Goal: Transaction & Acquisition: Purchase product/service

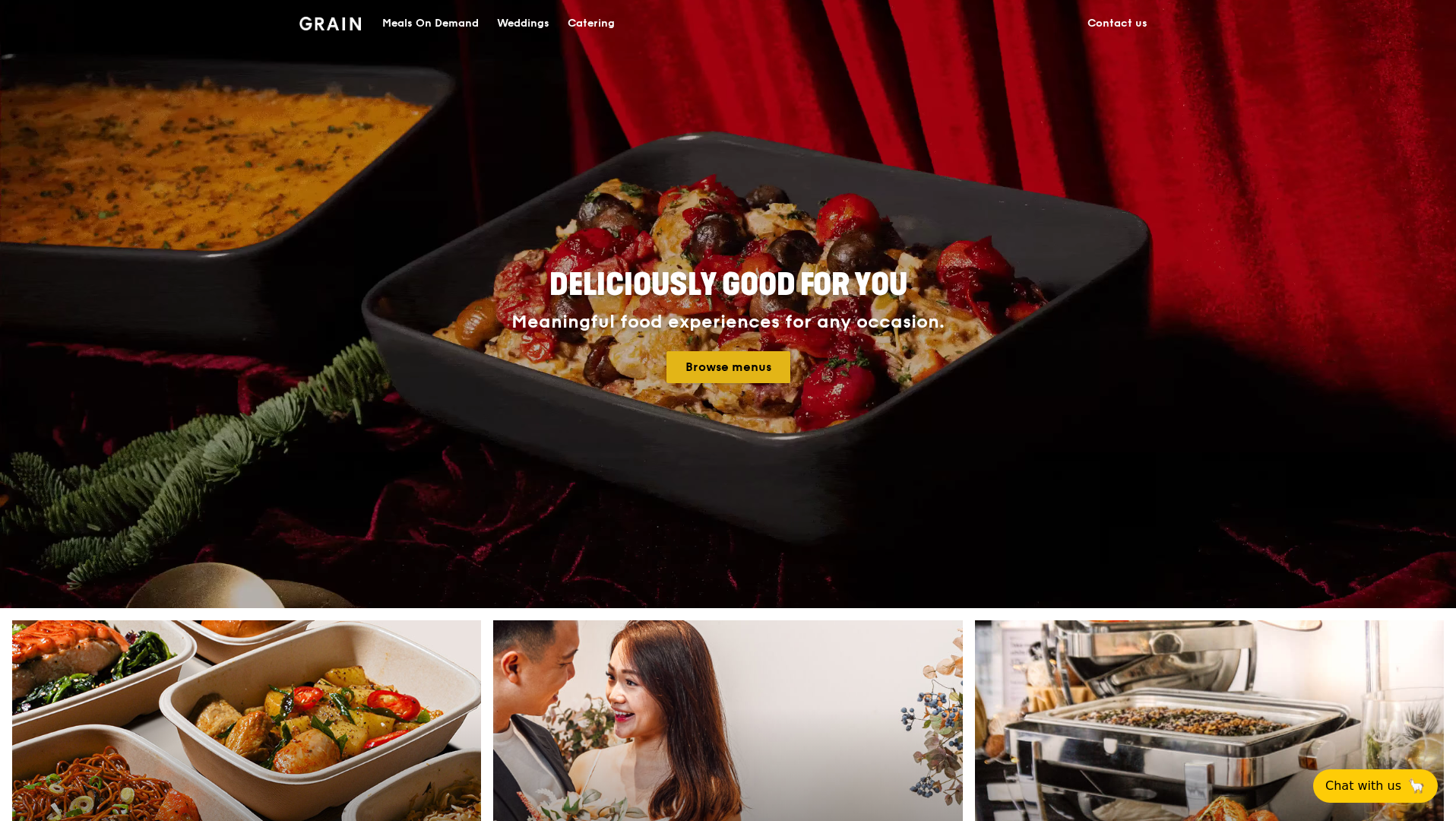
click at [737, 364] on link "Browse menus" at bounding box center [728, 367] width 124 height 32
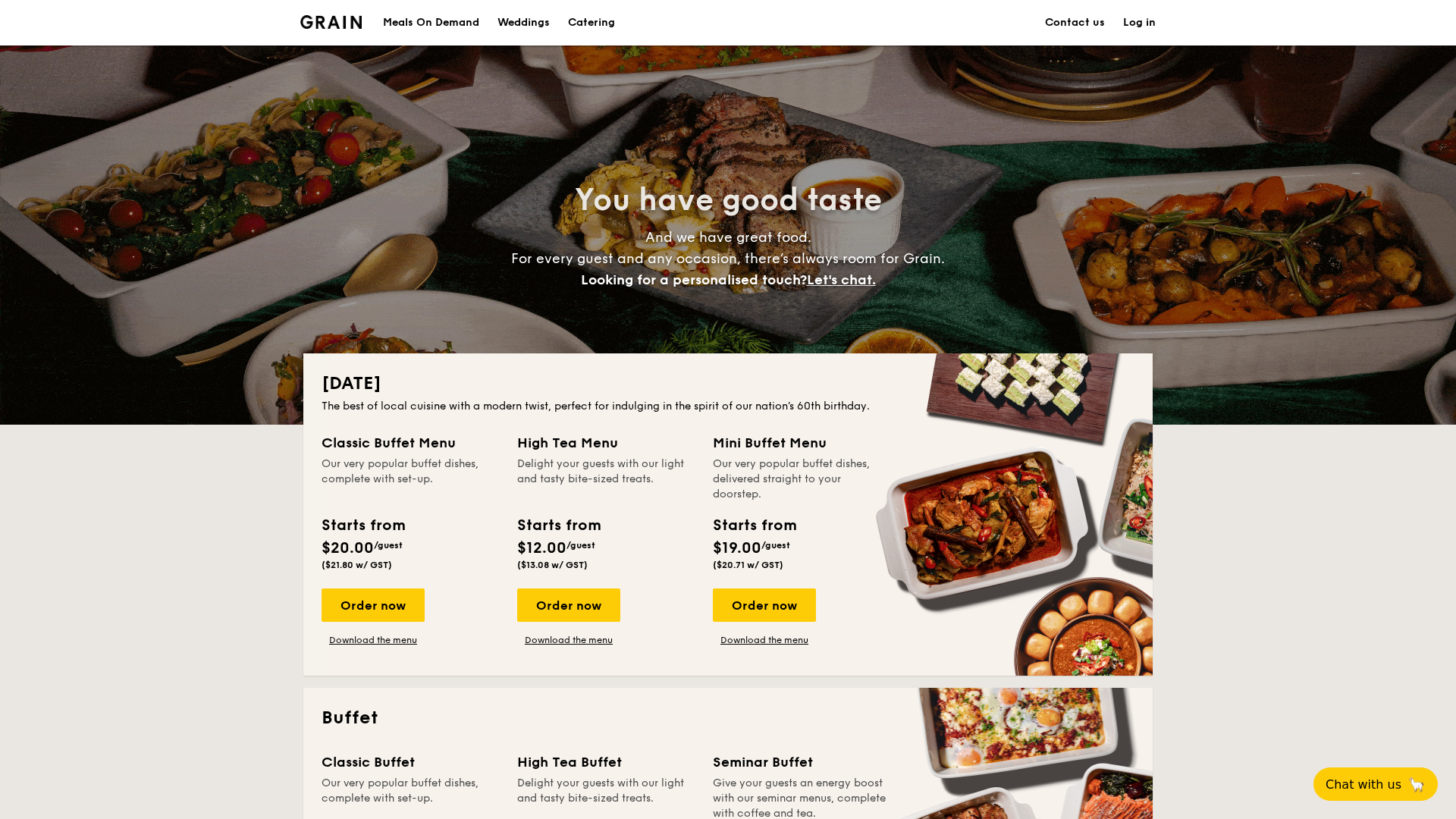
click at [1140, 22] on link "Log in" at bounding box center [1139, 22] width 32 height 46
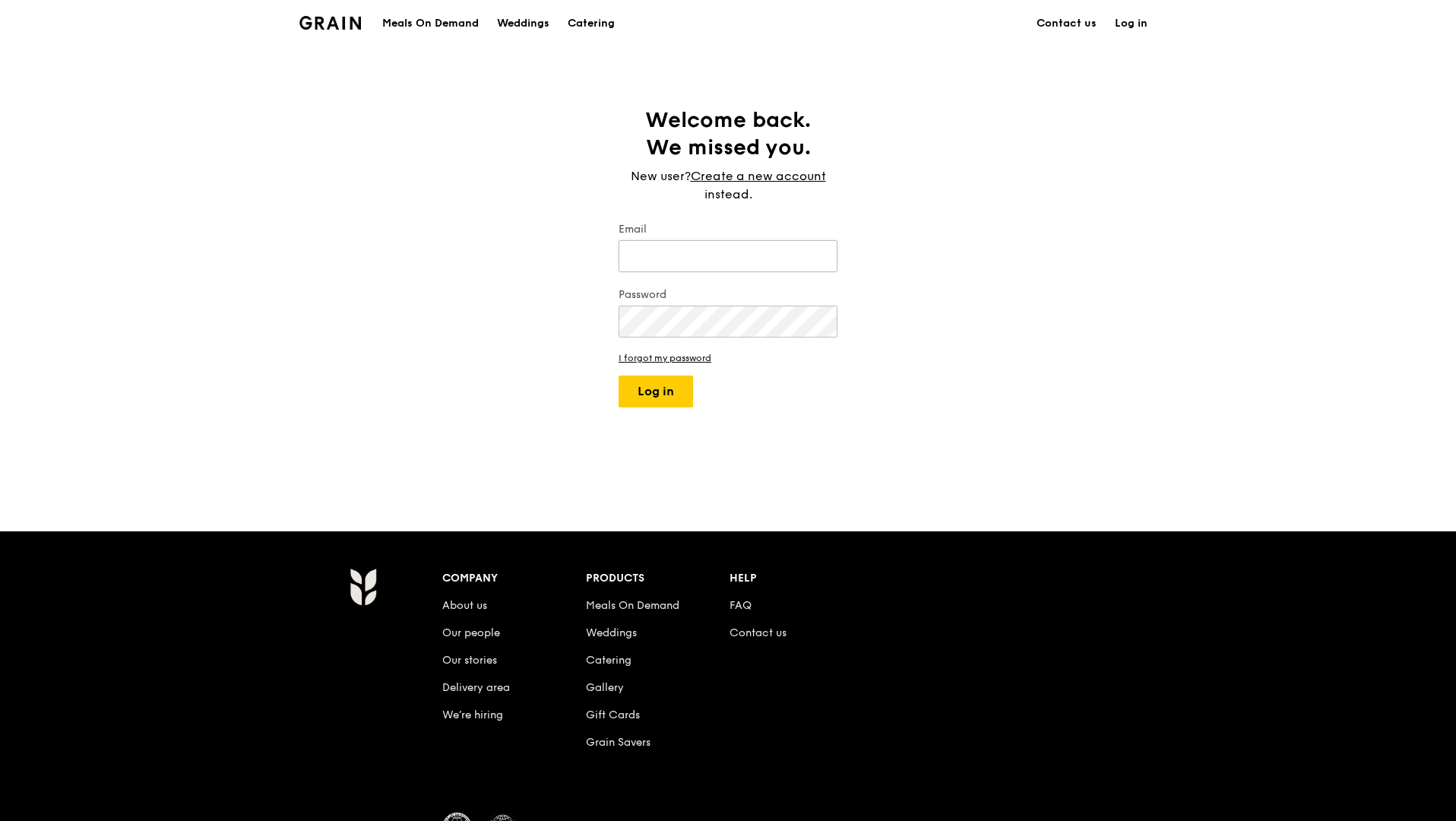
click at [682, 253] on input "Email" at bounding box center [728, 256] width 219 height 32
click at [682, 257] on input "Email" at bounding box center [728, 256] width 219 height 32
type input "hoeyanjiao@gmail.com"
click at [650, 404] on button "Log in" at bounding box center [656, 391] width 74 height 32
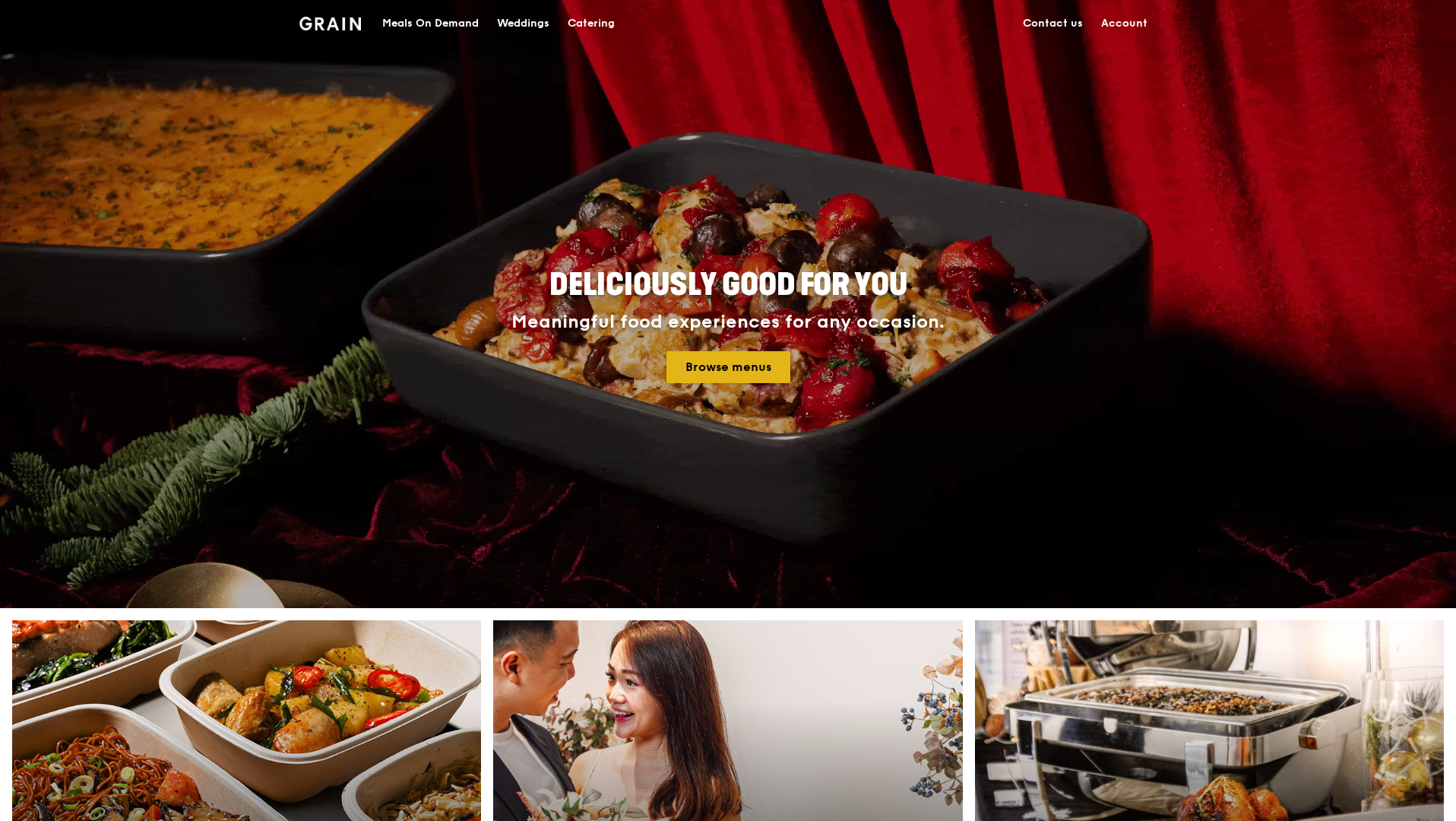
click at [747, 376] on link "Browse menus" at bounding box center [728, 367] width 124 height 32
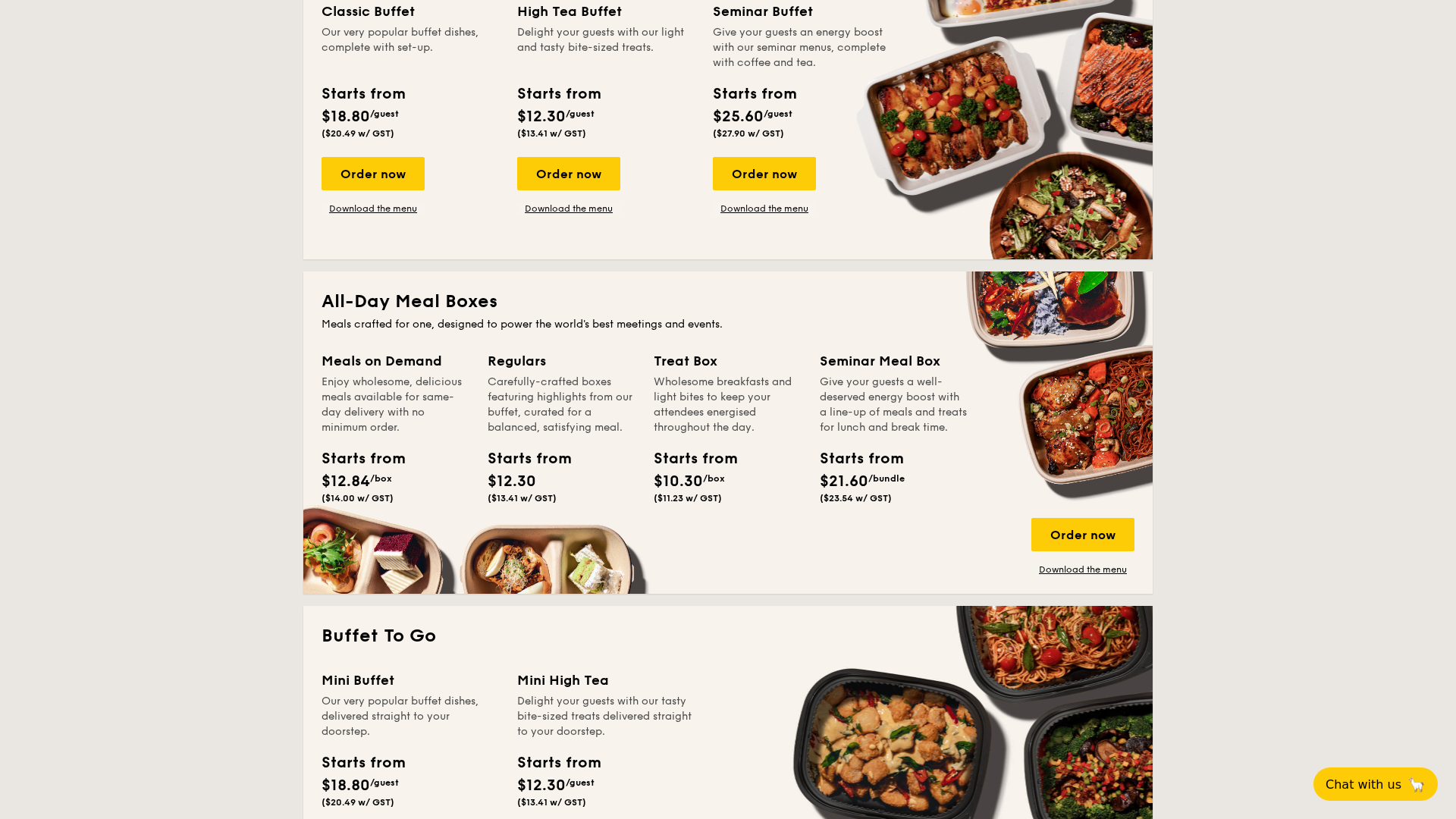
scroll to position [731, 0]
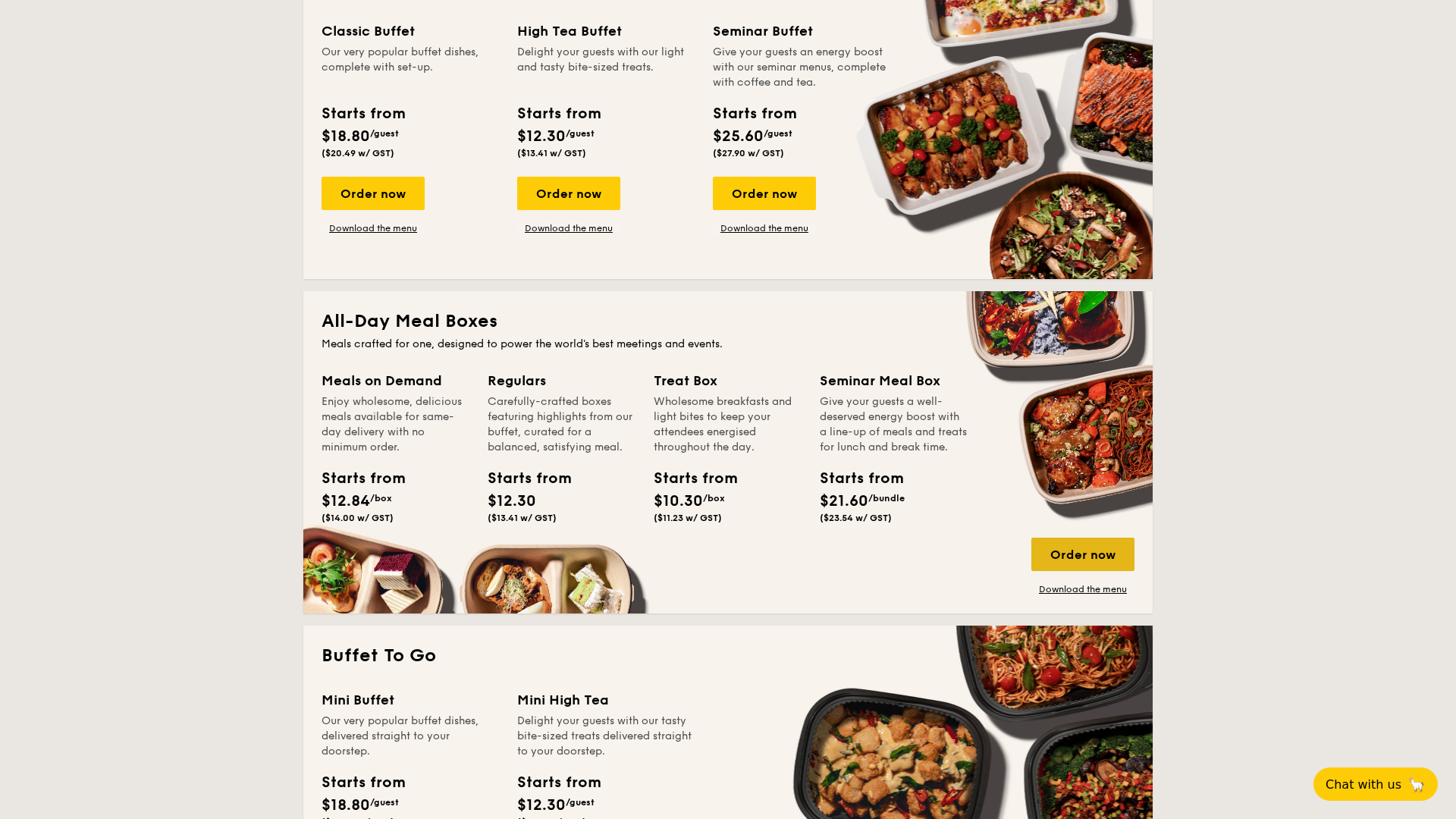
click at [1072, 555] on div "Order now" at bounding box center [1083, 554] width 103 height 33
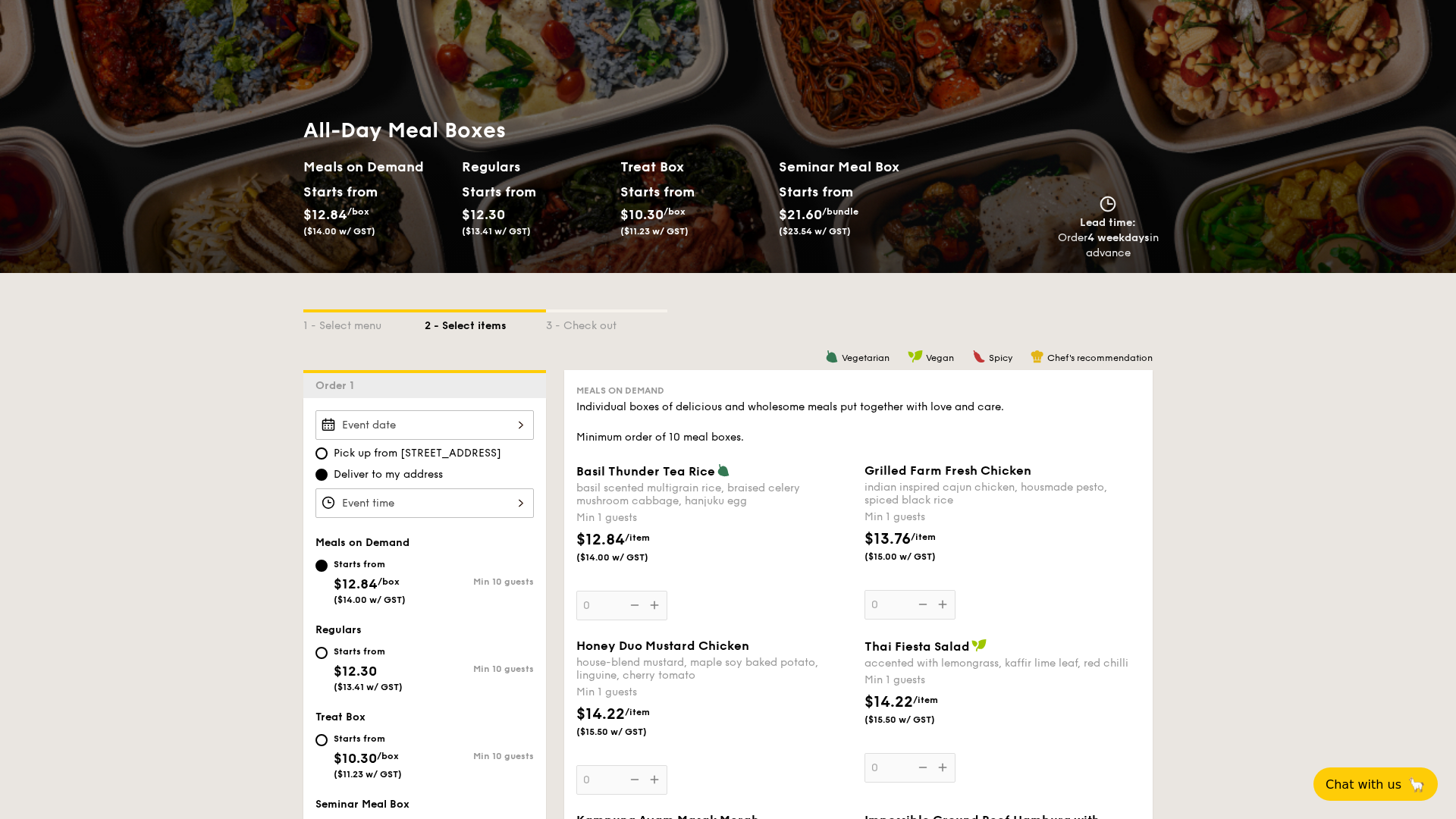
scroll to position [67, 0]
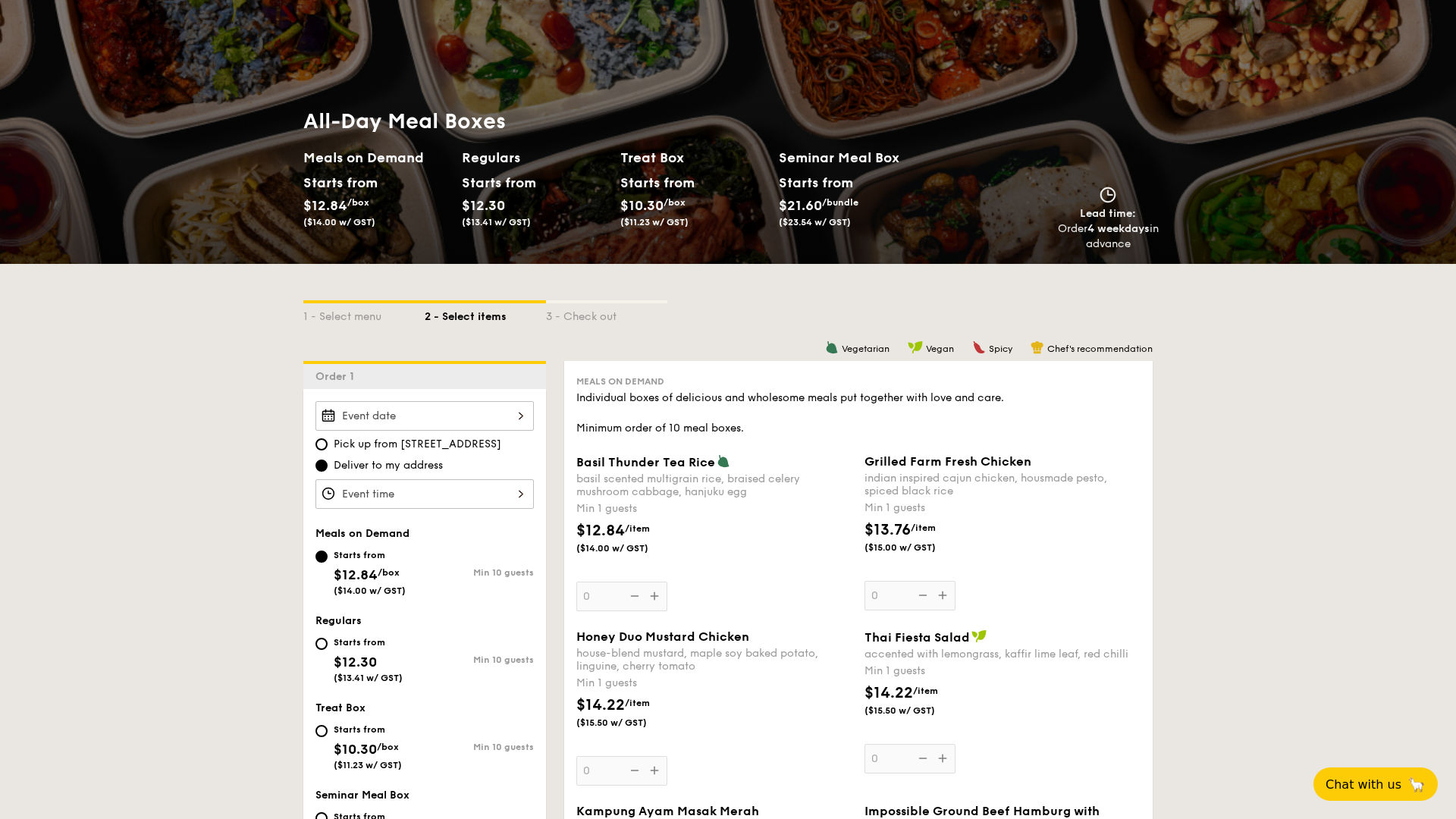
click at [457, 415] on div at bounding box center [425, 416] width 218 height 29
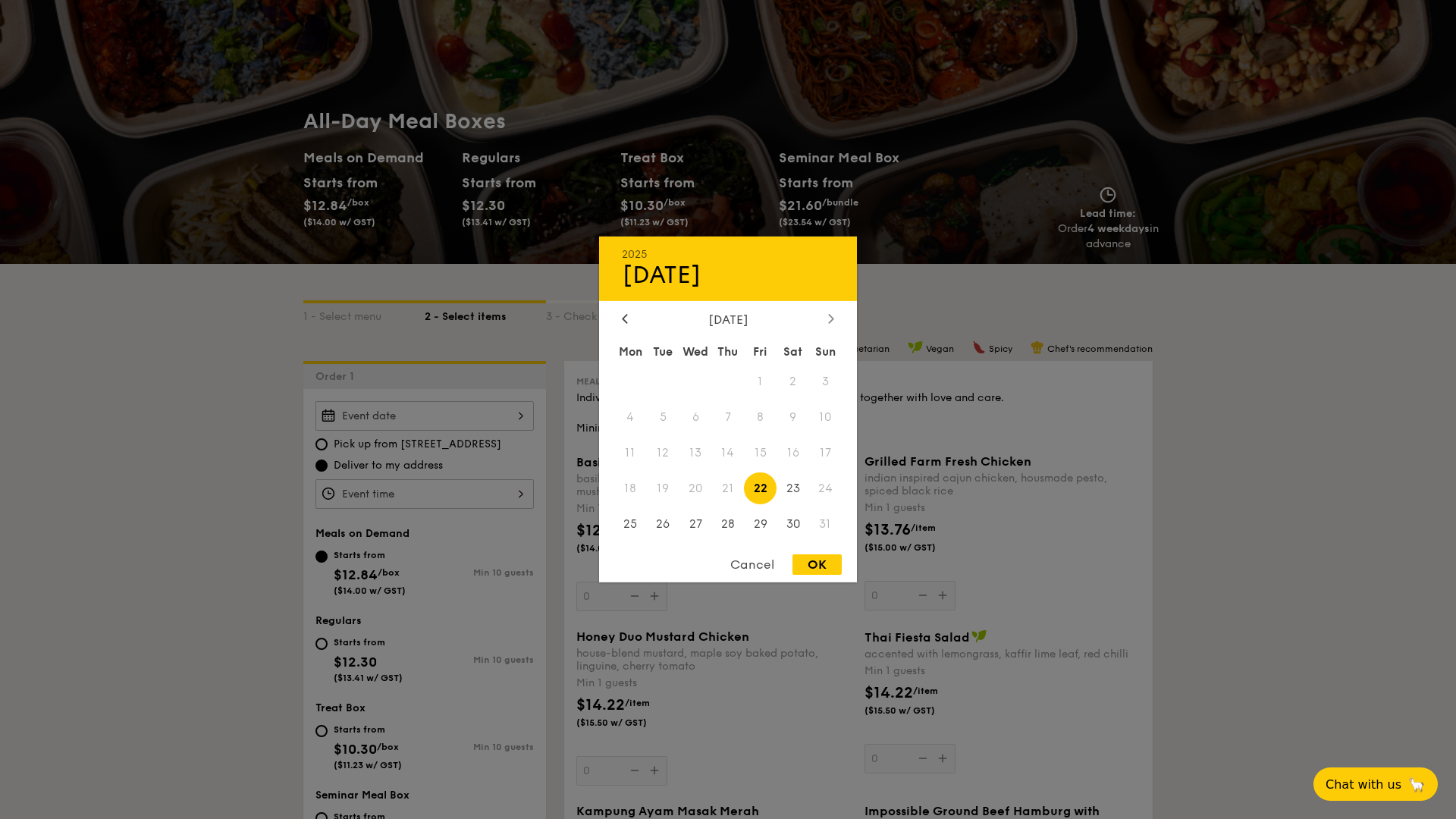
click at [835, 320] on div at bounding box center [832, 319] width 14 height 15
click at [693, 381] on span "3" at bounding box center [695, 381] width 32 height 32
click at [828, 564] on div "OK" at bounding box center [817, 564] width 50 height 20
type input "Sep 03, 2025"
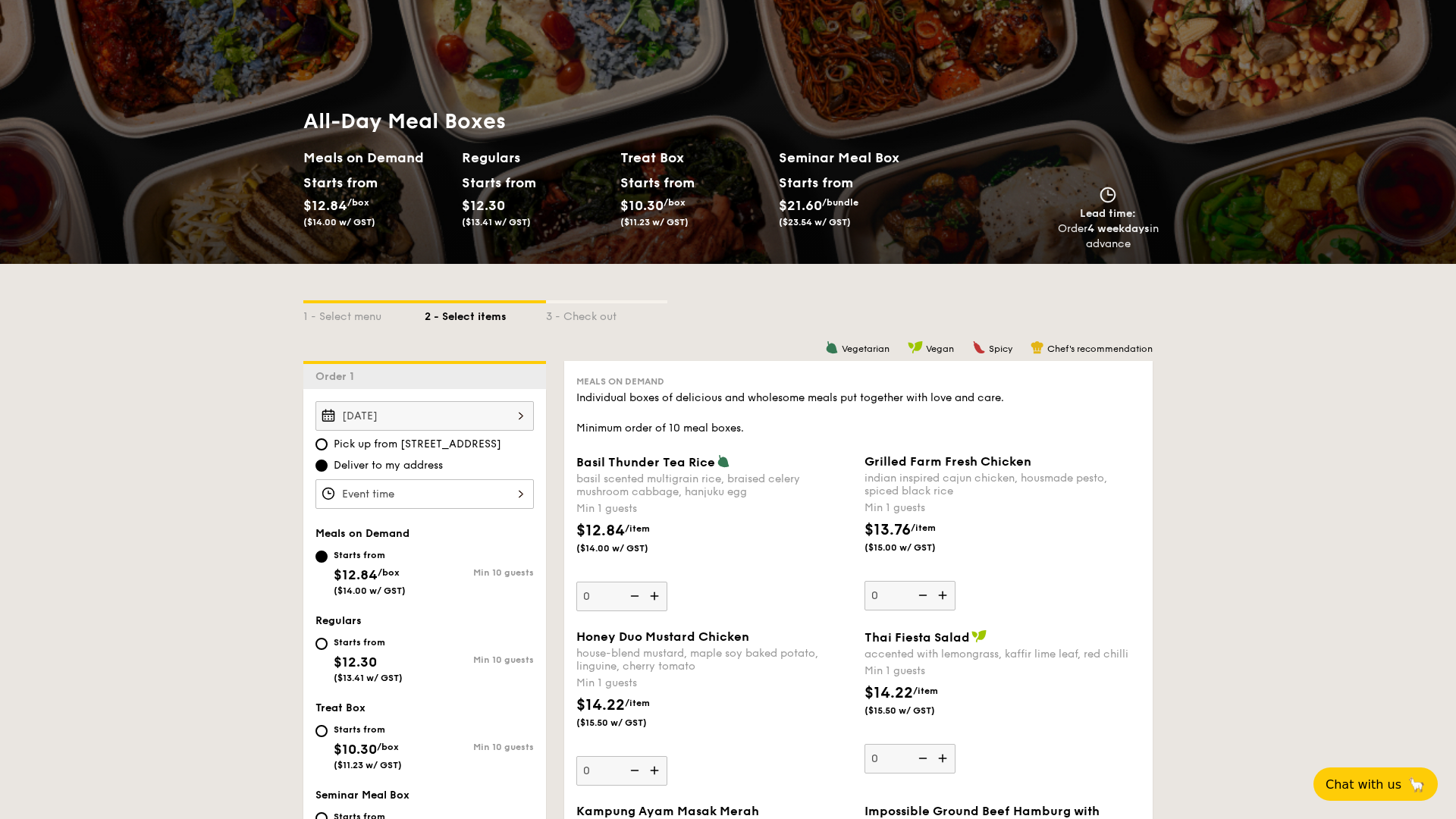
click at [408, 498] on div at bounding box center [425, 494] width 218 height 29
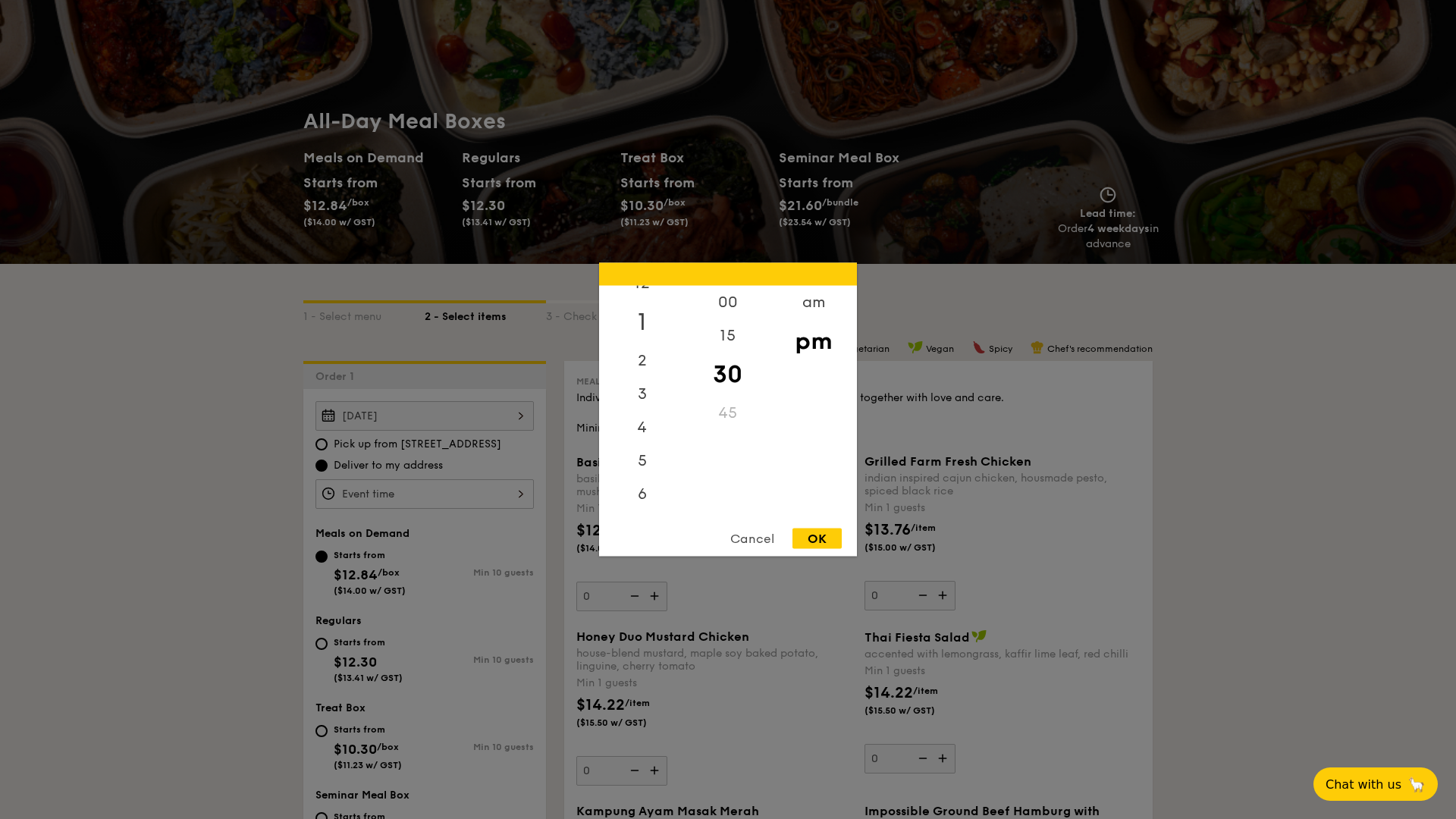
scroll to position [0, 0]
click at [638, 303] on div "12" at bounding box center [642, 308] width 86 height 44
click at [732, 298] on div "00" at bounding box center [728, 308] width 86 height 44
click at [819, 349] on div "pm" at bounding box center [813, 341] width 86 height 44
click at [822, 535] on div "OK" at bounding box center [817, 539] width 50 height 20
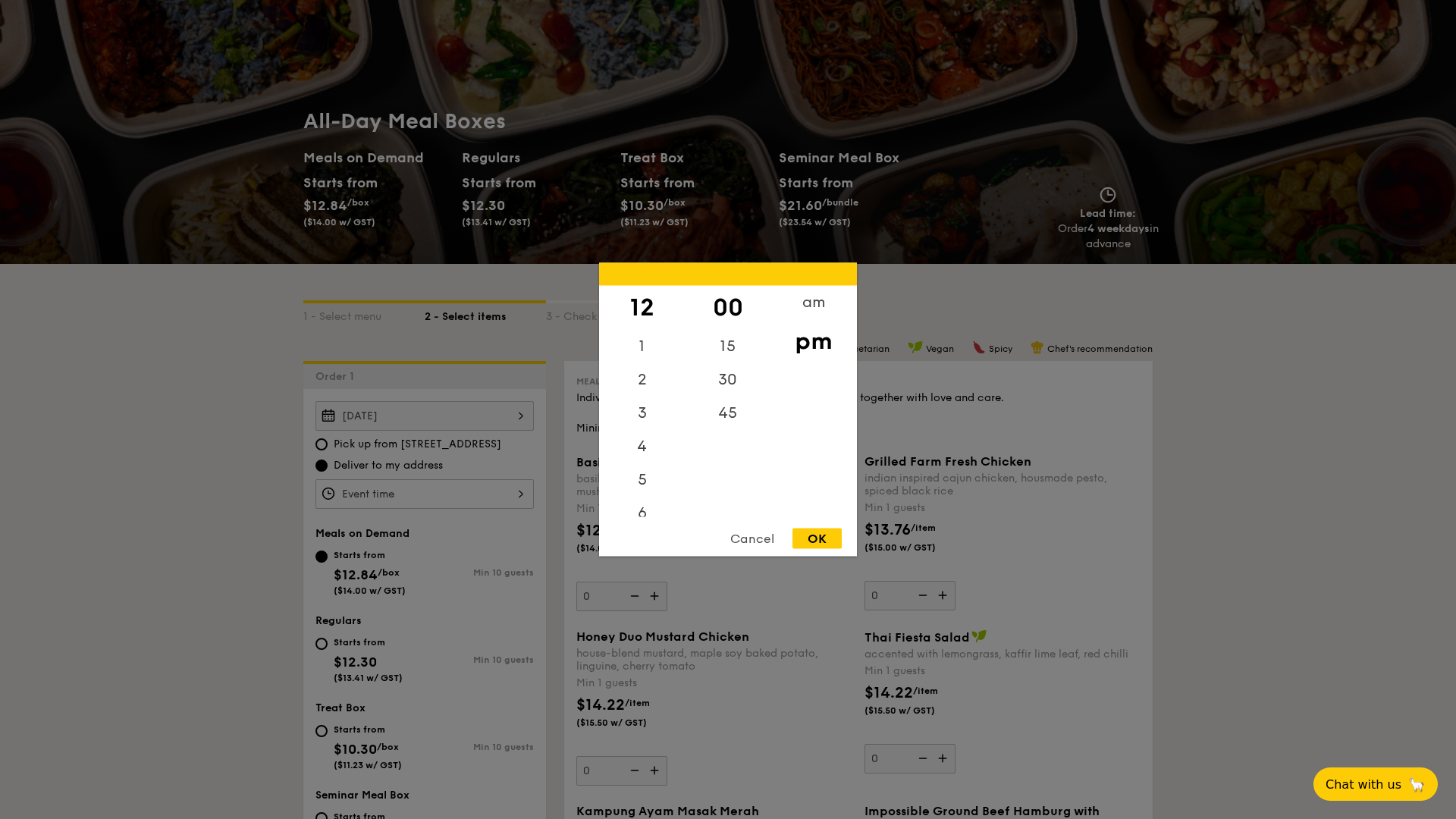
type input "12:00PM"
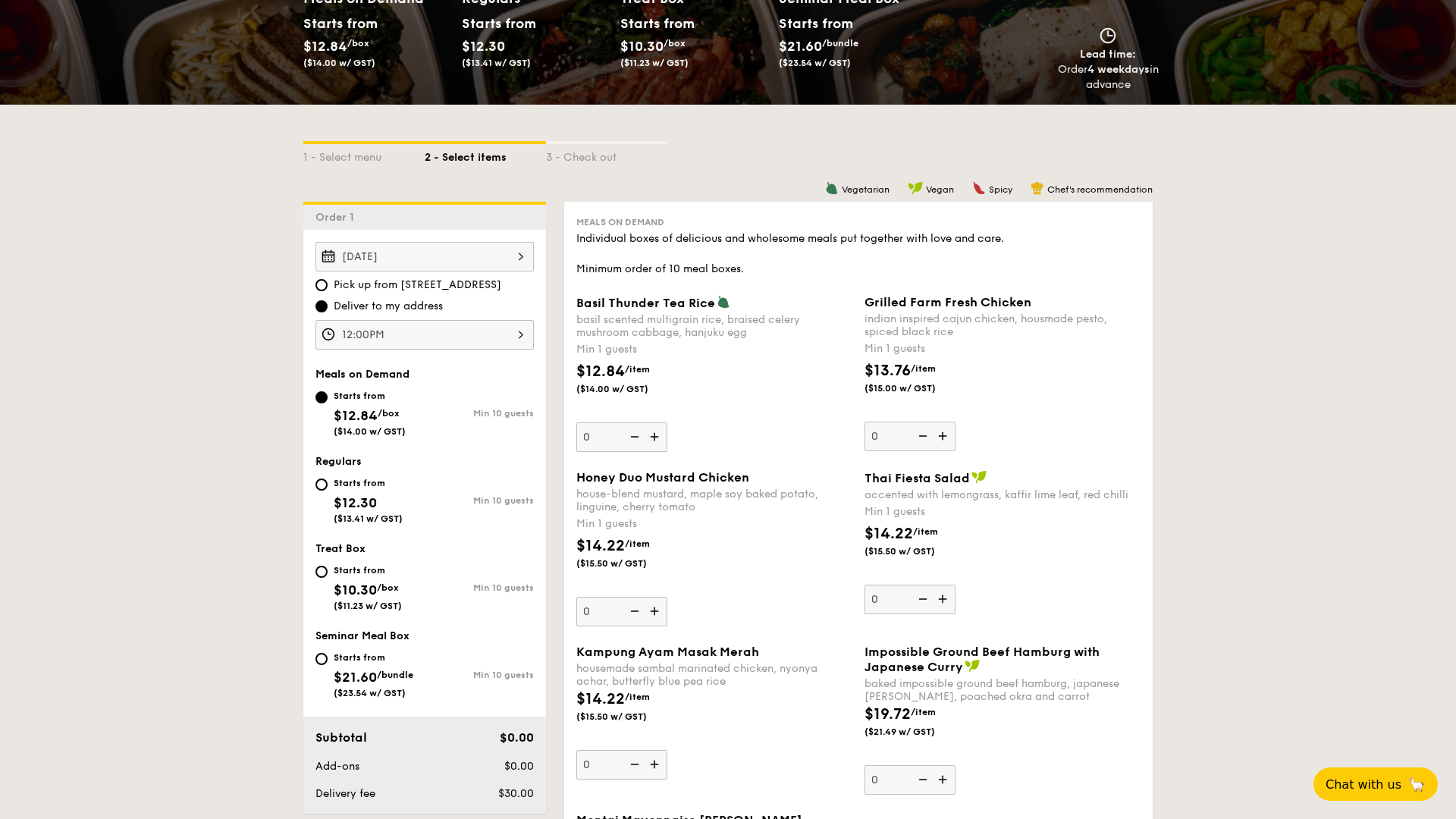
scroll to position [242, 0]
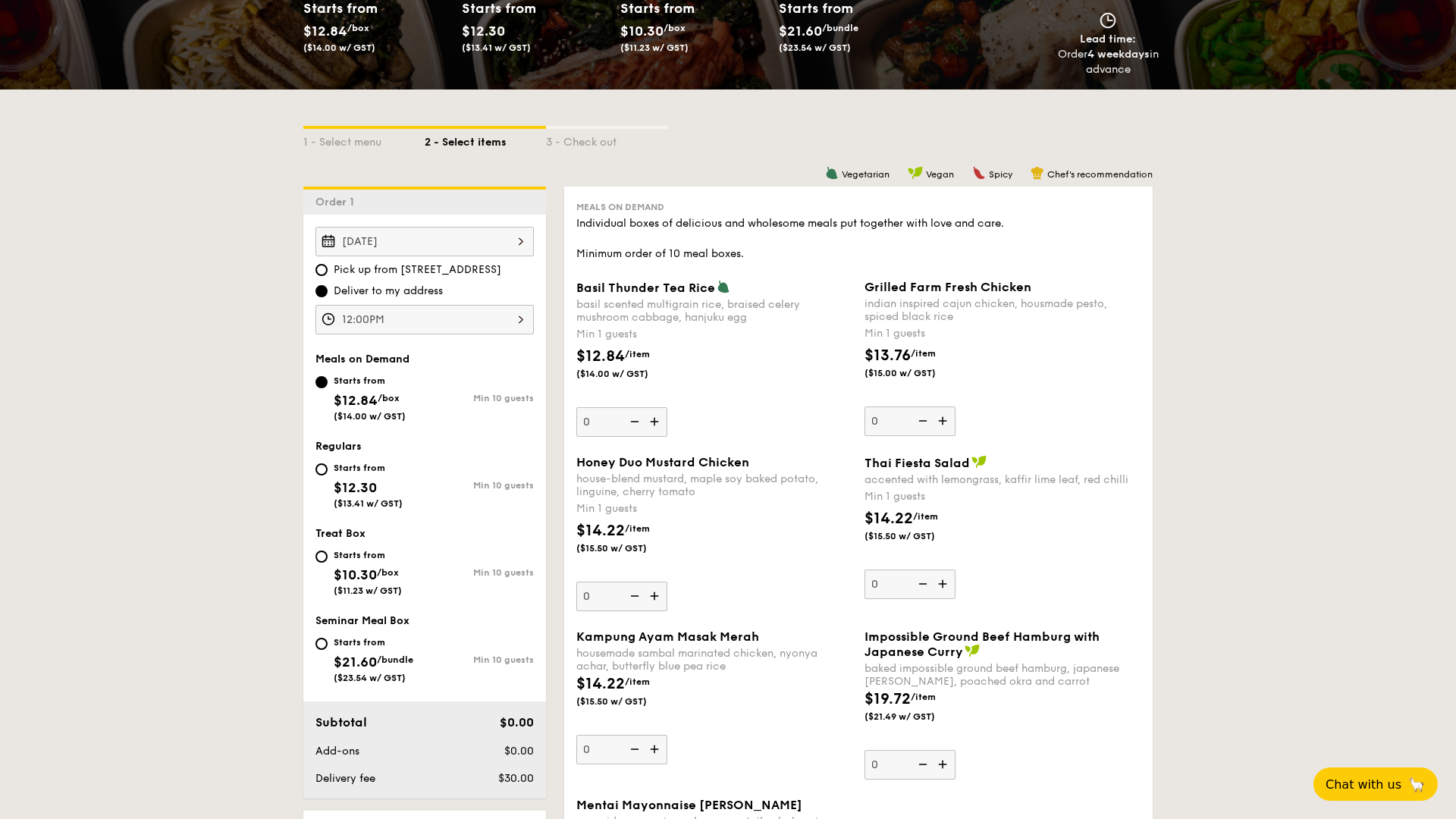
click at [372, 475] on div "Starts from $12.30 ($13.41 w/ GST)" at bounding box center [368, 483] width 69 height 50
click at [327, 475] on input "Starts from $12.30 ($13.41 w/ GST) Min 10 guests" at bounding box center [321, 469] width 12 height 12
radio input "true"
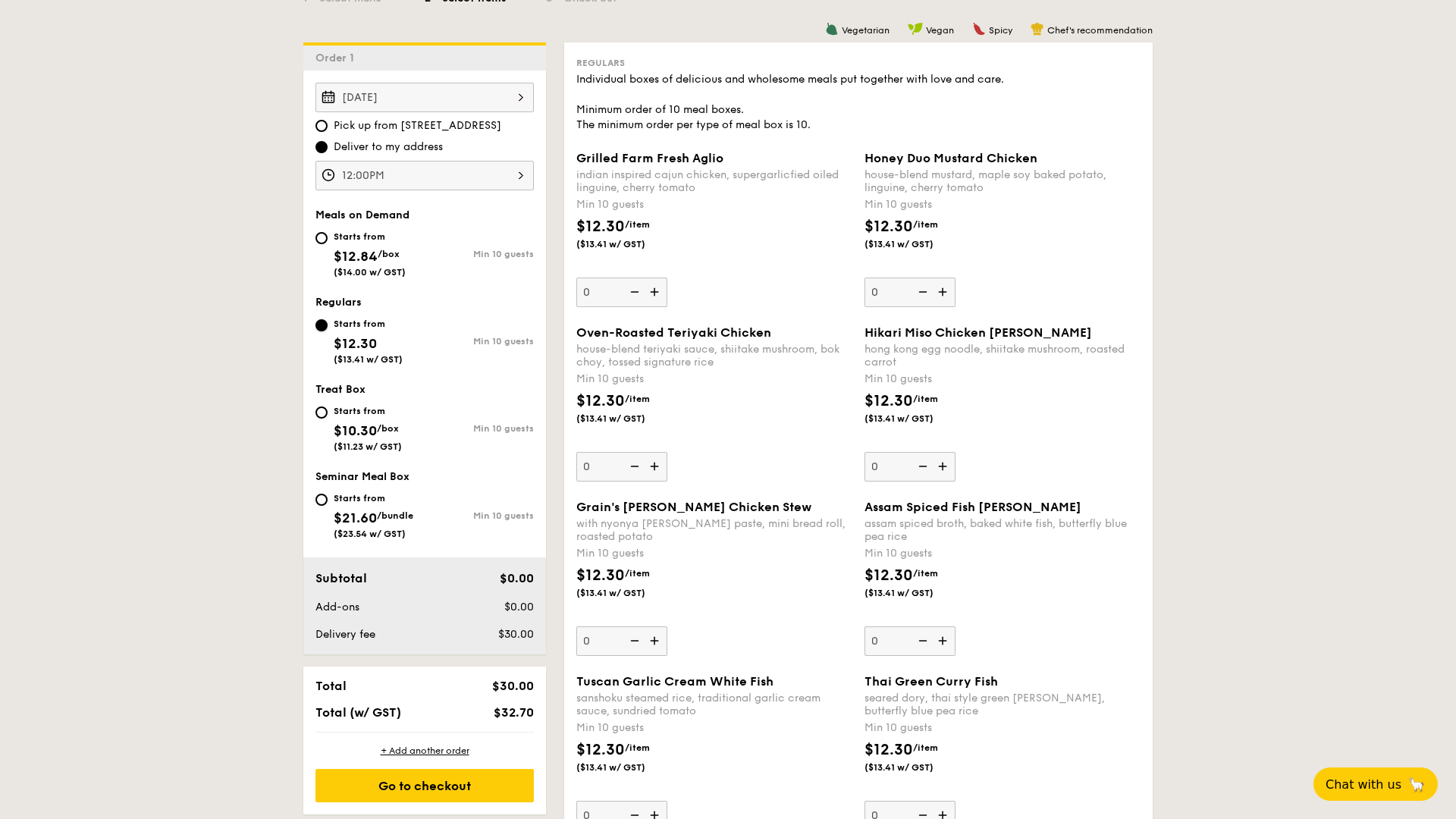
scroll to position [395, 0]
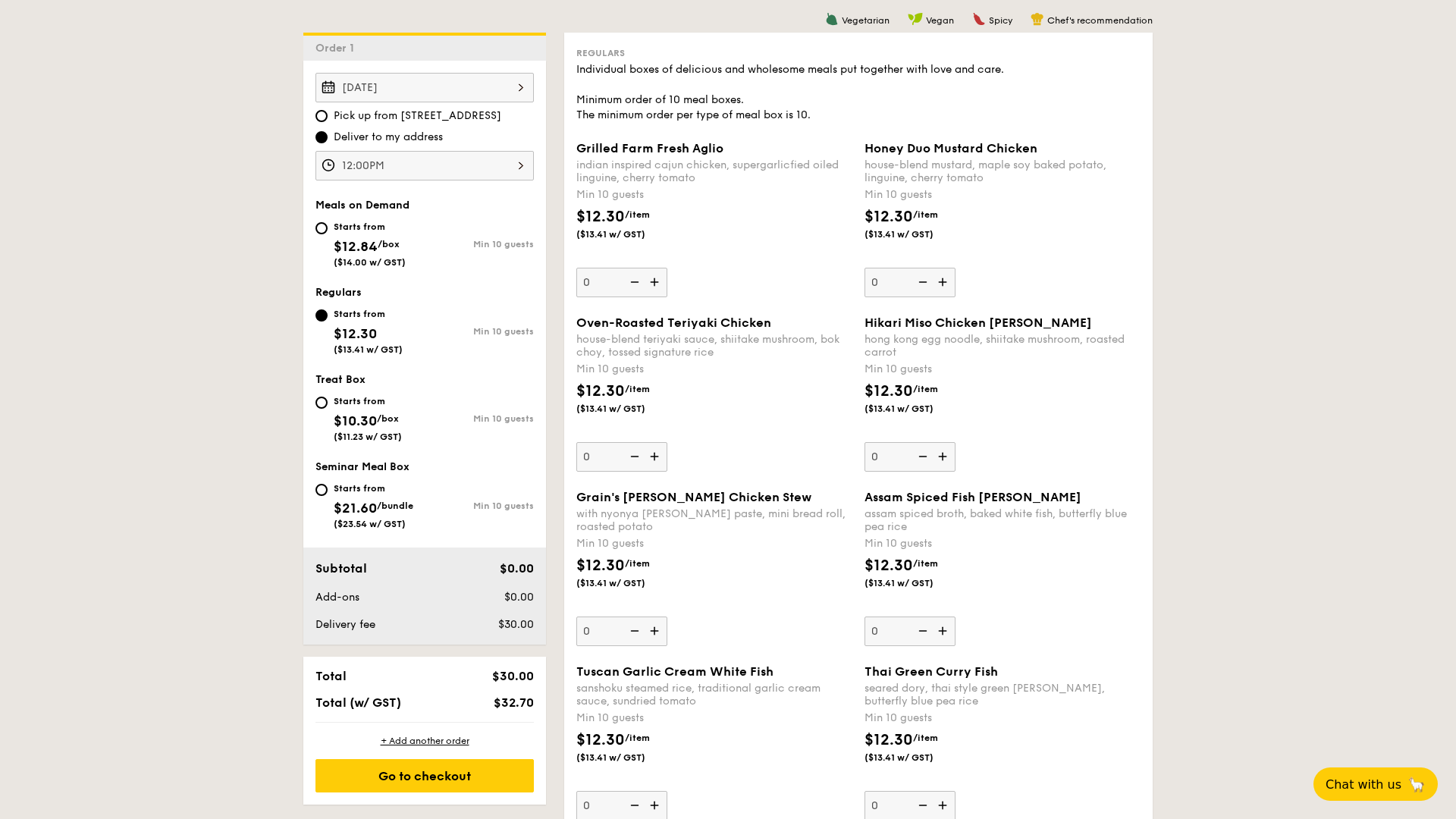
click at [654, 632] on img at bounding box center [655, 631] width 22 height 29
click at [654, 632] on input "0" at bounding box center [621, 631] width 91 height 29
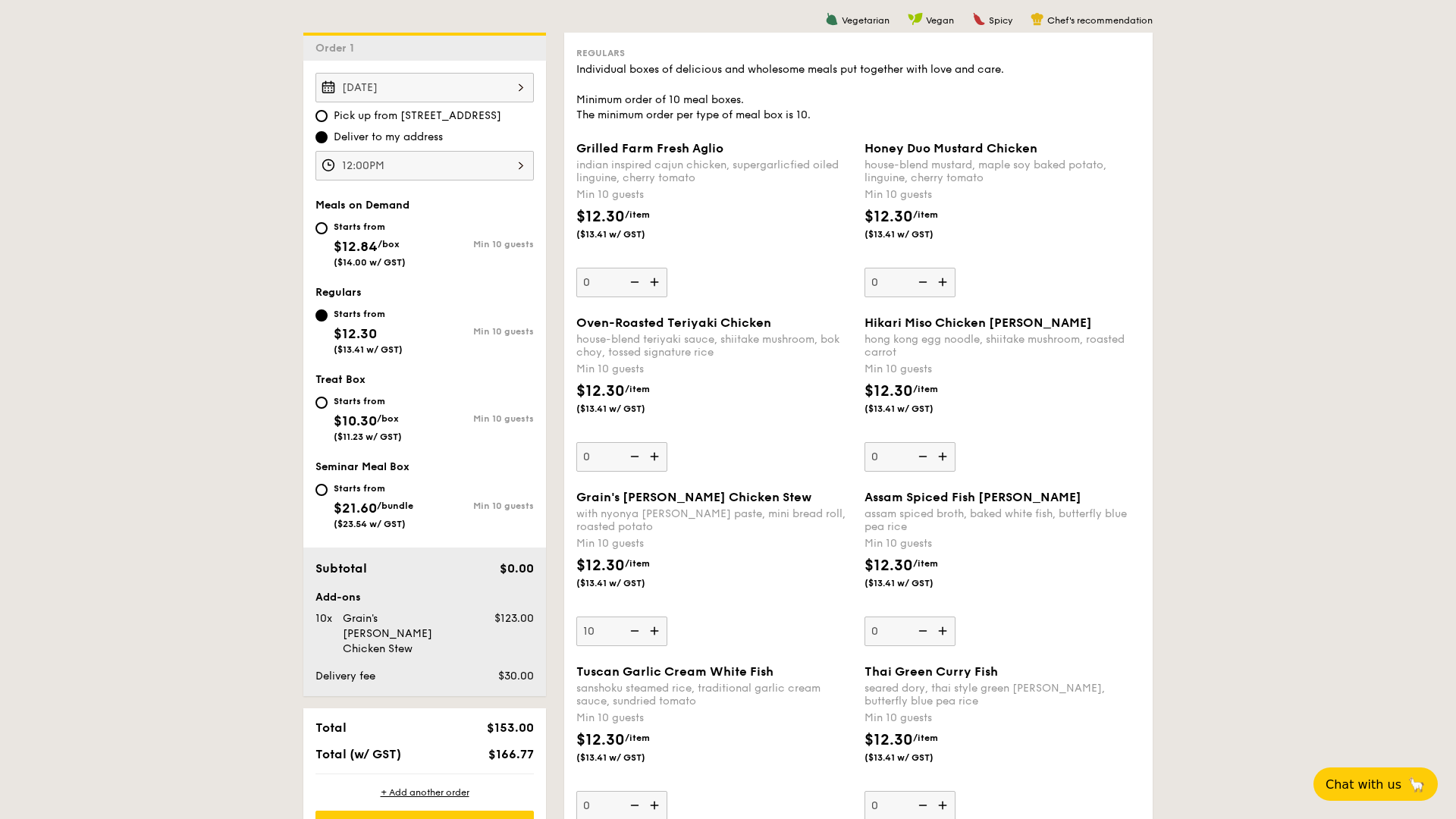
click at [654, 632] on img at bounding box center [655, 631] width 22 height 29
click at [654, 632] on input "10" at bounding box center [621, 631] width 91 height 29
click at [654, 632] on img at bounding box center [655, 631] width 22 height 29
click at [654, 632] on input "11" at bounding box center [621, 631] width 91 height 29
click at [654, 632] on img at bounding box center [655, 631] width 22 height 29
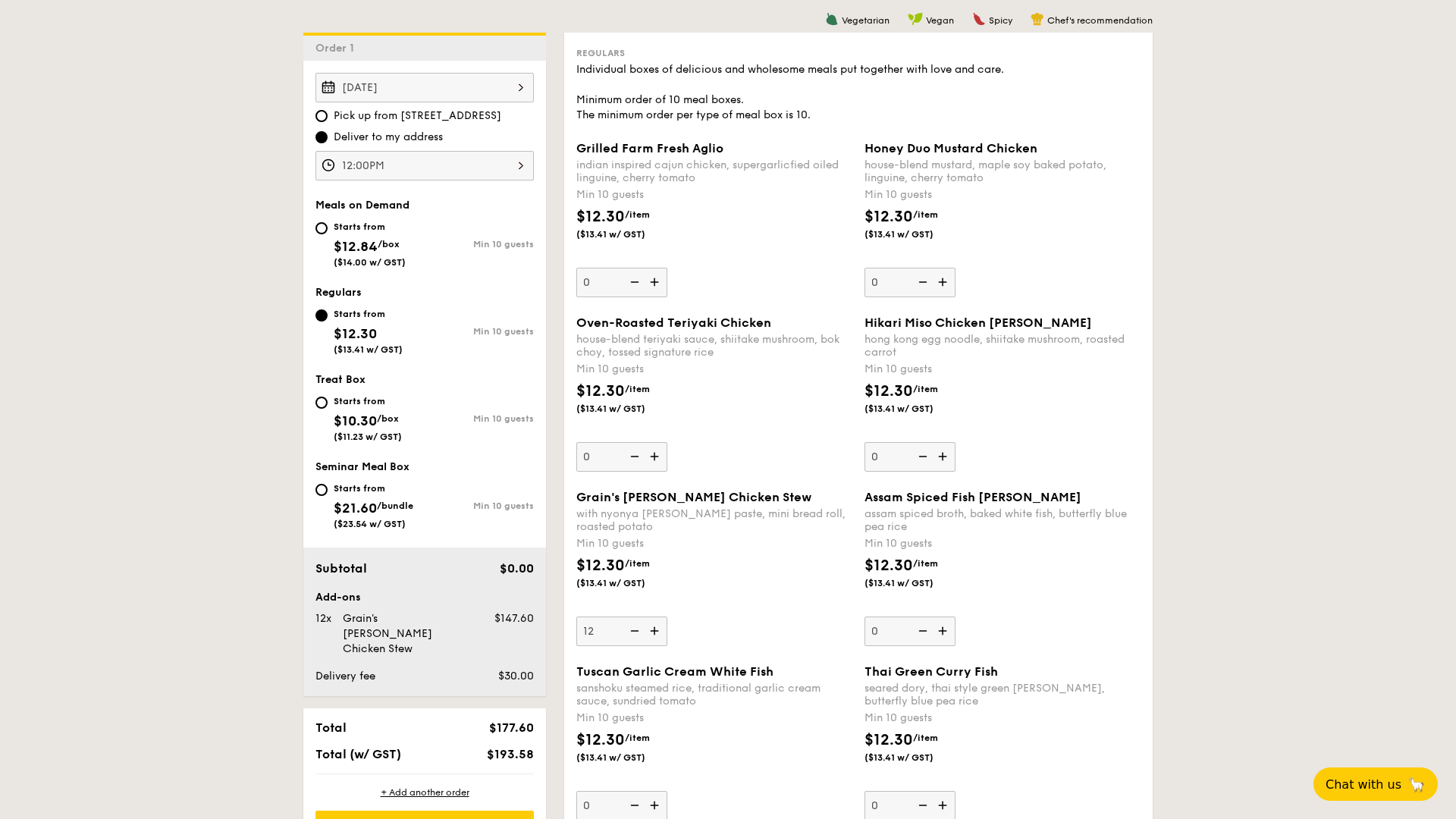
click at [654, 632] on input "12" at bounding box center [621, 631] width 91 height 29
click at [657, 631] on img at bounding box center [655, 631] width 22 height 29
click at [657, 631] on input "13" at bounding box center [621, 631] width 91 height 29
click at [657, 631] on img at bounding box center [655, 631] width 22 height 29
click at [657, 631] on input "14" at bounding box center [621, 631] width 91 height 29
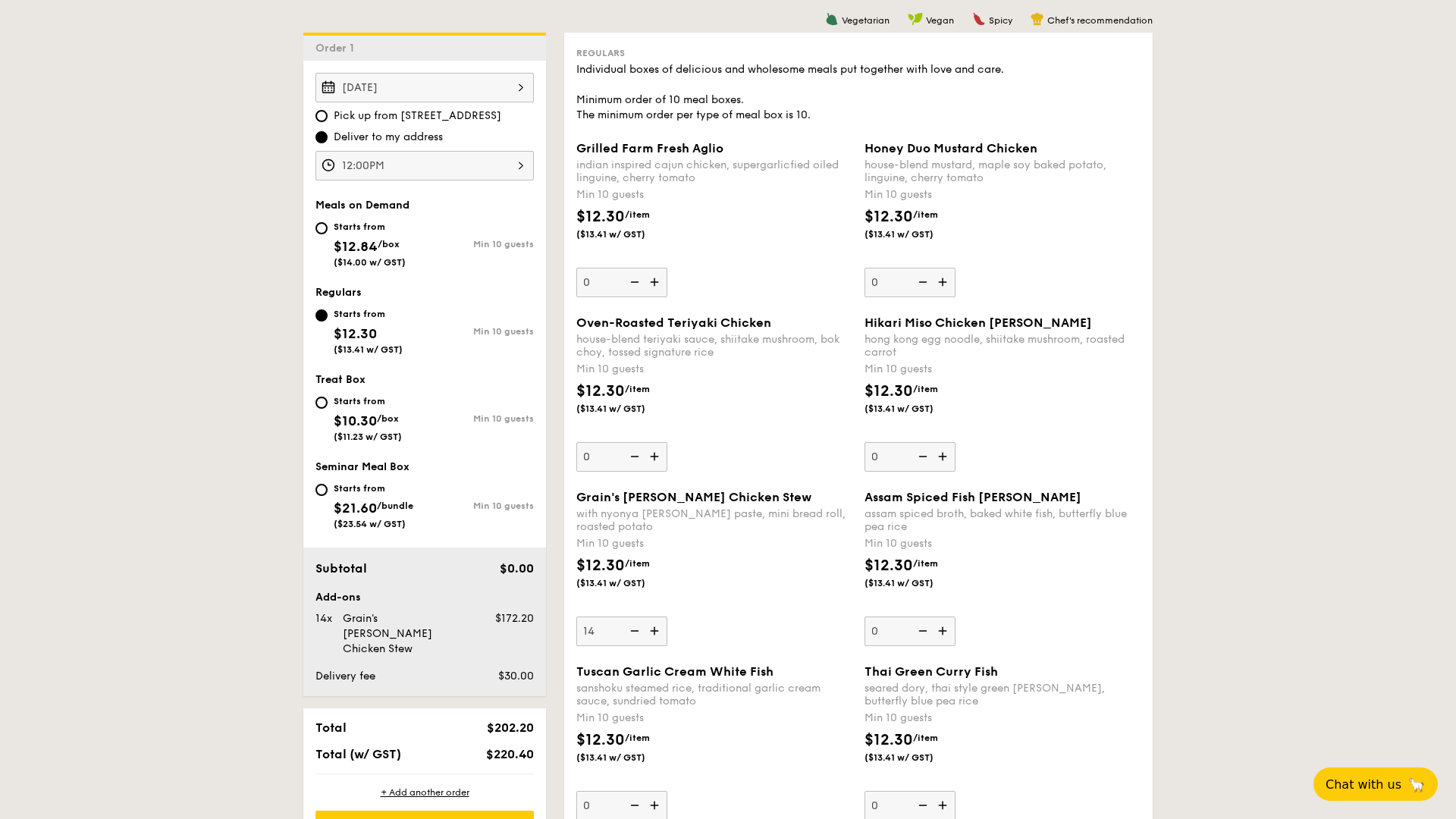
type input "15"
click at [654, 458] on img at bounding box center [655, 457] width 22 height 29
click at [654, 458] on input "0" at bounding box center [621, 457] width 91 height 29
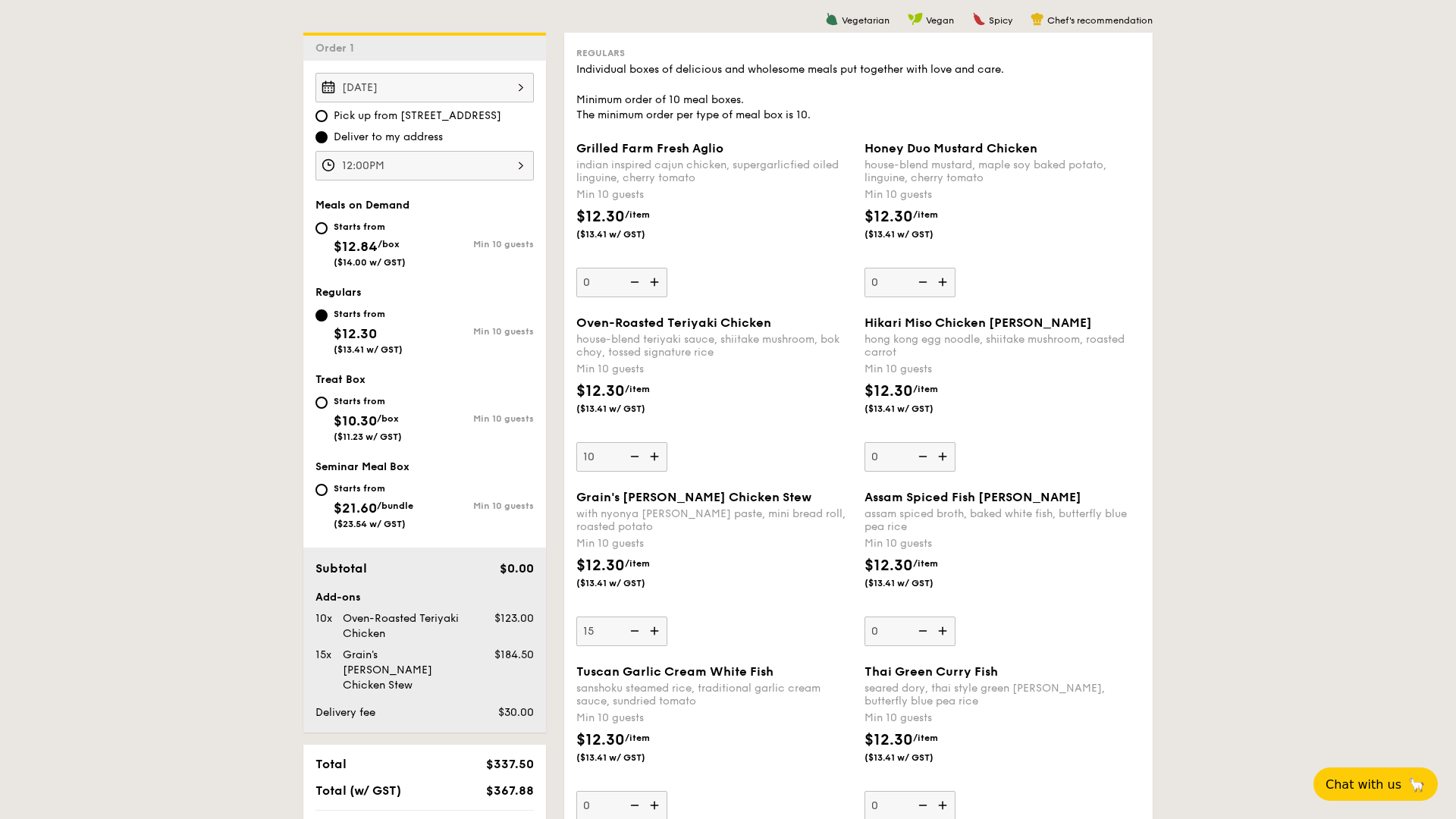
click at [654, 458] on img at bounding box center [655, 457] width 22 height 29
click at [654, 458] on input "10" at bounding box center [621, 457] width 91 height 29
click at [654, 458] on img at bounding box center [655, 457] width 22 height 29
click at [654, 458] on input "11" at bounding box center [621, 457] width 91 height 29
click at [654, 458] on img at bounding box center [655, 457] width 22 height 29
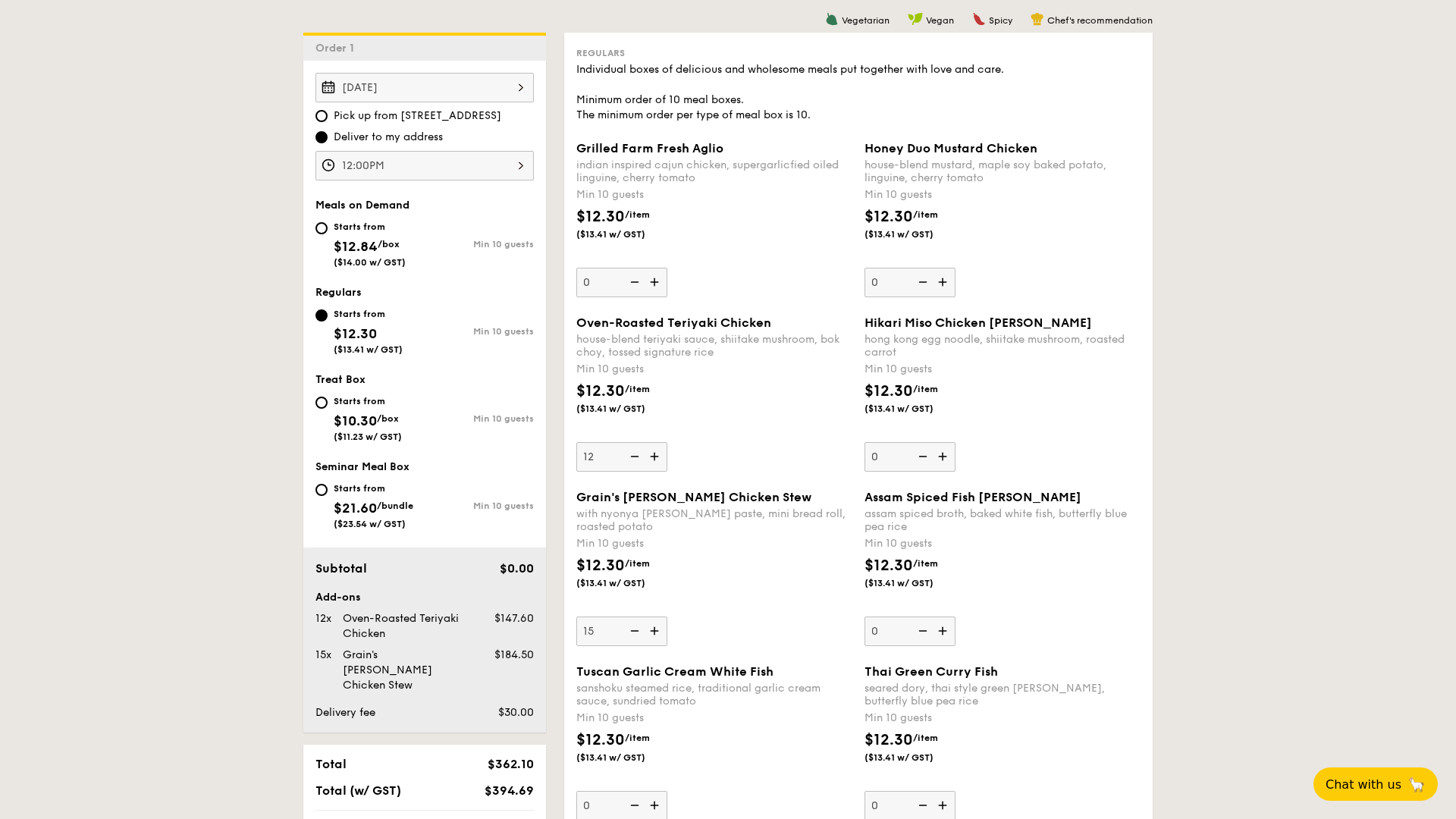
click at [654, 458] on input "12" at bounding box center [621, 457] width 91 height 29
click at [629, 456] on img at bounding box center [633, 457] width 22 height 29
click at [629, 456] on input "13" at bounding box center [621, 457] width 91 height 29
click at [629, 456] on img at bounding box center [633, 457] width 22 height 29
click at [629, 456] on input "12" at bounding box center [621, 457] width 91 height 29
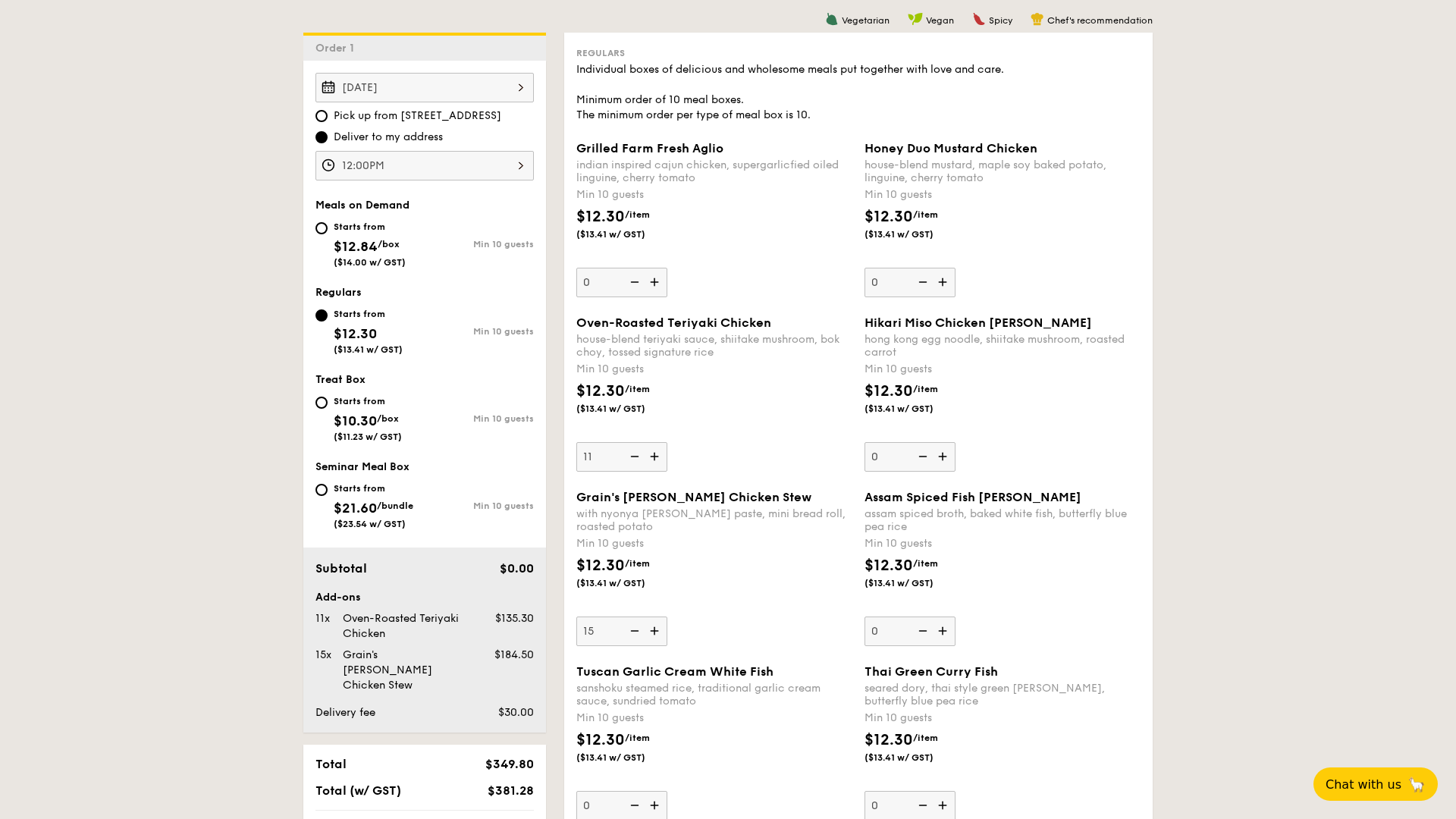
click at [629, 456] on img at bounding box center [633, 457] width 22 height 29
click at [629, 456] on input "11" at bounding box center [621, 457] width 91 height 29
type input "10"
click at [661, 633] on img at bounding box center [655, 631] width 22 height 29
click at [661, 633] on input "15" at bounding box center [621, 631] width 91 height 29
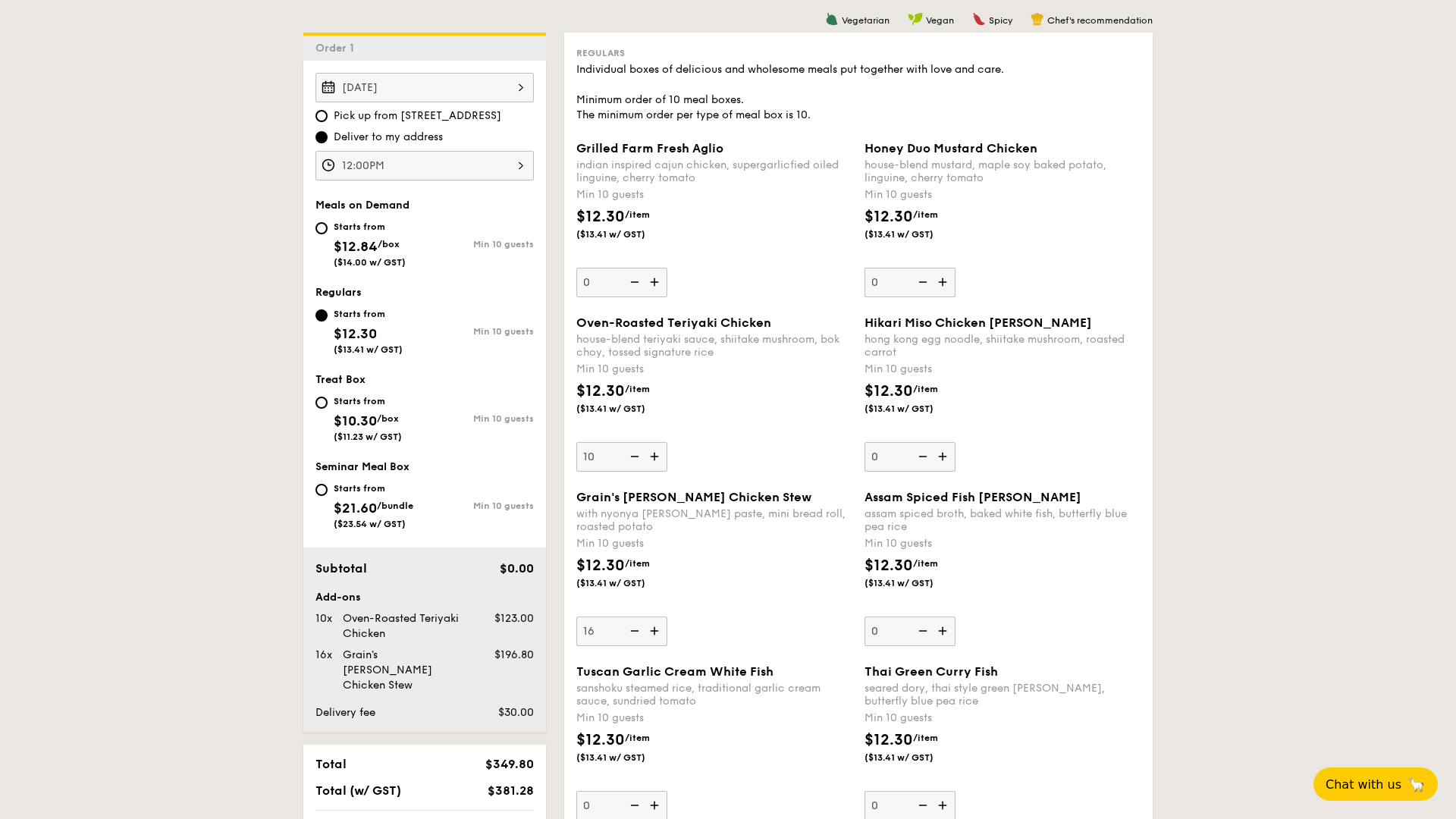
click at [786, 583] on div "$12.30 /item ($13.41 w/ GST)" at bounding box center [715, 580] width 288 height 54
click at [667, 616] on input "16" at bounding box center [621, 631] width 91 height 29
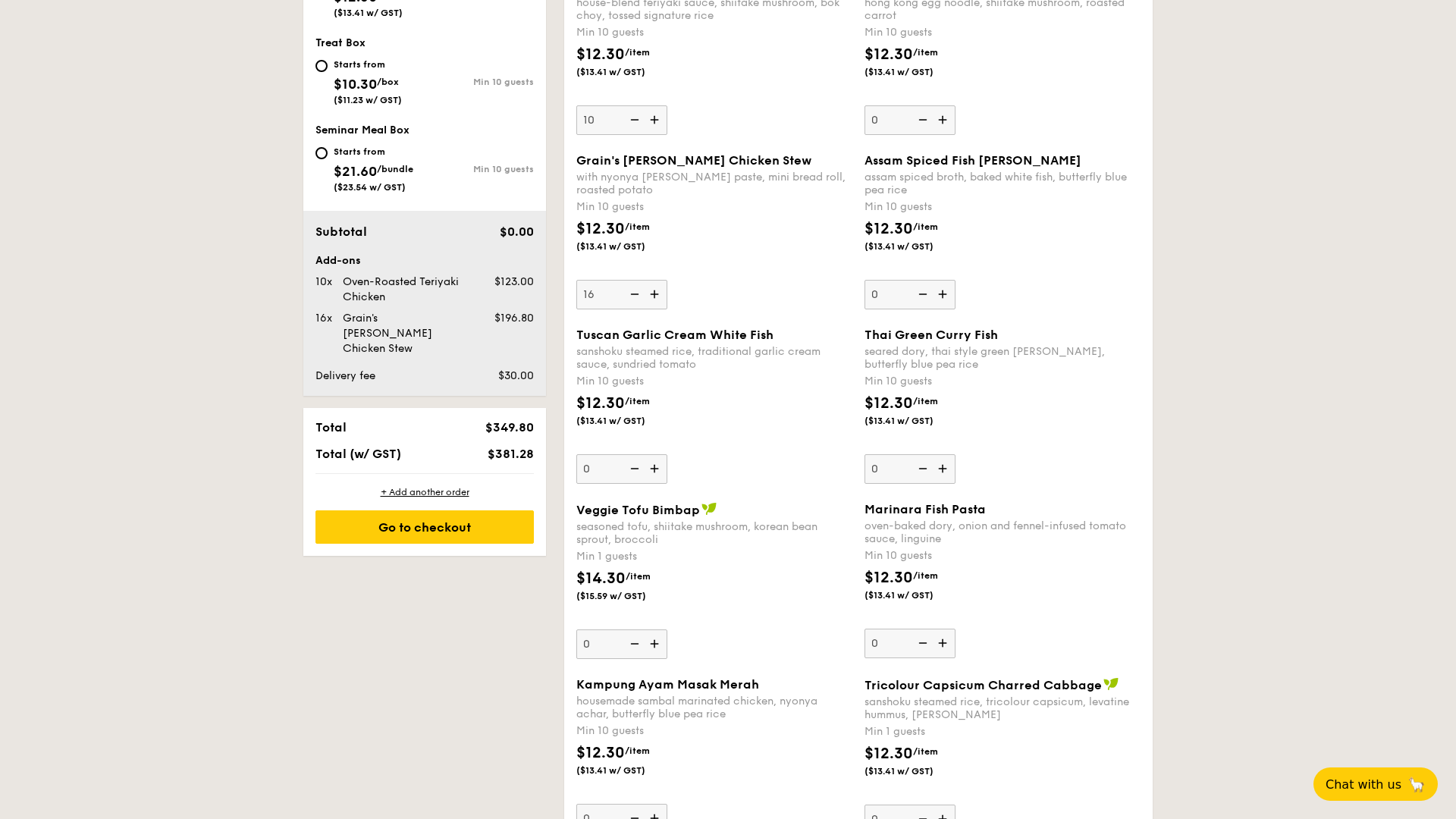
scroll to position [706, 0]
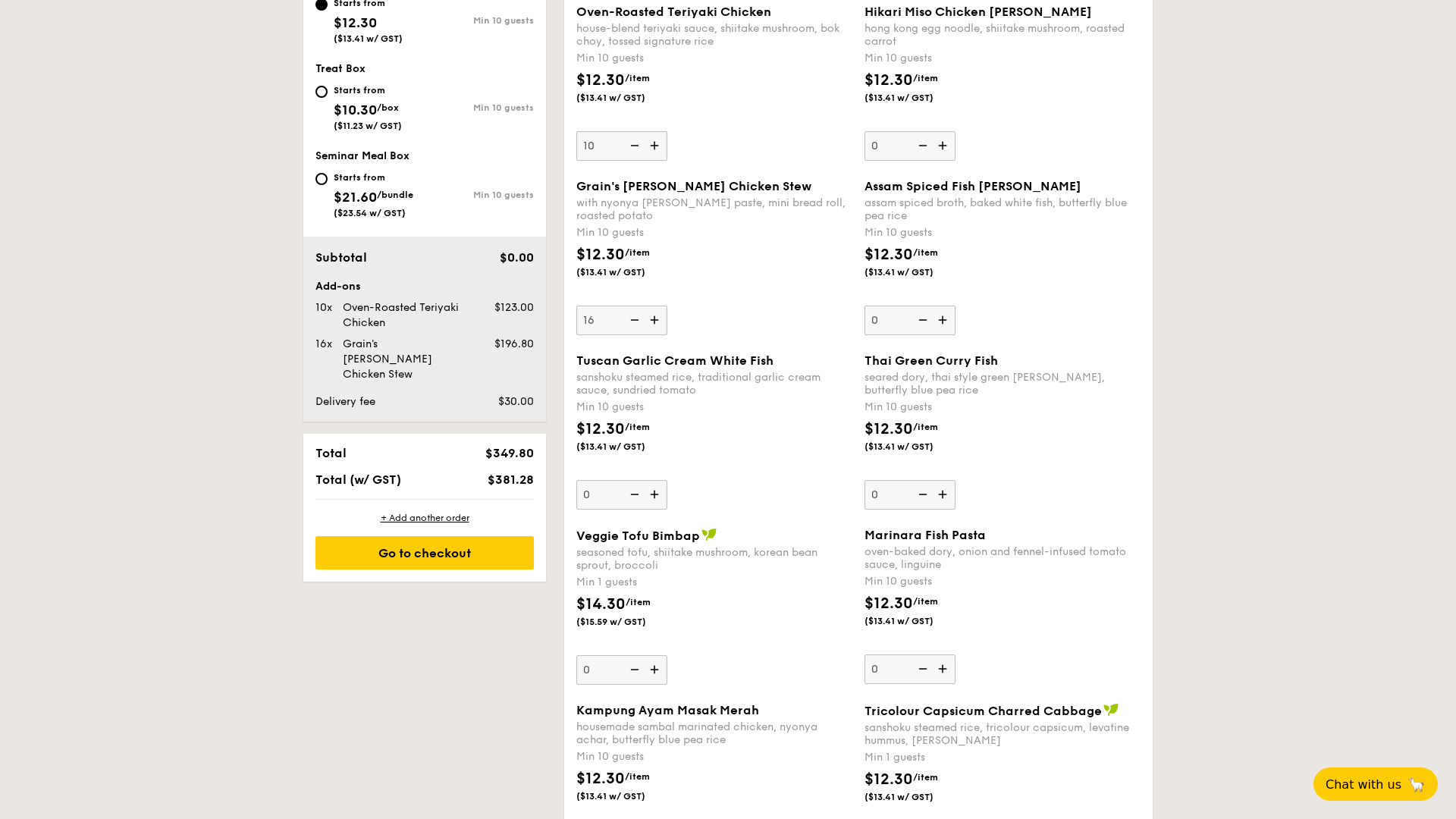
click at [631, 316] on img at bounding box center [633, 320] width 22 height 29
click at [631, 316] on input "16" at bounding box center [621, 320] width 91 height 29
click at [631, 316] on img at bounding box center [633, 320] width 22 height 29
click at [631, 316] on input "15" at bounding box center [621, 320] width 91 height 29
click at [631, 316] on img at bounding box center [633, 320] width 22 height 29
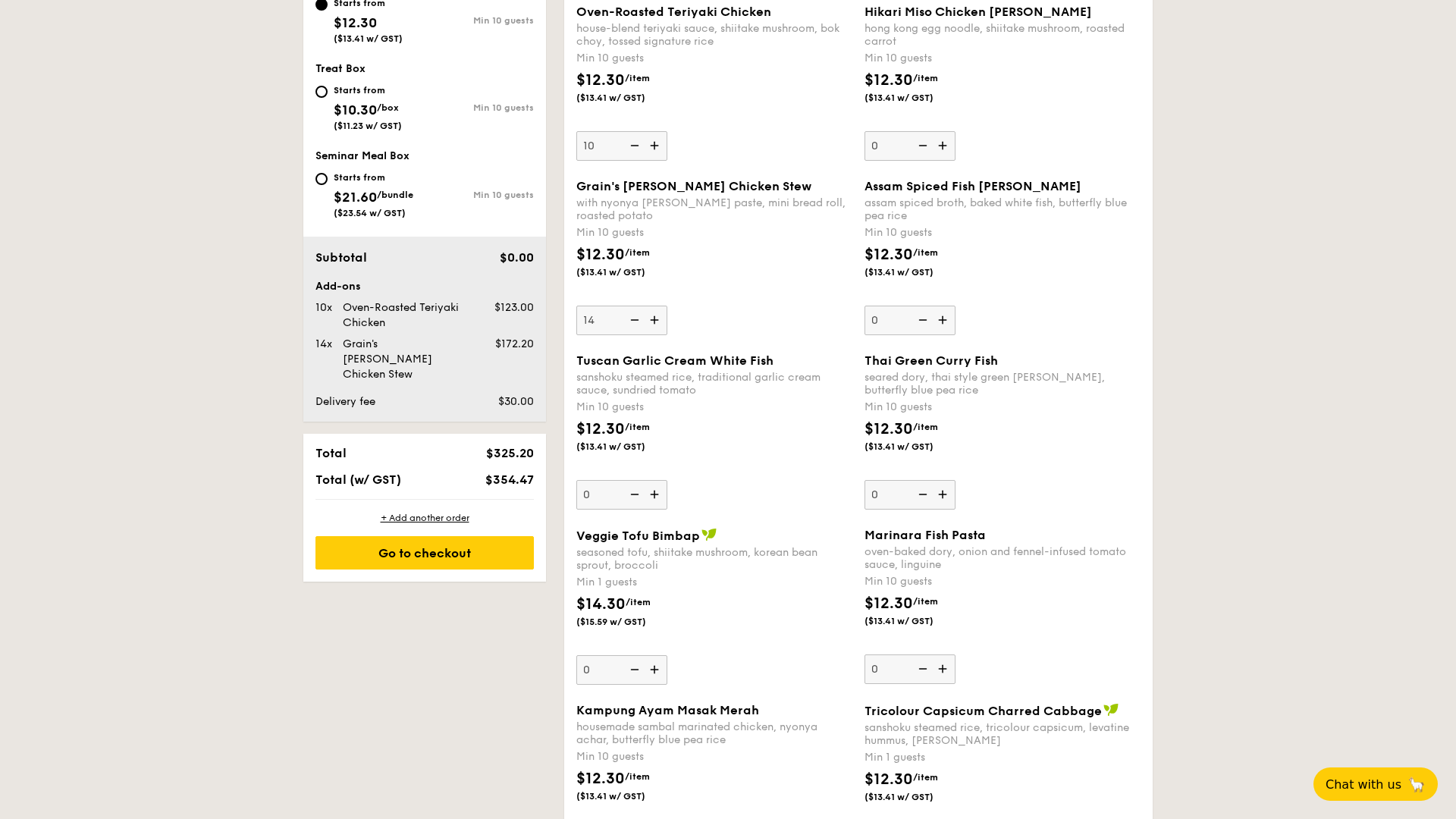
click at [631, 316] on input "14" at bounding box center [621, 320] width 91 height 29
click at [631, 316] on img at bounding box center [633, 320] width 22 height 29
click at [631, 316] on input "13" at bounding box center [621, 320] width 91 height 29
click at [631, 316] on img at bounding box center [633, 320] width 22 height 29
click at [631, 316] on input "12" at bounding box center [621, 320] width 91 height 29
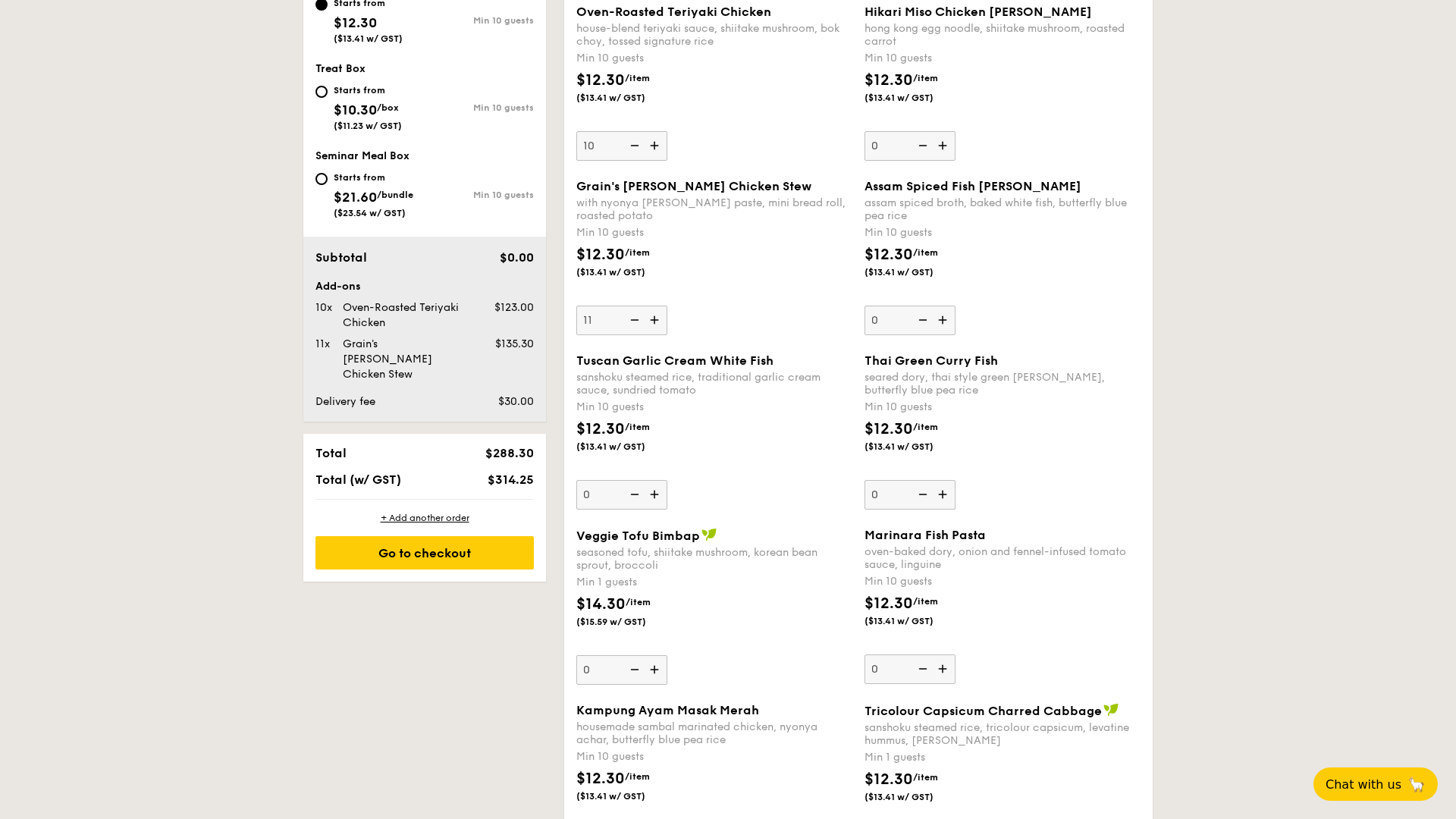
click at [631, 316] on img at bounding box center [633, 320] width 22 height 29
click at [631, 316] on input "11" at bounding box center [621, 320] width 91 height 29
click at [633, 316] on img at bounding box center [633, 320] width 22 height 29
click at [633, 316] on input "10" at bounding box center [621, 320] width 91 height 29
type input "0"
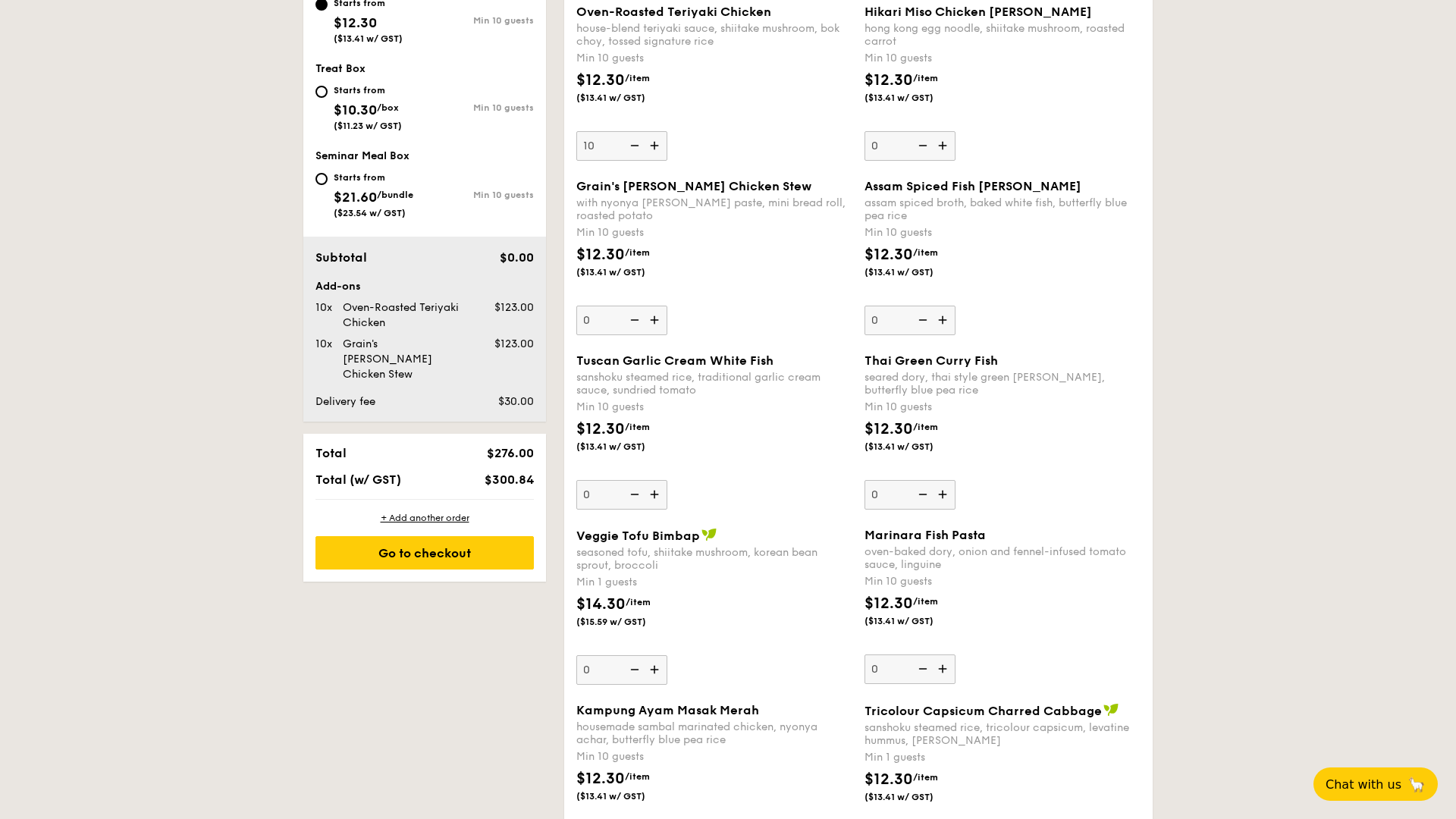
click at [633, 316] on img at bounding box center [633, 320] width 22 height 29
click at [633, 316] on input "0" at bounding box center [621, 320] width 91 height 29
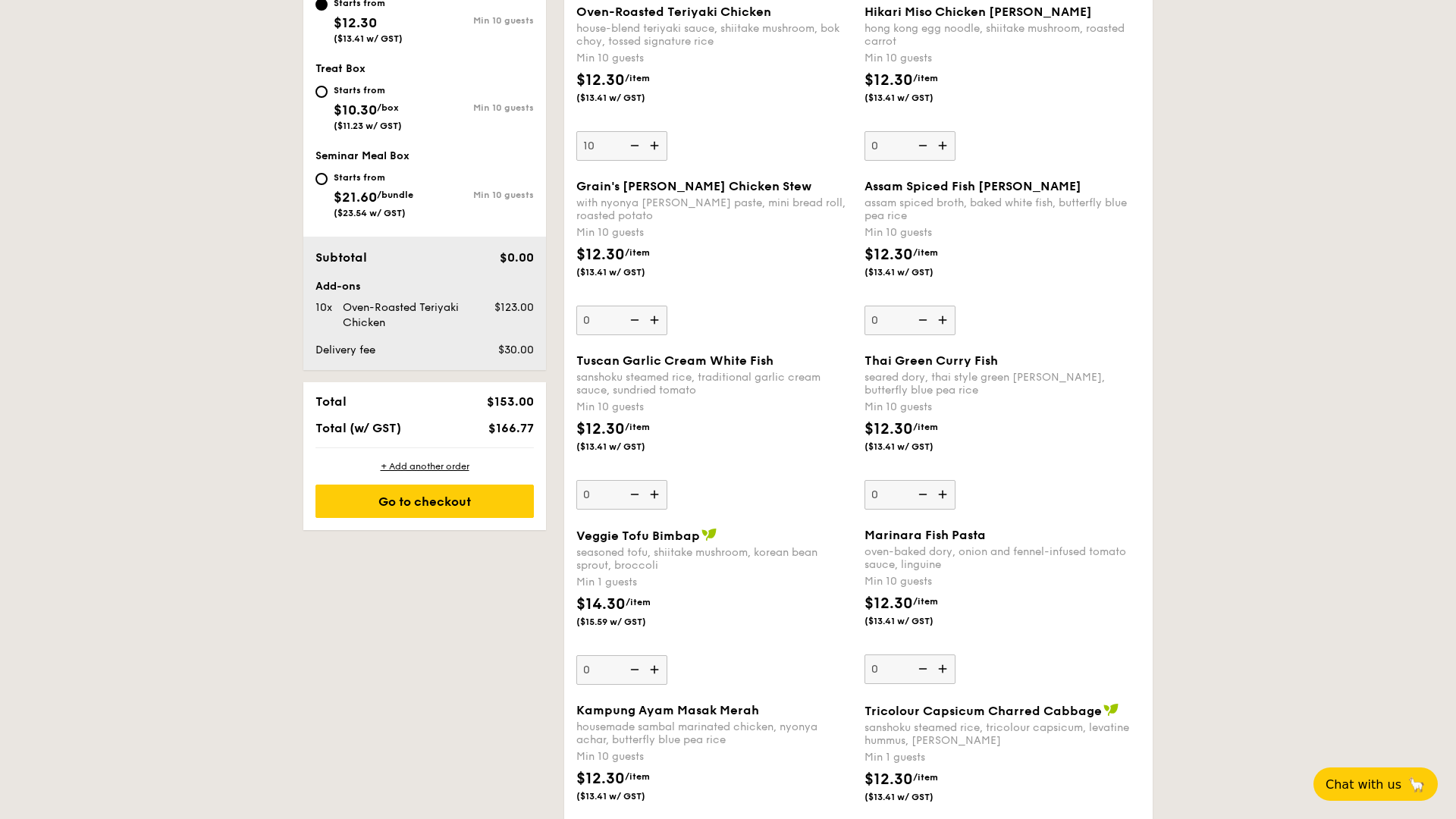
click at [633, 316] on img at bounding box center [633, 320] width 22 height 29
click at [633, 316] on input "0" at bounding box center [621, 320] width 91 height 29
click at [633, 316] on img at bounding box center [633, 320] width 22 height 29
click at [633, 316] on input "0" at bounding box center [621, 320] width 91 height 29
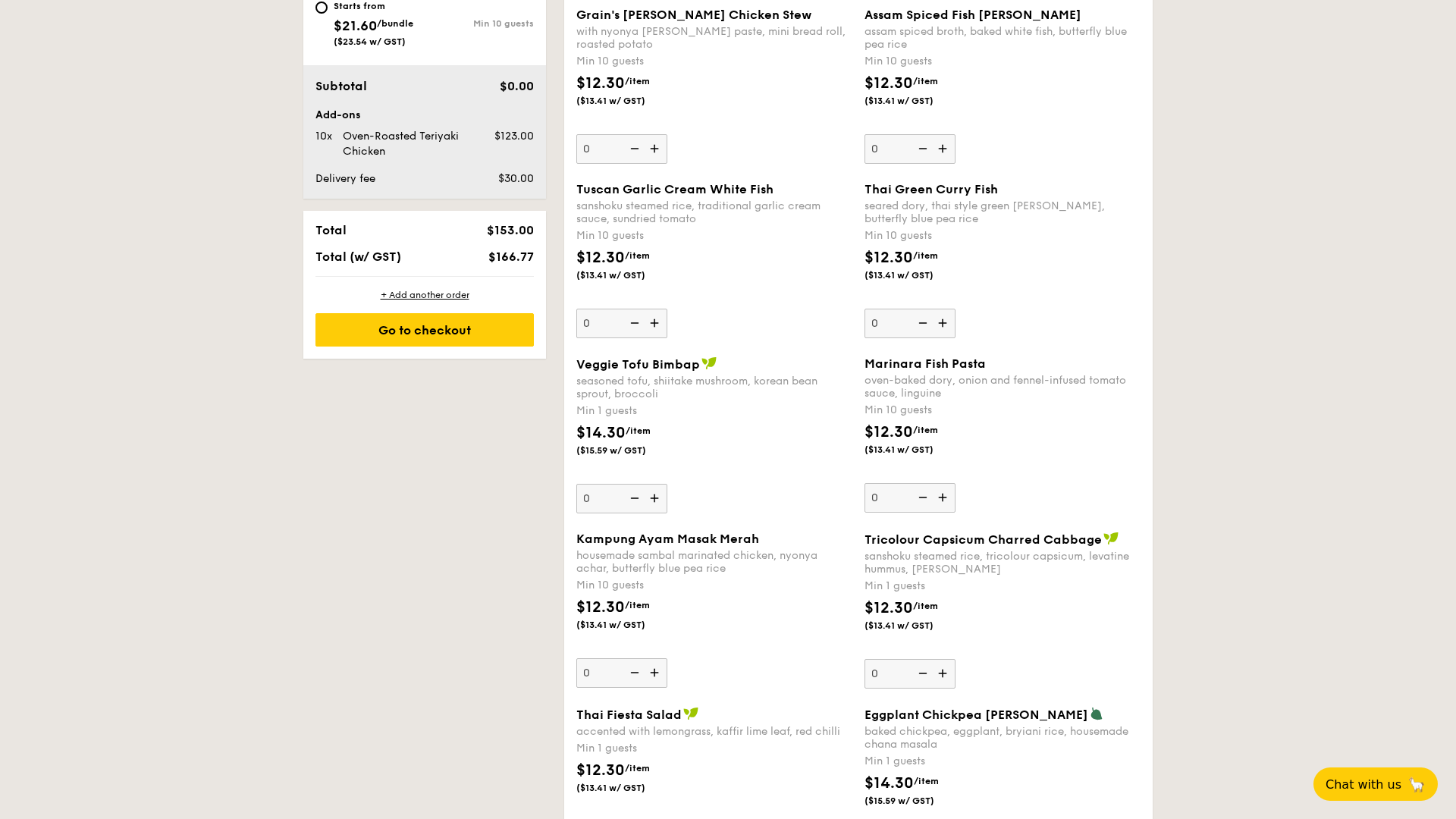
scroll to position [907, 0]
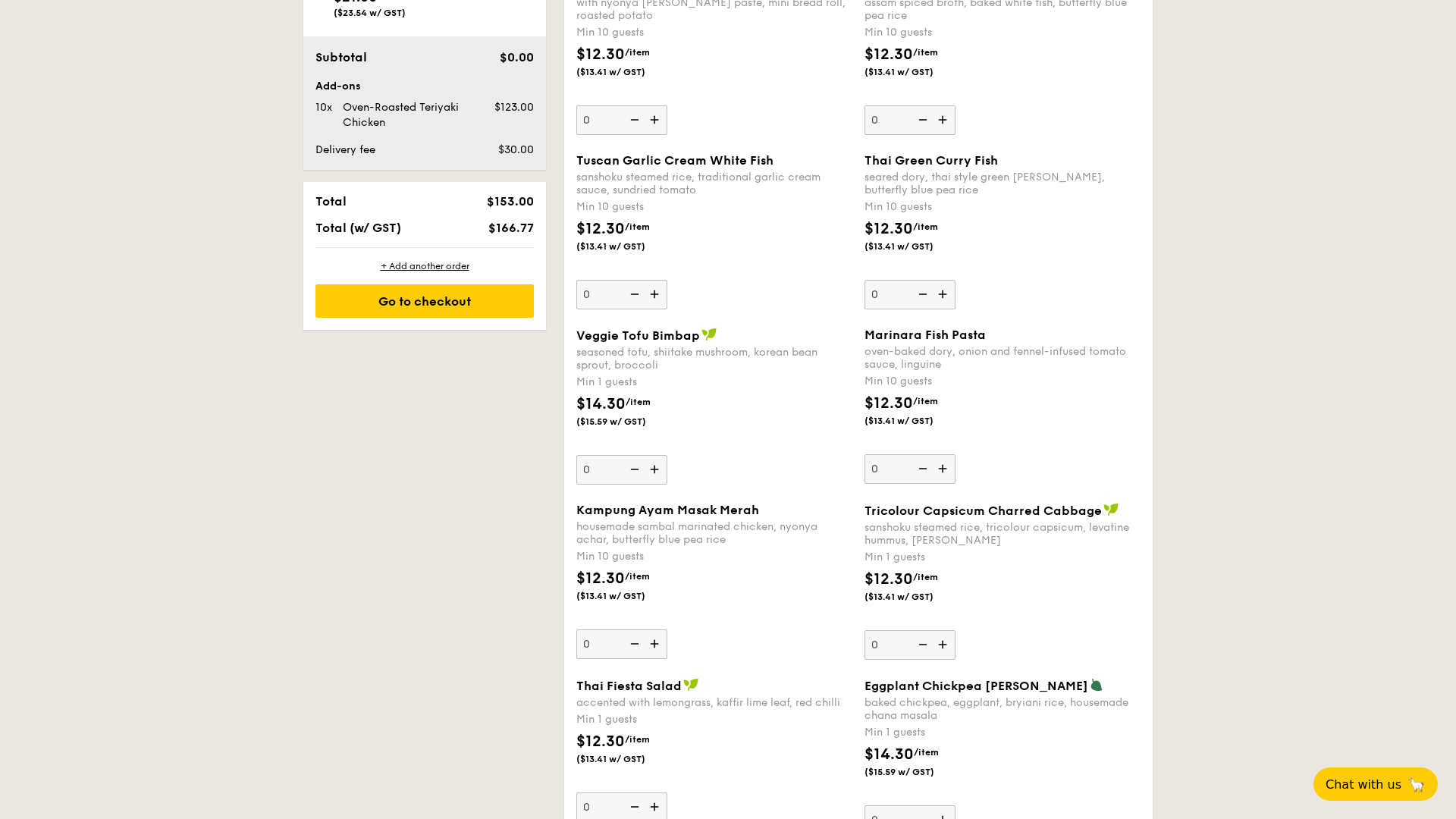
click at [659, 648] on img at bounding box center [655, 644] width 22 height 29
click at [659, 648] on input "0" at bounding box center [621, 644] width 91 height 29
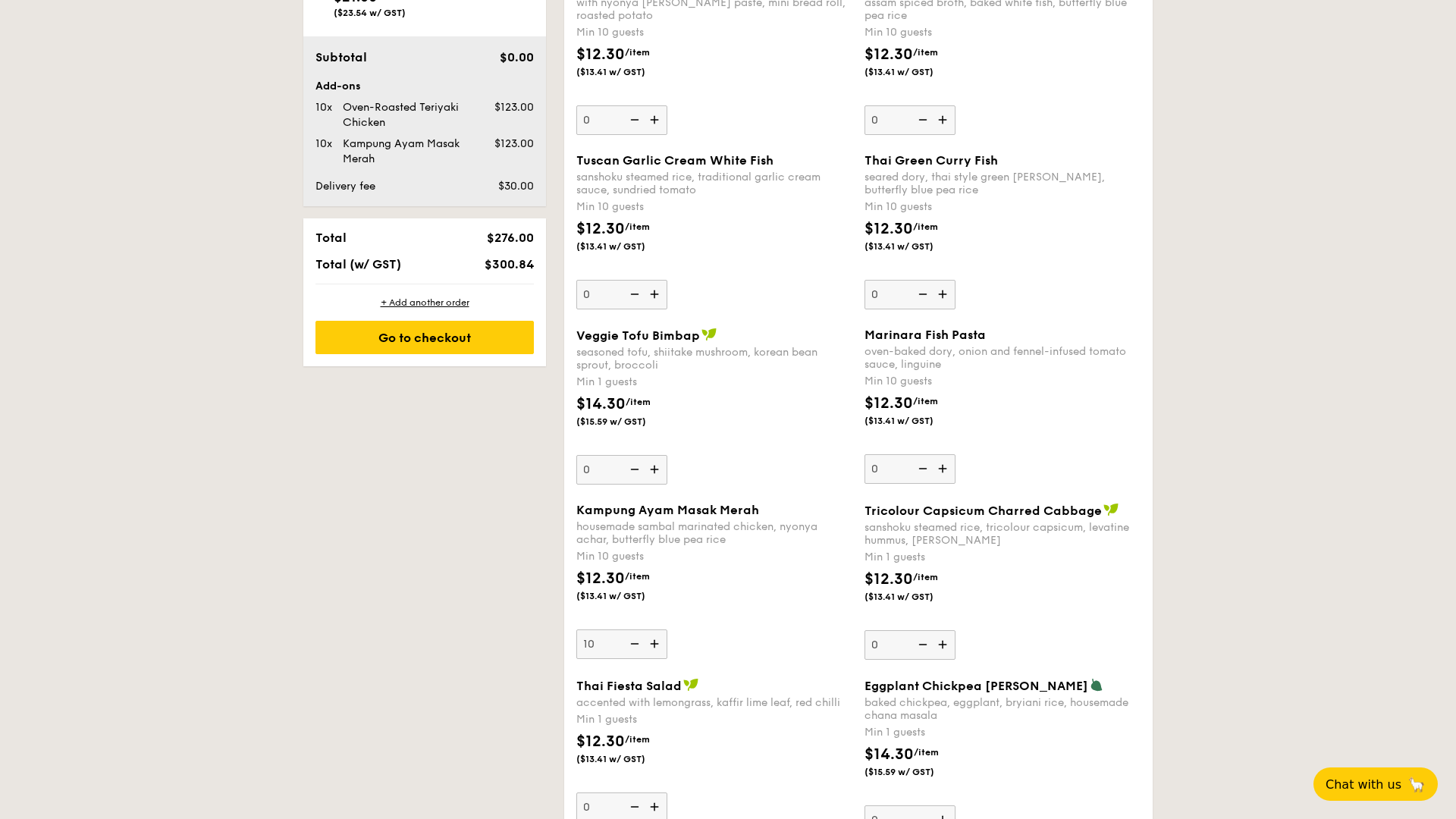
click at [659, 648] on img at bounding box center [655, 644] width 22 height 29
click at [659, 648] on input "10" at bounding box center [621, 644] width 91 height 29
click at [659, 648] on img at bounding box center [655, 644] width 22 height 29
click at [659, 648] on input "11" at bounding box center [621, 644] width 91 height 29
click at [659, 648] on img at bounding box center [655, 644] width 22 height 29
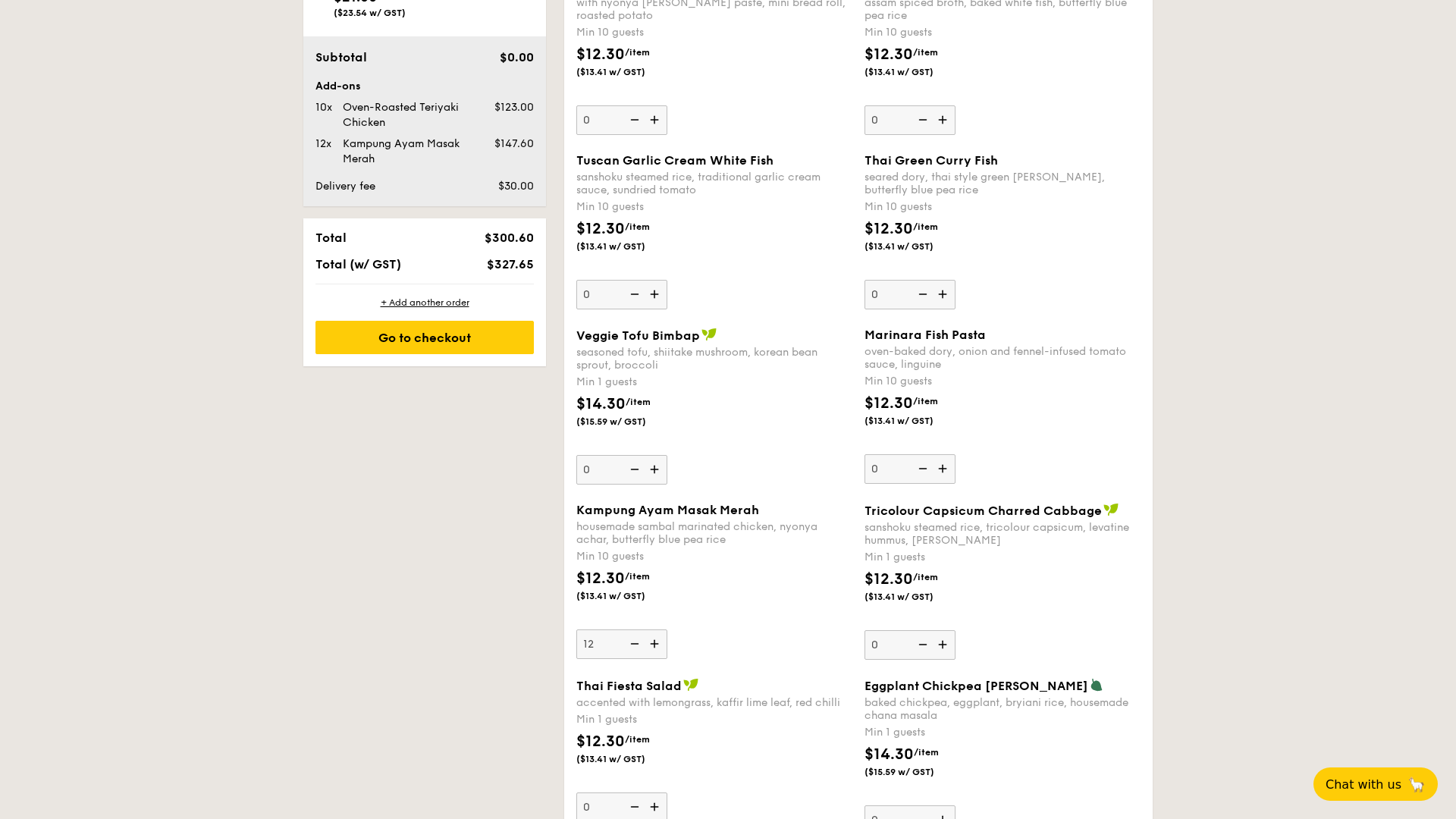
click at [659, 648] on input "12" at bounding box center [621, 644] width 91 height 29
click at [659, 648] on img at bounding box center [655, 644] width 22 height 29
click at [659, 648] on input "13" at bounding box center [621, 644] width 91 height 29
click at [659, 648] on img at bounding box center [655, 644] width 22 height 29
click at [659, 648] on input "14" at bounding box center [621, 644] width 91 height 29
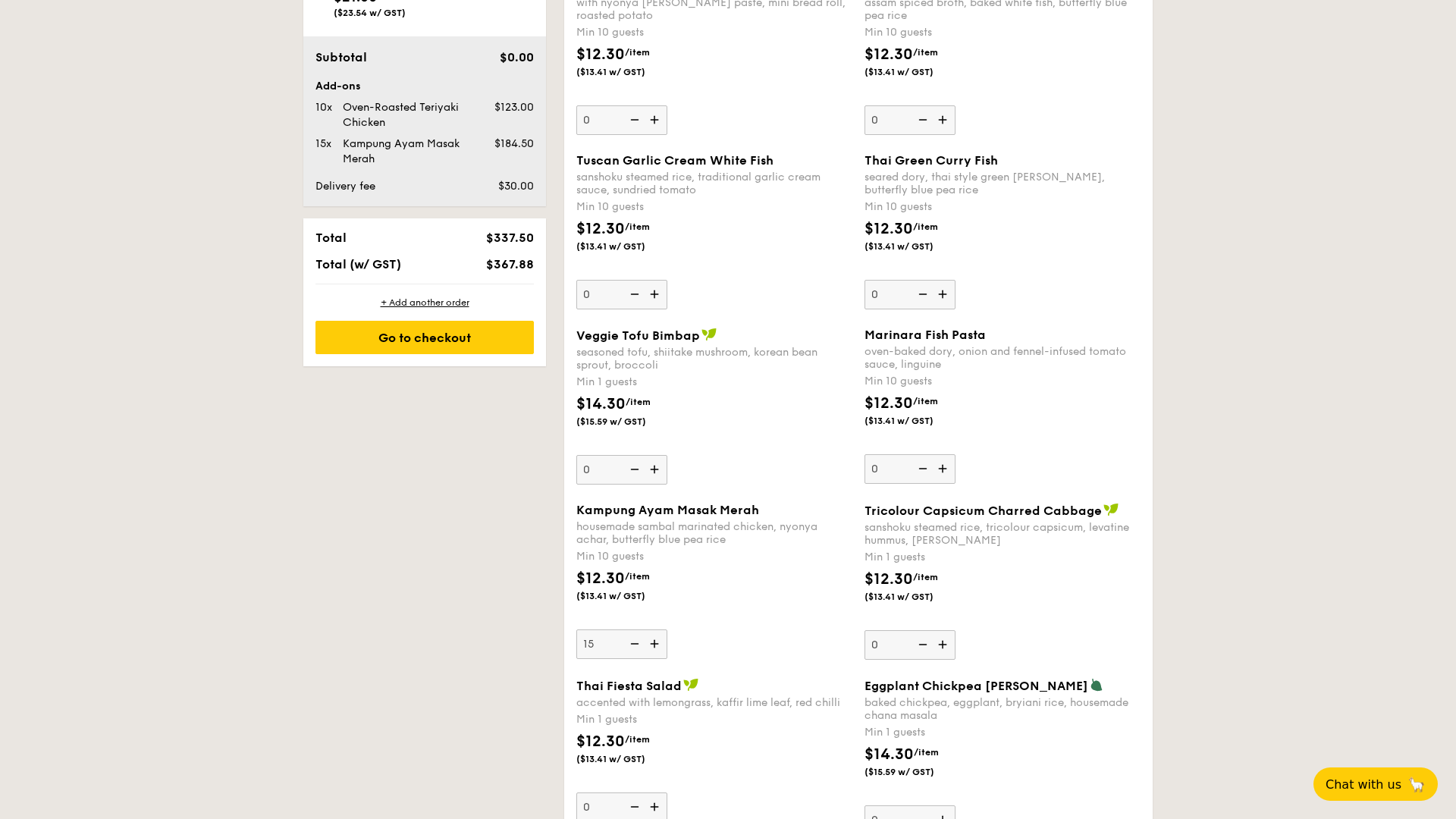
click at [659, 648] on img at bounding box center [655, 644] width 22 height 29
click at [659, 648] on input "15" at bounding box center [621, 644] width 91 height 29
type input "16"
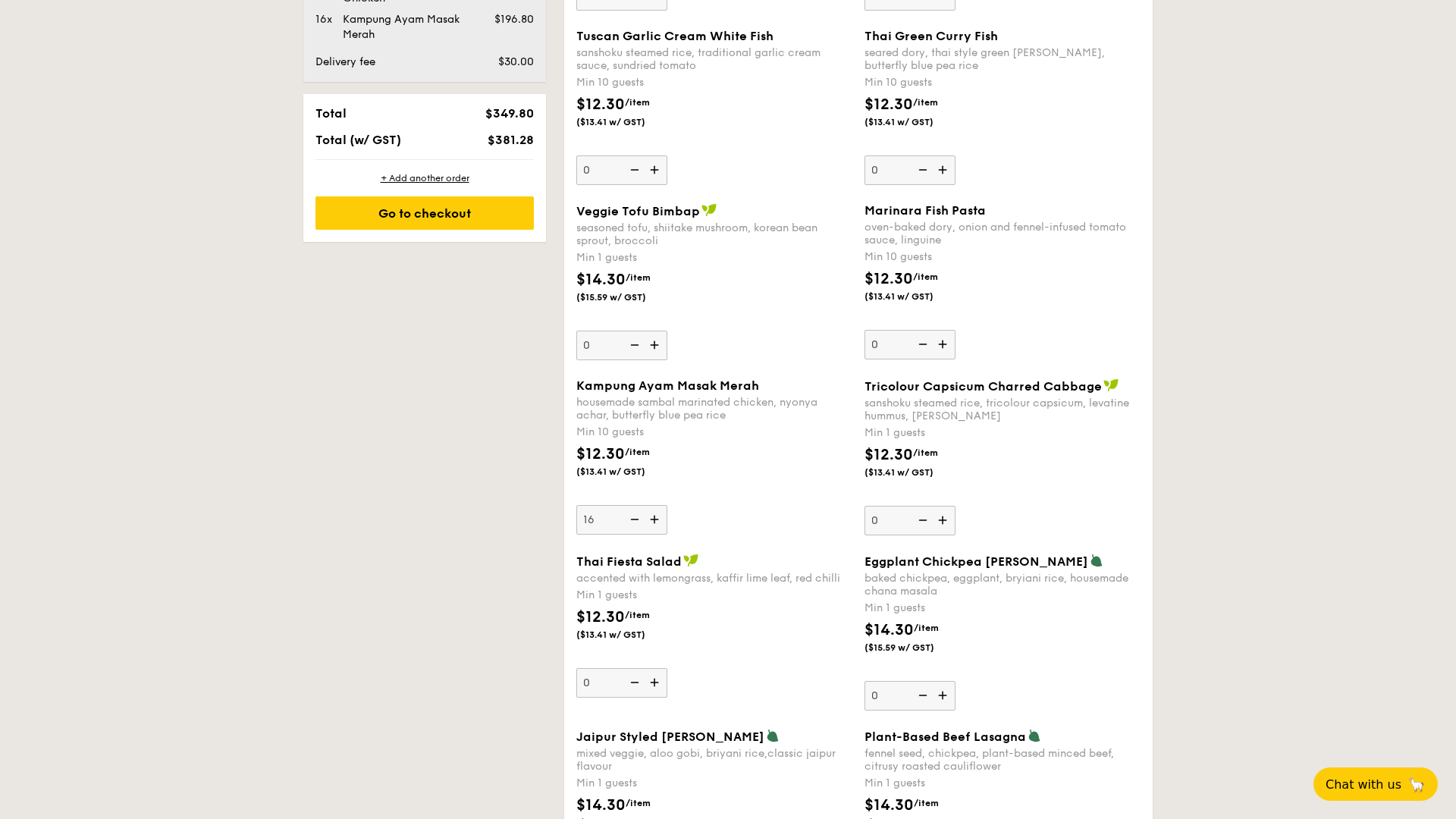
scroll to position [1034, 0]
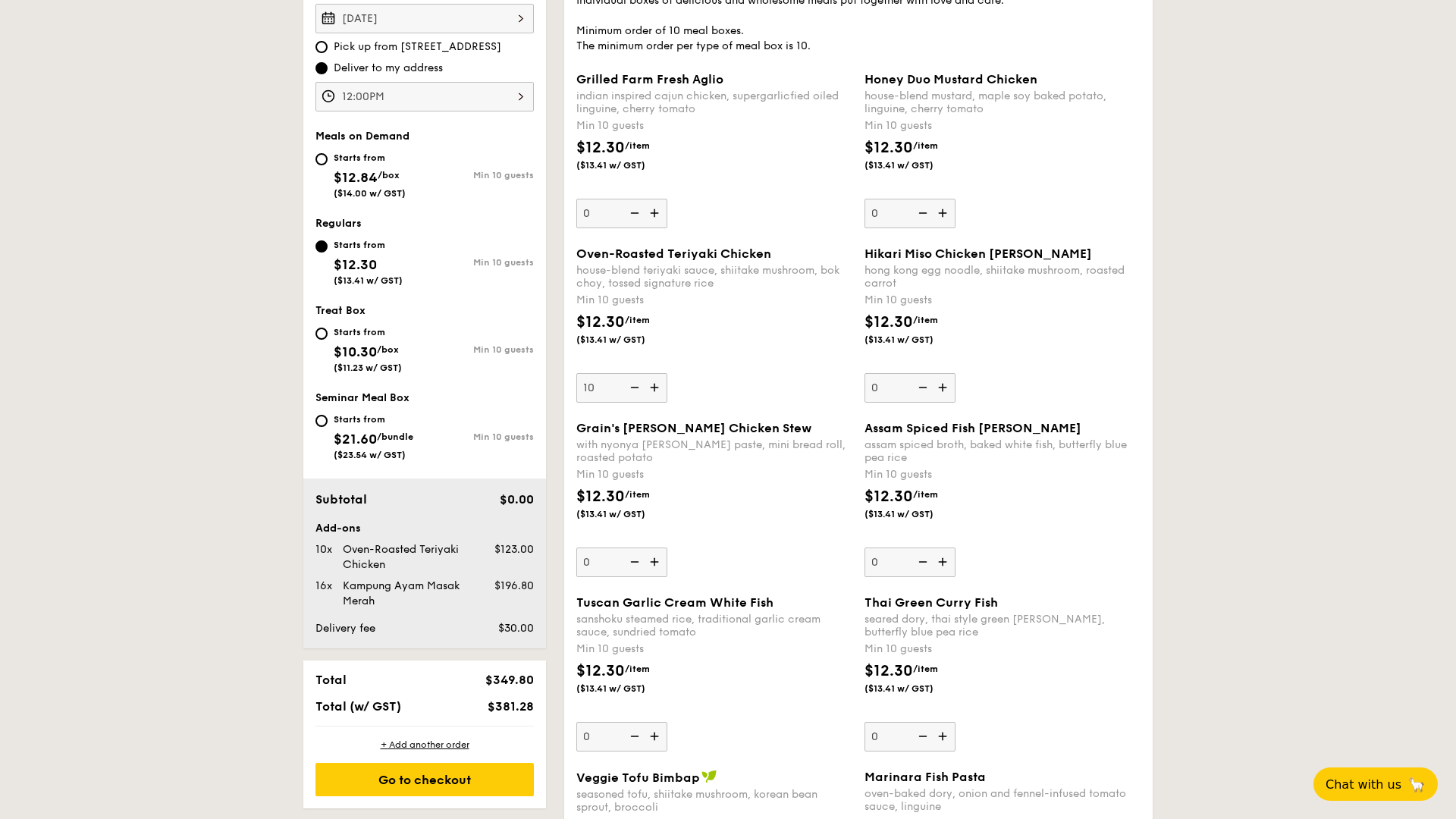
scroll to position [558, 0]
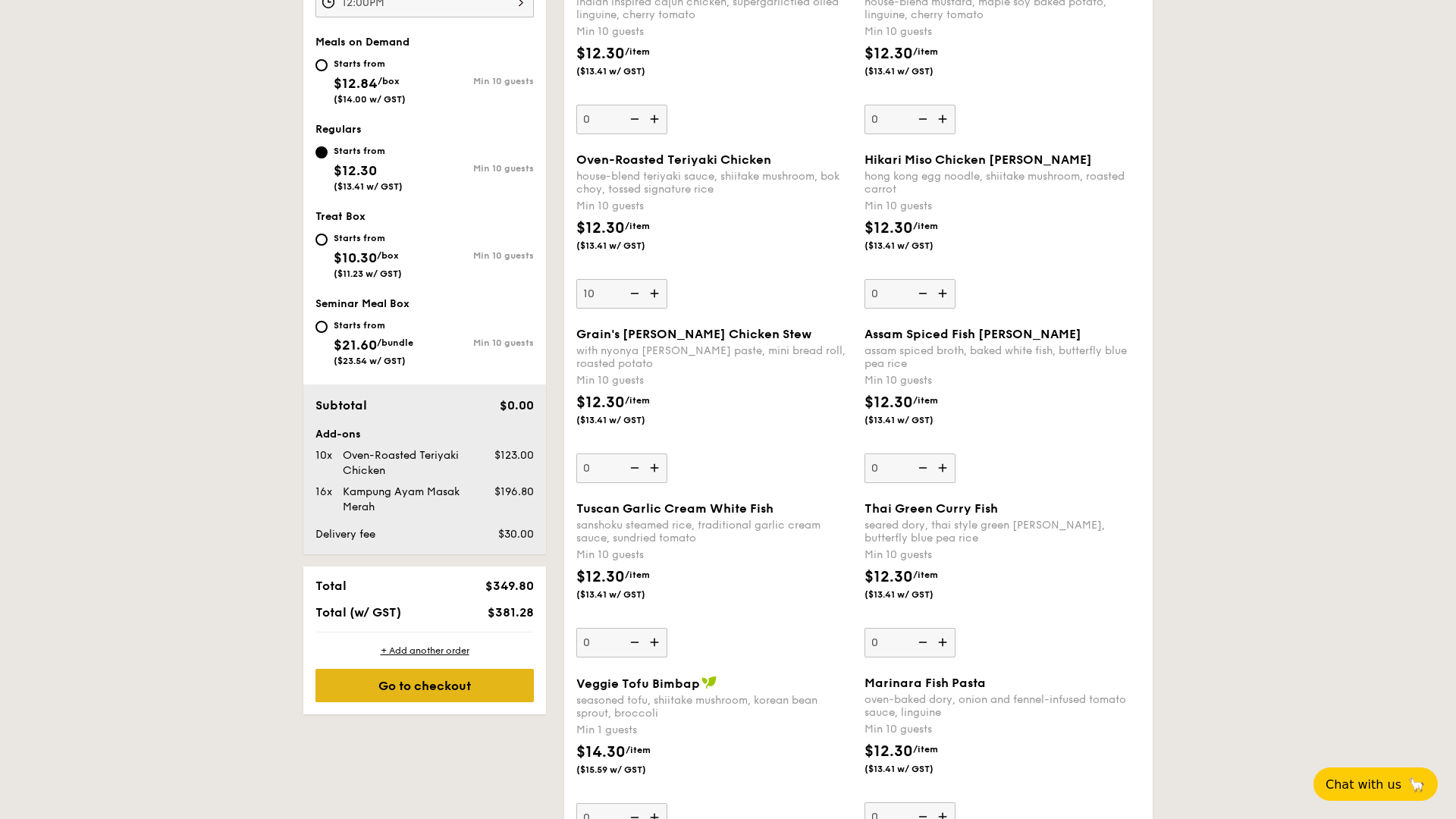
click at [460, 686] on div "Go to checkout" at bounding box center [425, 686] width 218 height 33
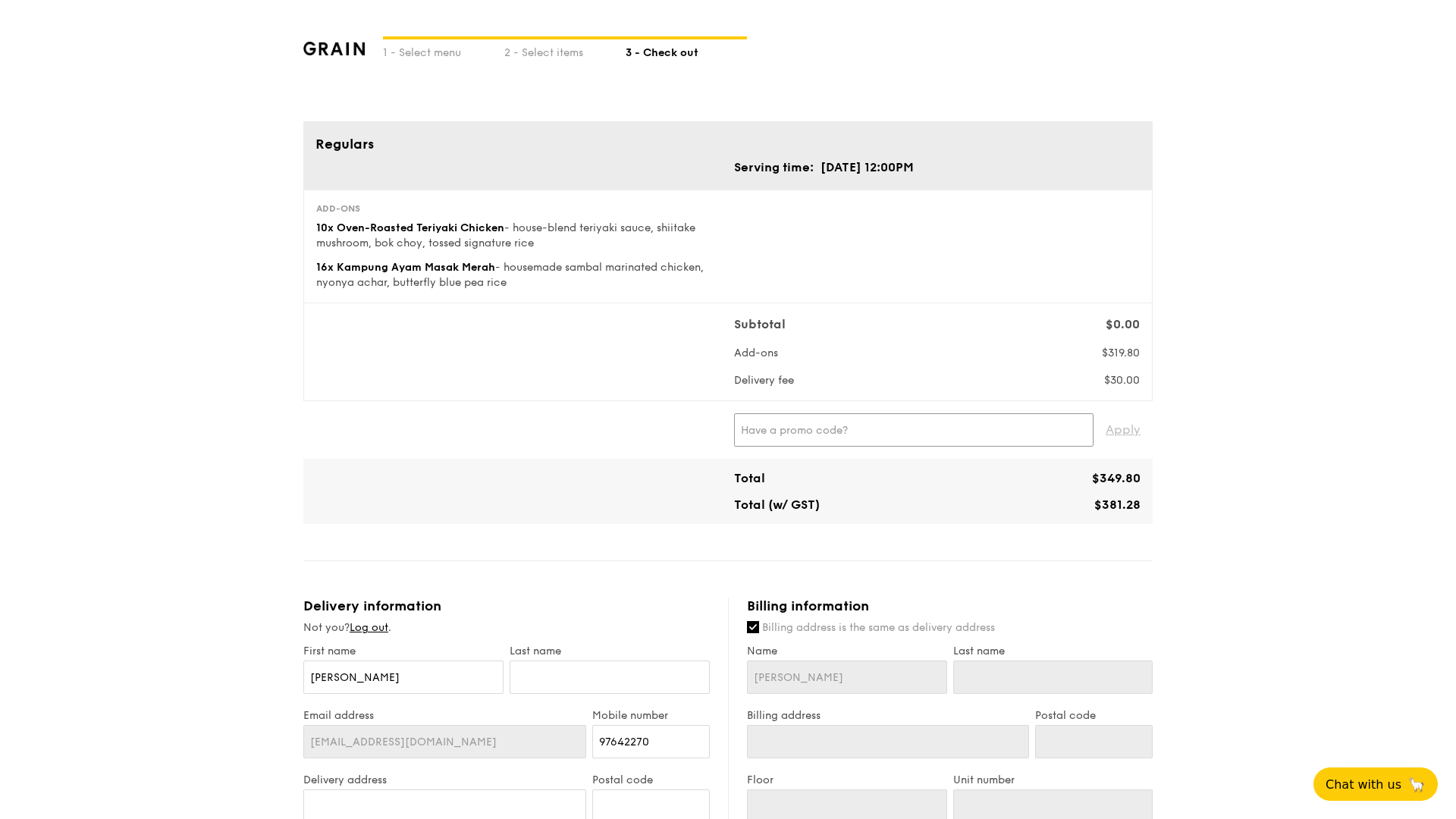
click at [938, 437] on input "text" at bounding box center [914, 430] width 359 height 33
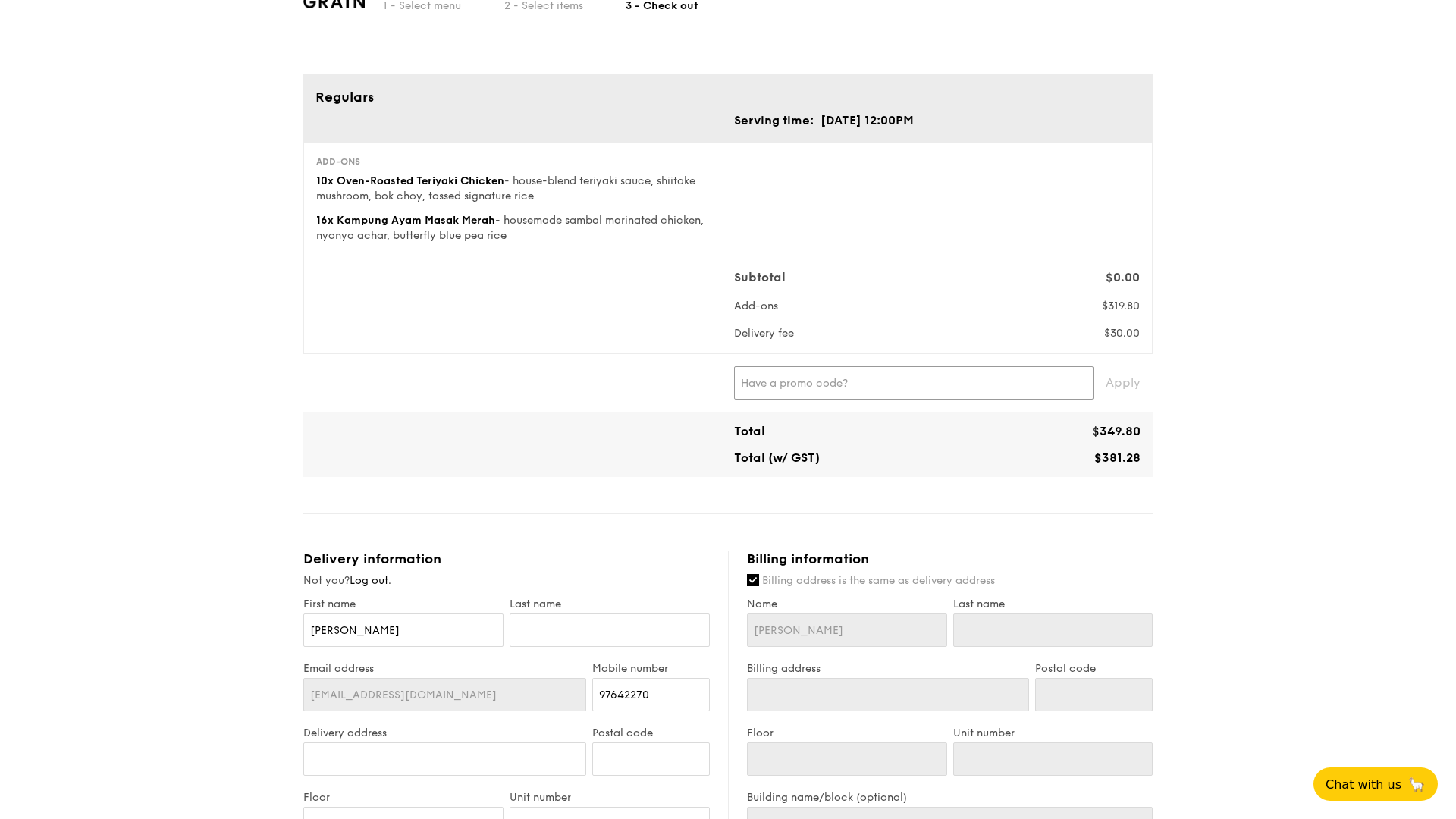
scroll to position [50, 0]
click at [885, 379] on input "text" at bounding box center [914, 380] width 359 height 33
type input "WELCOMEFEAST"
click at [1117, 377] on span "Apply" at bounding box center [1124, 380] width 35 height 33
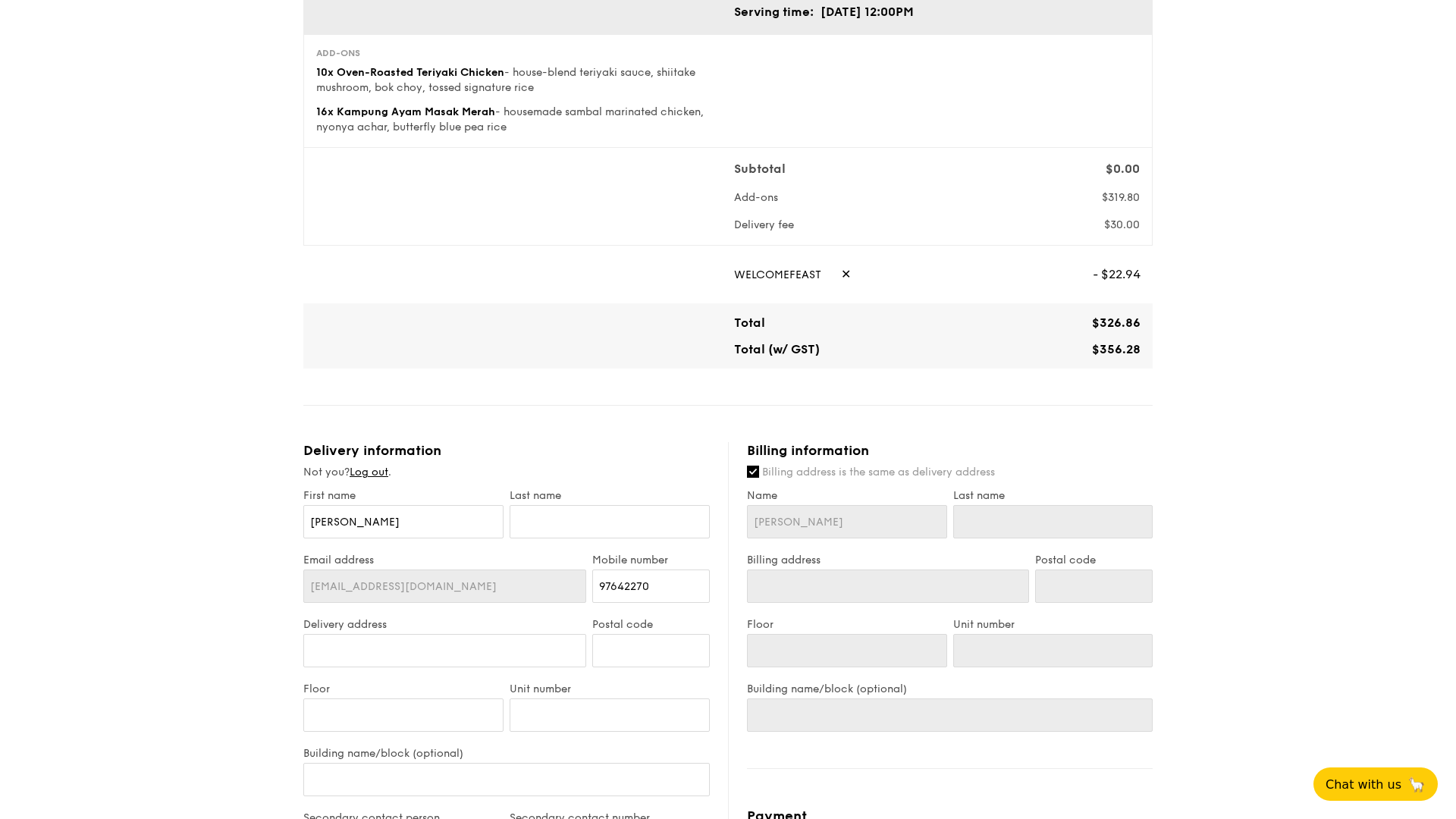
scroll to position [167, 0]
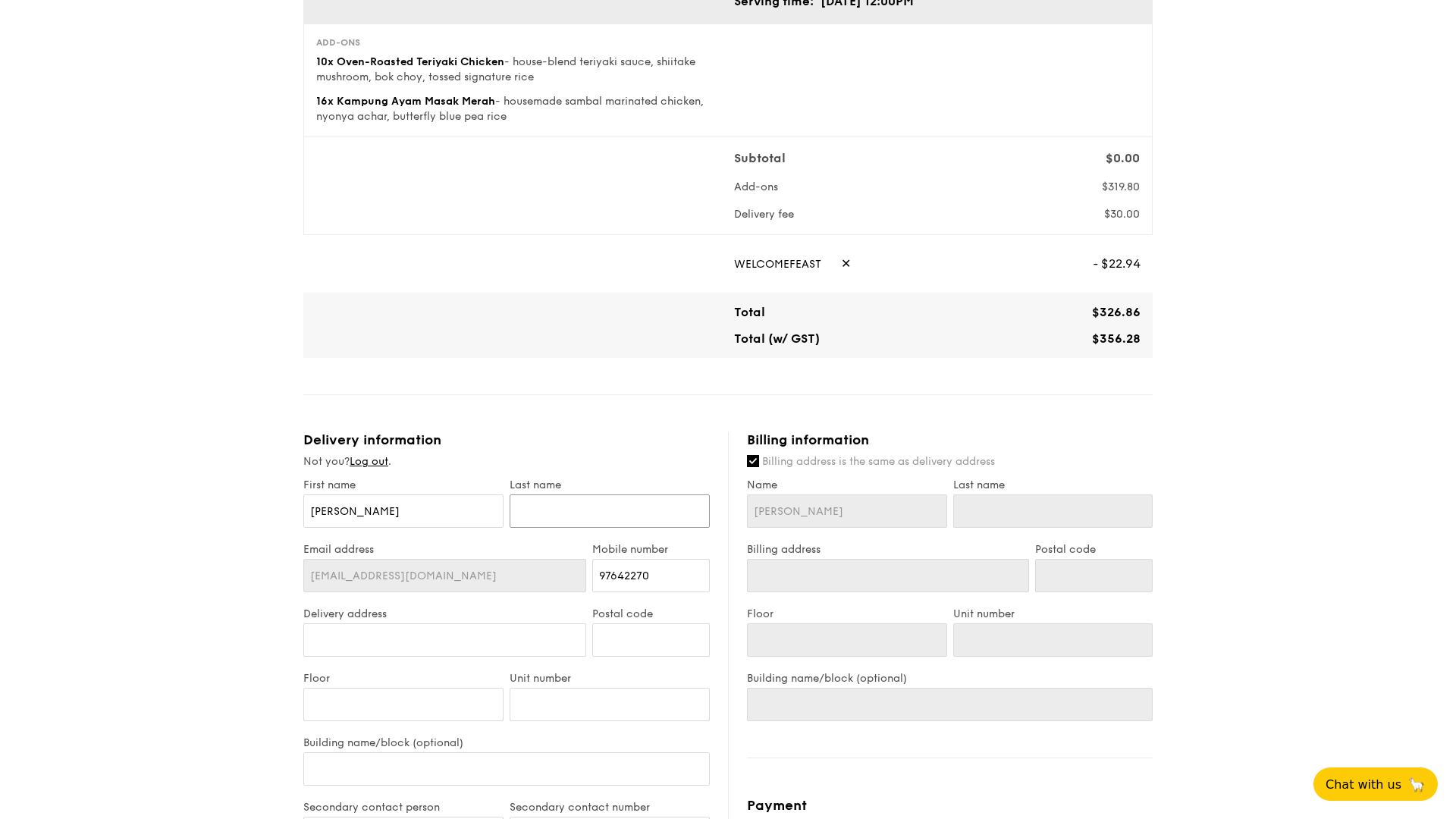
click at [579, 509] on input "text" at bounding box center [610, 511] width 201 height 33
type input "H"
type input "HO"
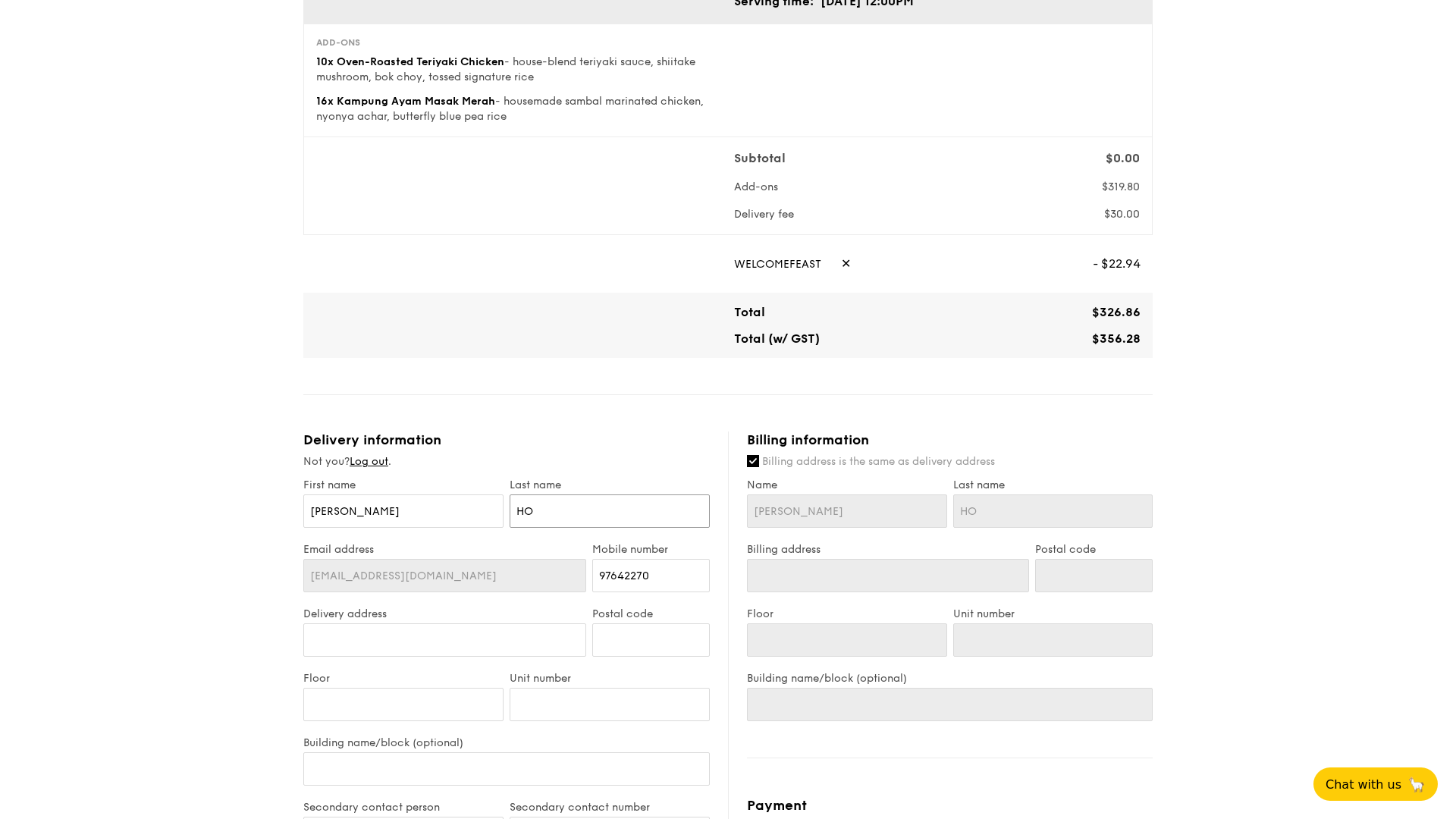
type input "HOE"
type input "HO"
type input "H"
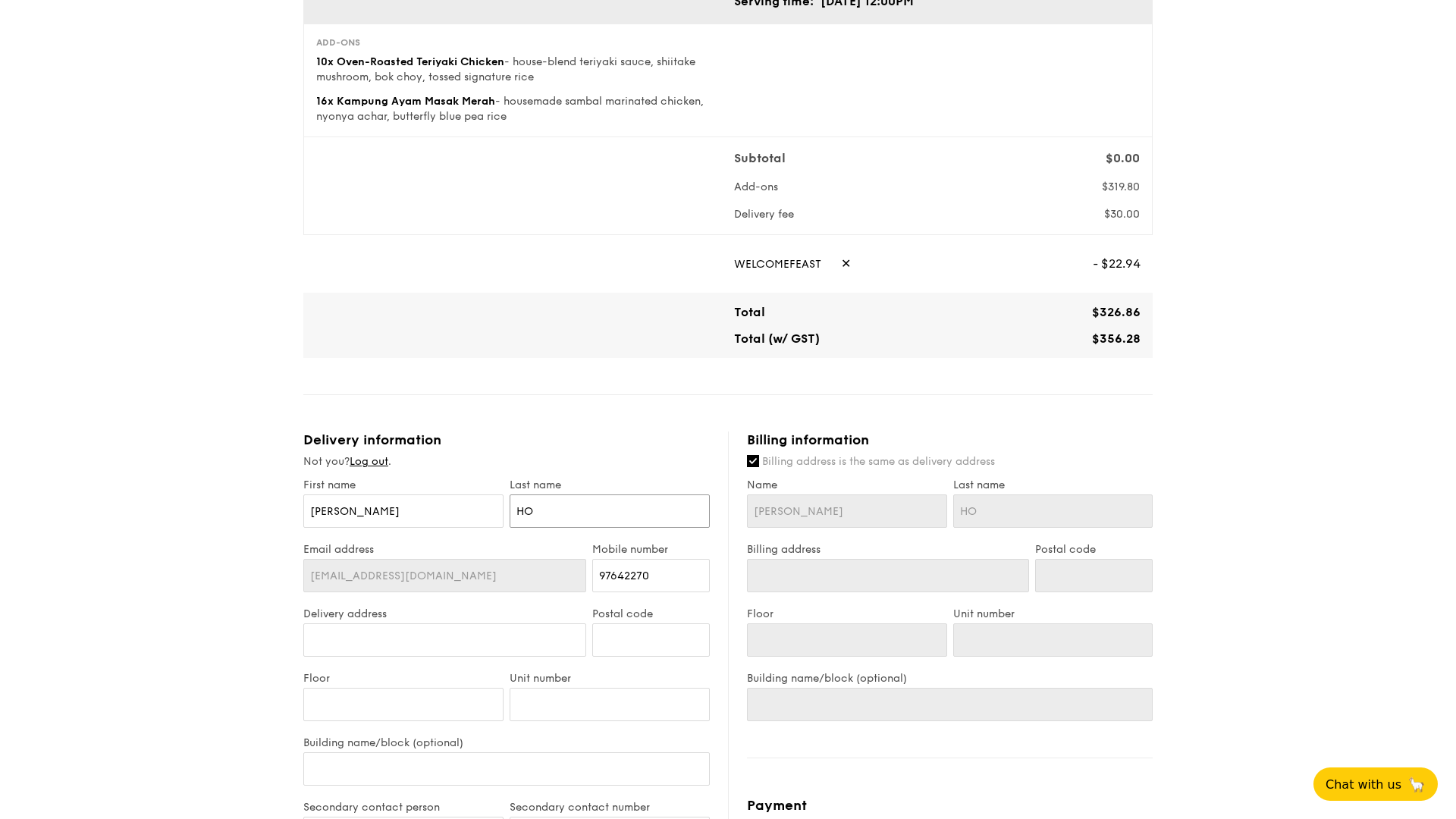
type input "H"
type input "Ho"
type input "Hoe"
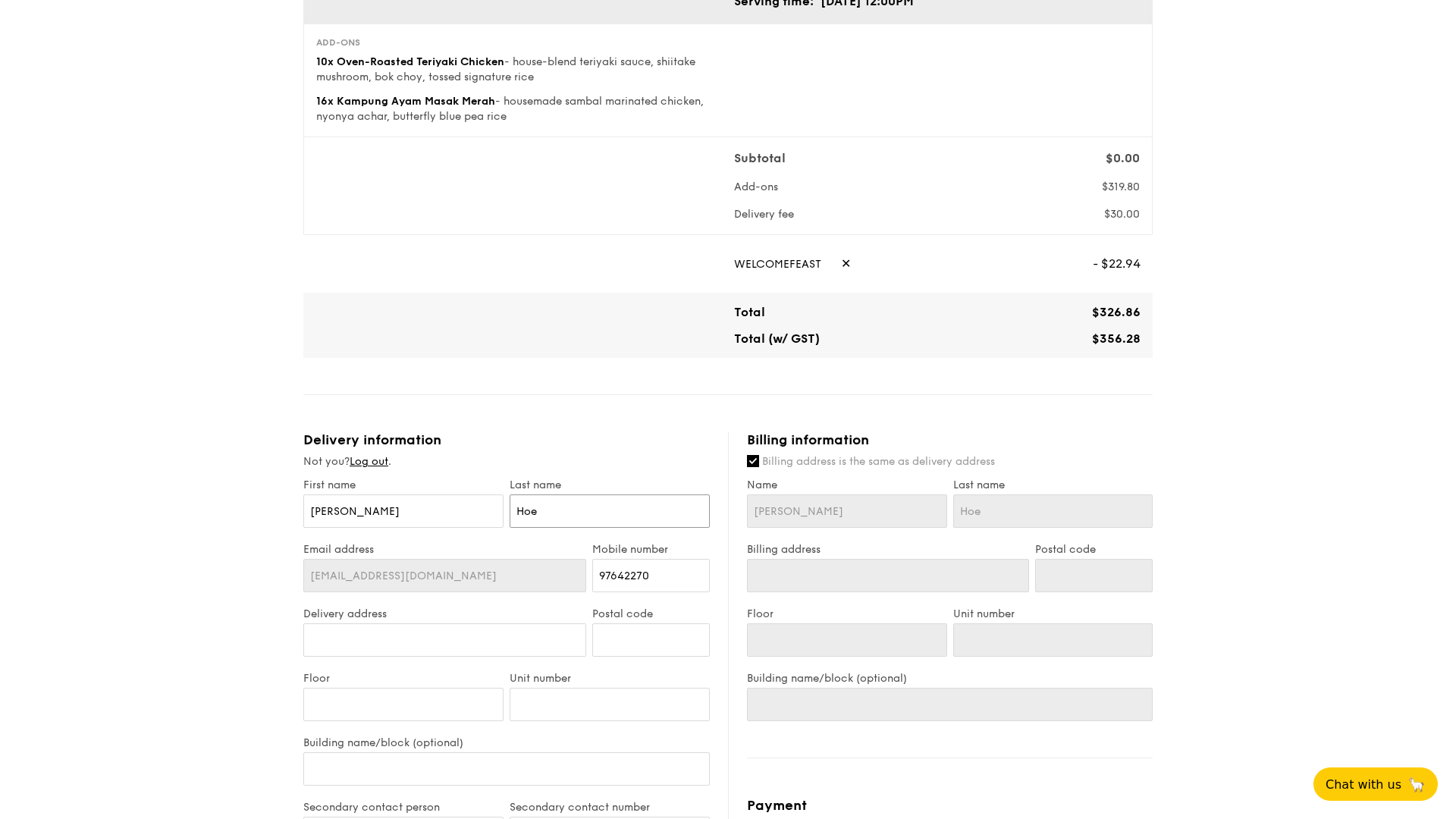
type input "Hoe"
type input "91862928"
click at [476, 633] on input "Delivery address" at bounding box center [445, 640] width 283 height 33
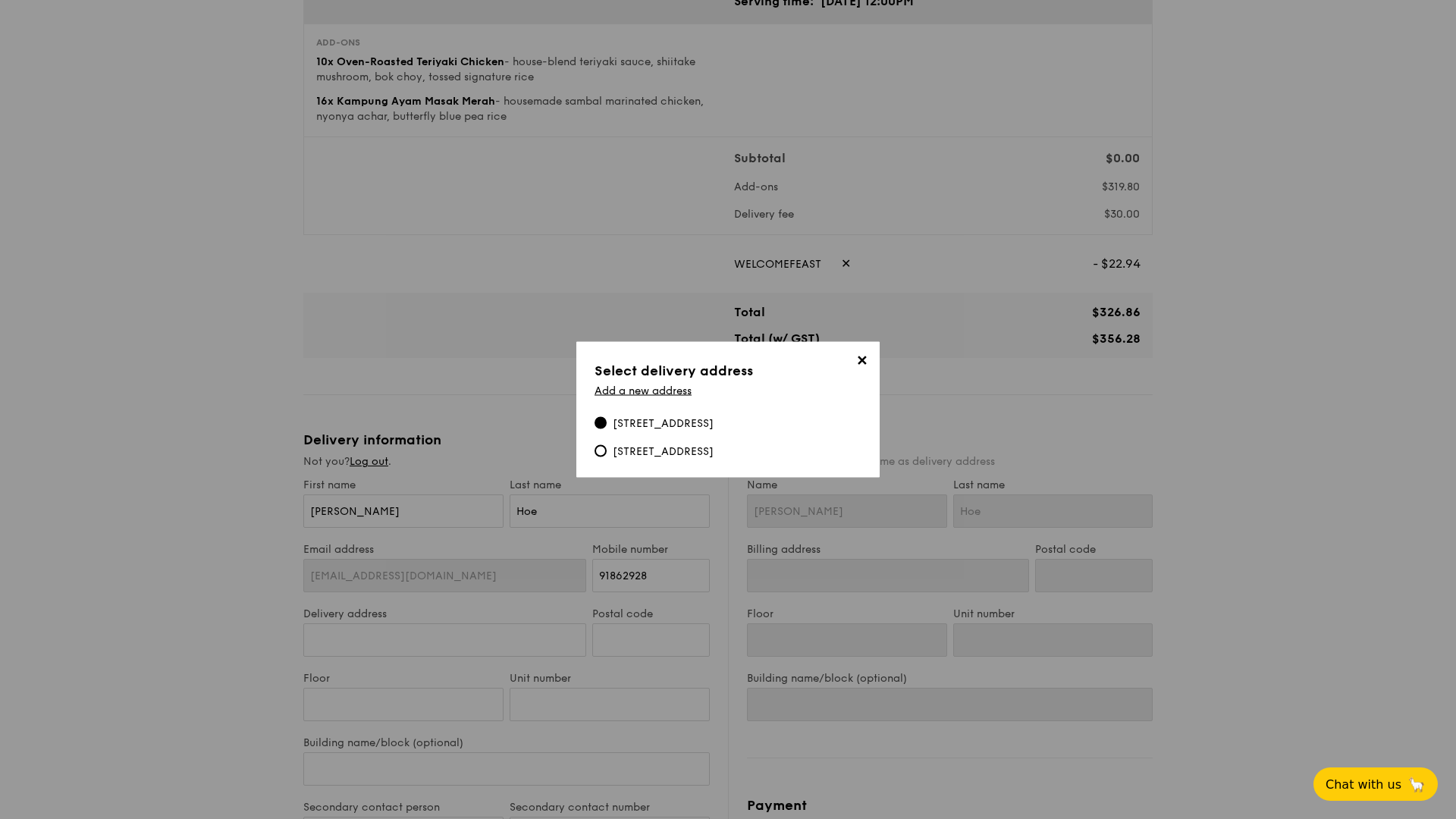
click at [671, 428] on div "640B Tampines Street 62, 522640" at bounding box center [663, 425] width 101 height 16
click at [607, 428] on input "640B Tampines Street 62, 522640" at bounding box center [601, 423] width 12 height 12
type input "640B Tampines Street 62"
type input "522640"
type input "640B Tampines Street 62"
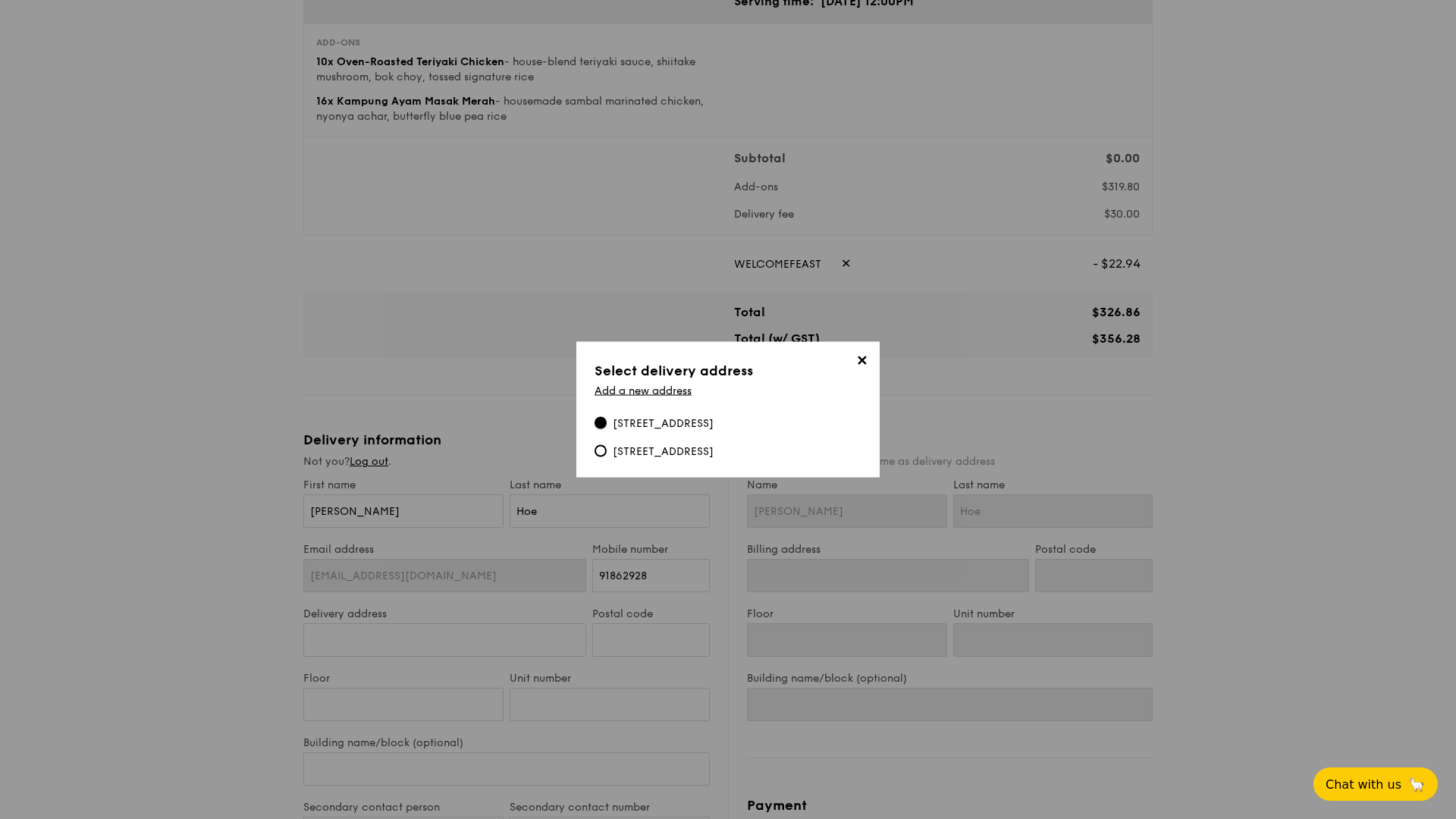
type input "522640"
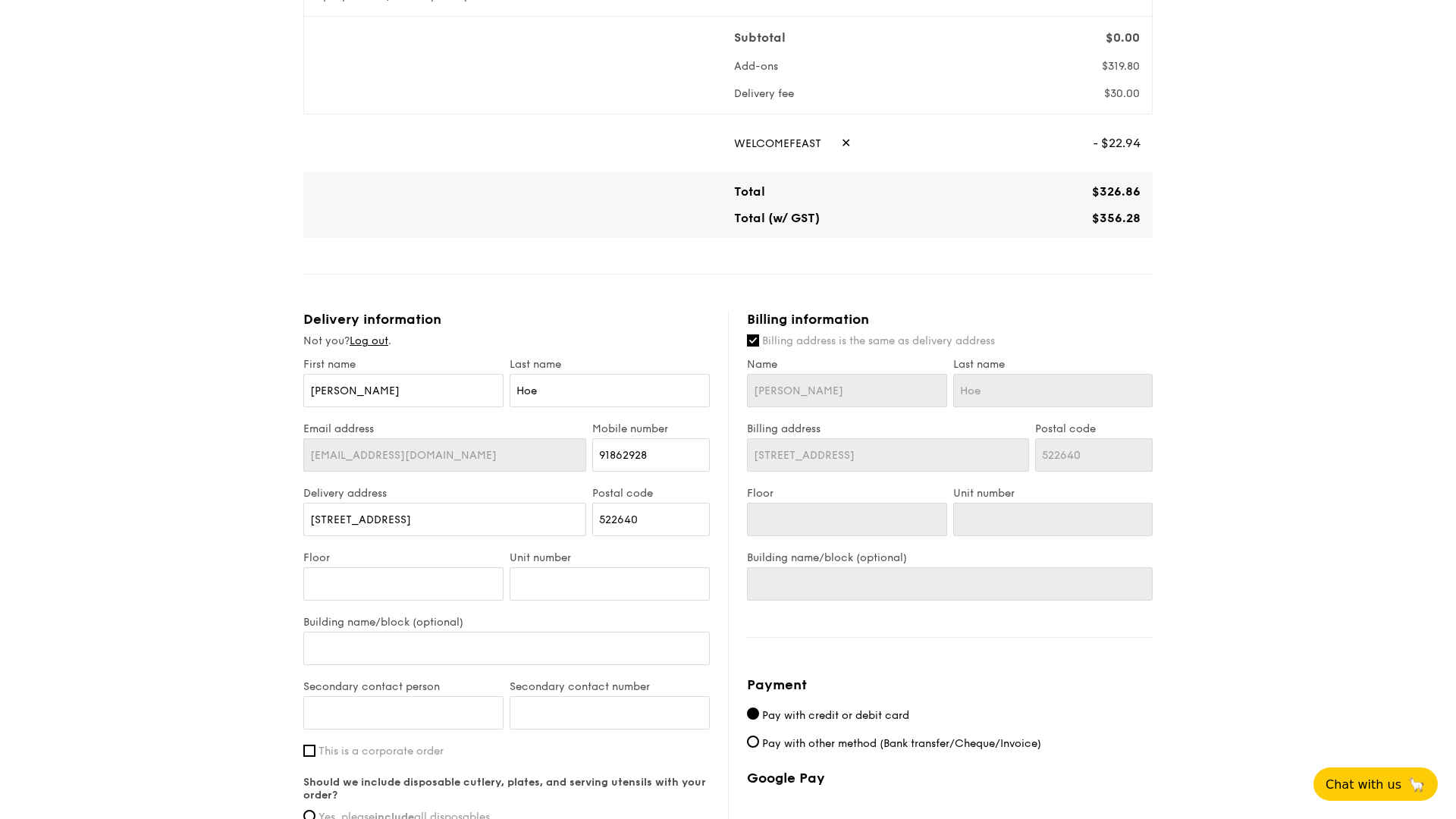
scroll to position [289, 0]
click at [648, 523] on input "522640" at bounding box center [651, 517] width 118 height 33
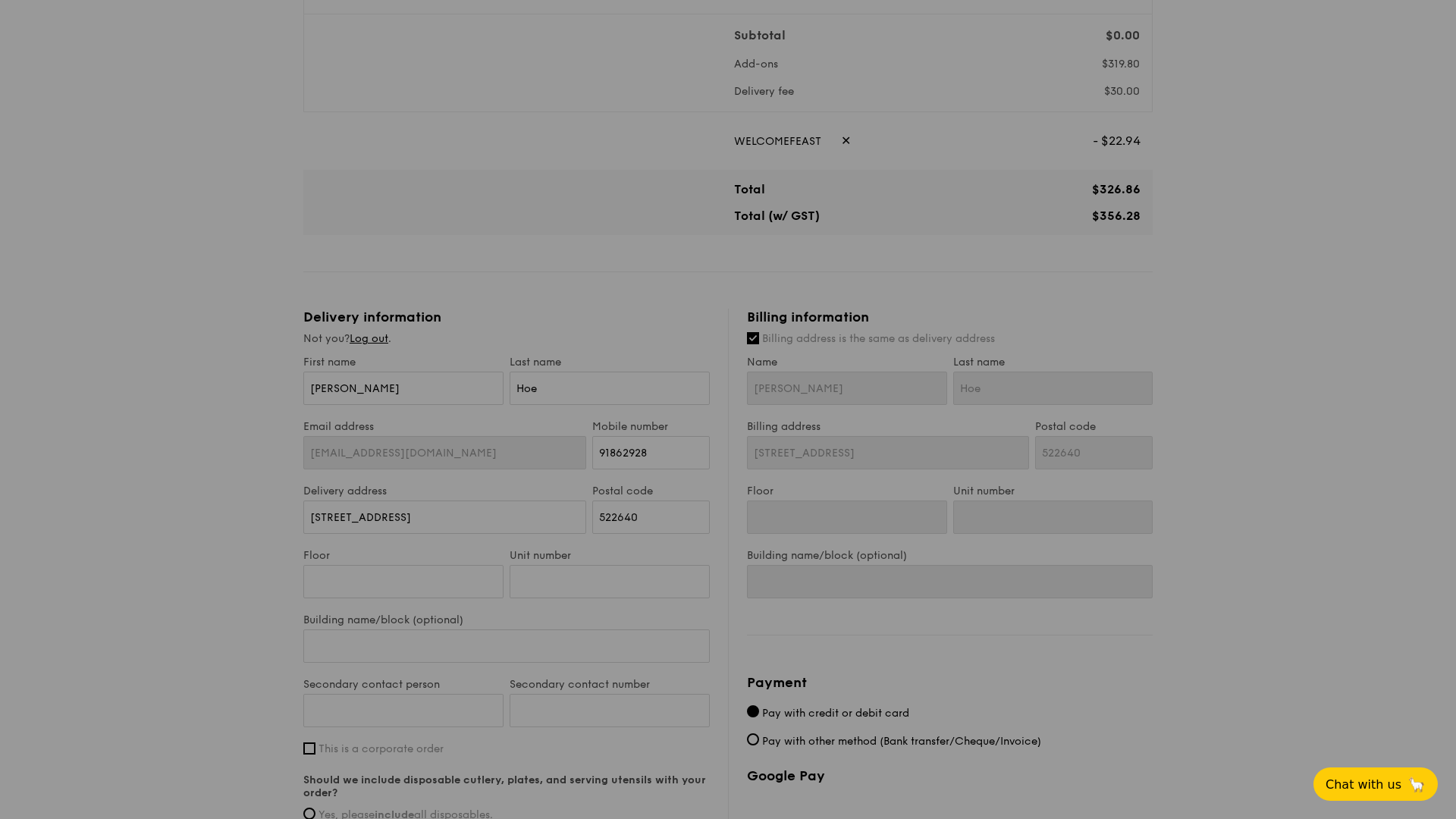
click at [540, 554] on div at bounding box center [728, 409] width 1456 height 819
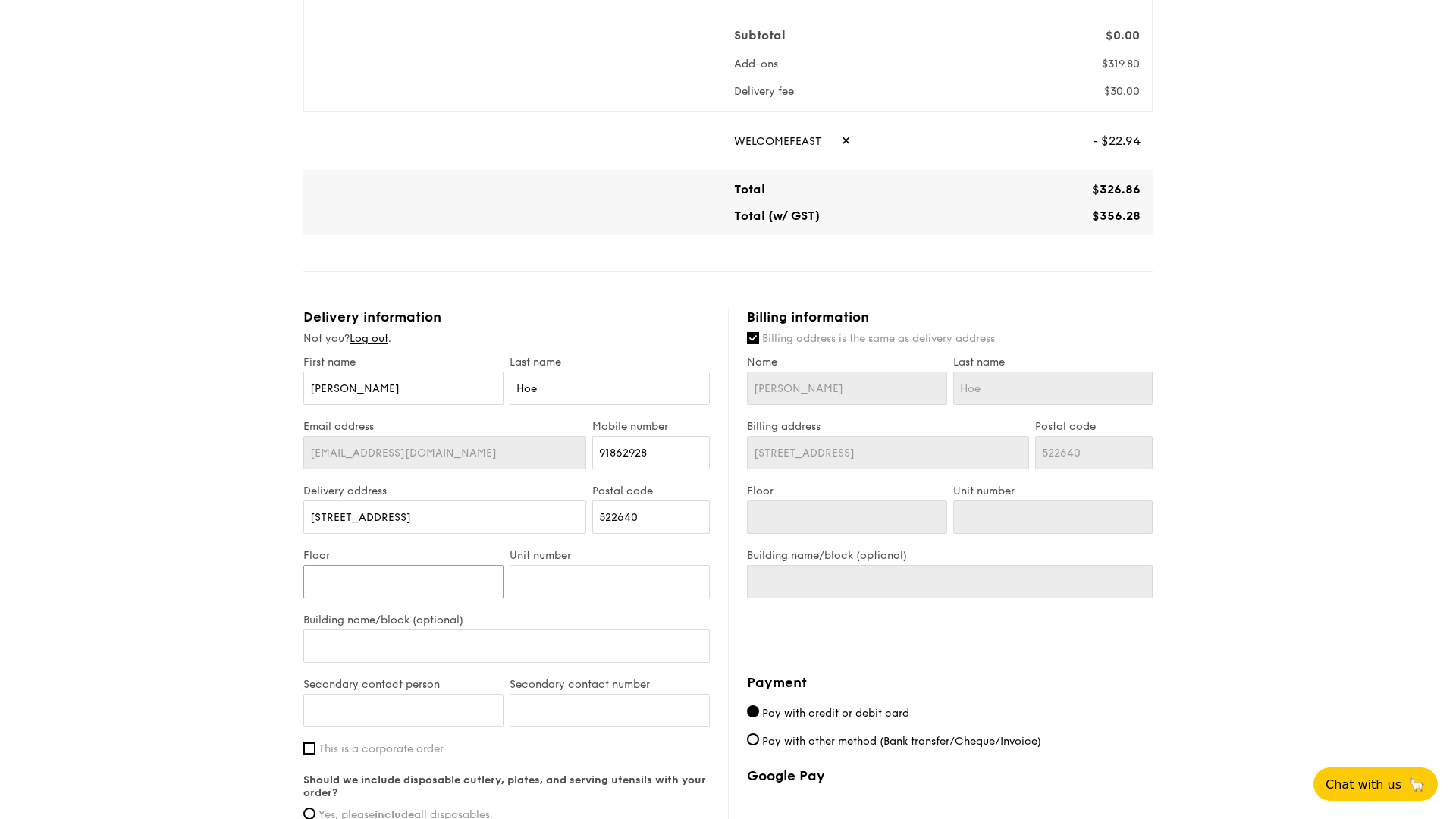
click at [346, 576] on input "Floor" at bounding box center [404, 581] width 201 height 33
type input "0"
type input "01"
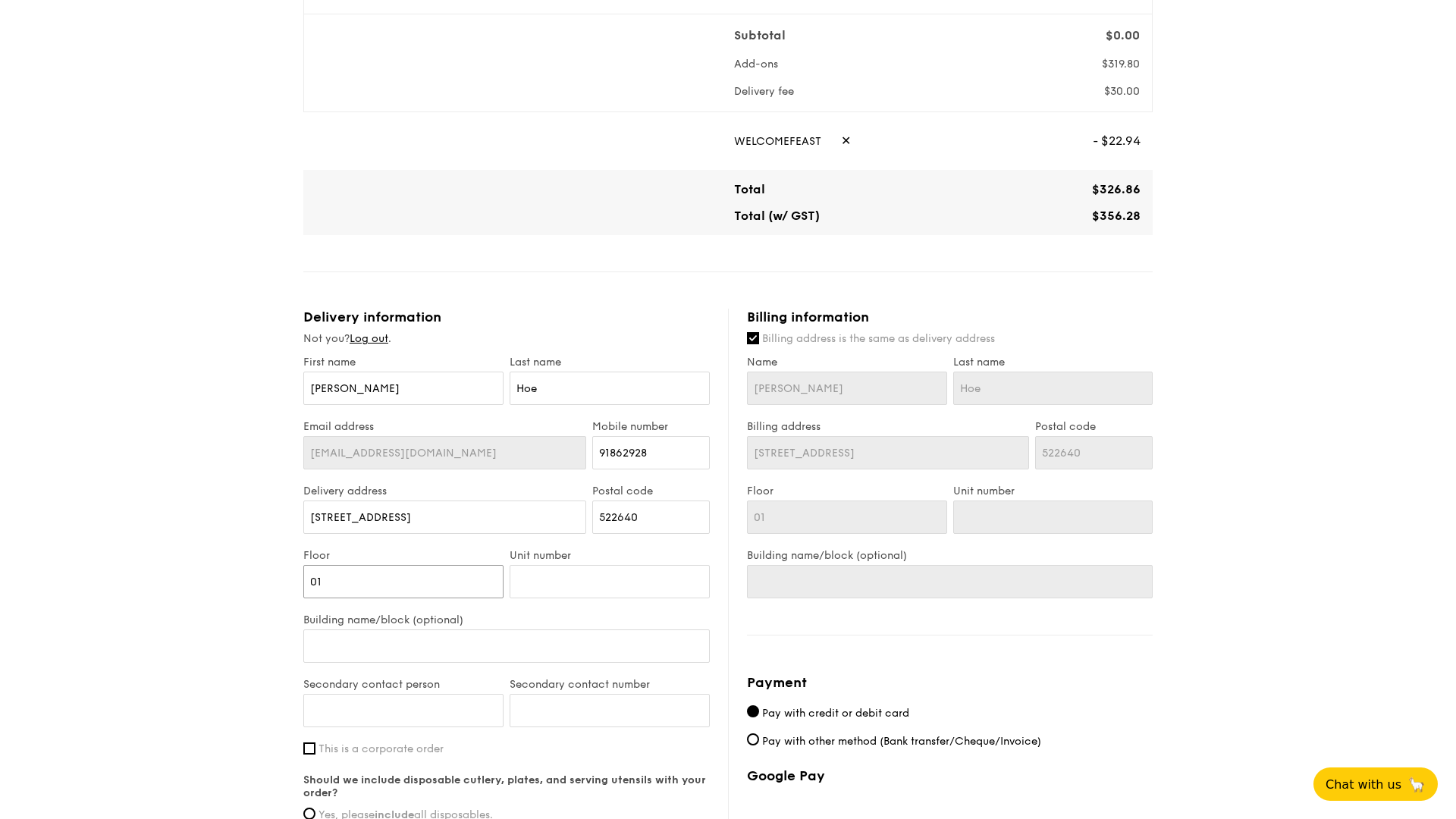
type input "01"
click at [539, 581] on input "Unit number" at bounding box center [610, 581] width 201 height 33
type input "1"
type input "16"
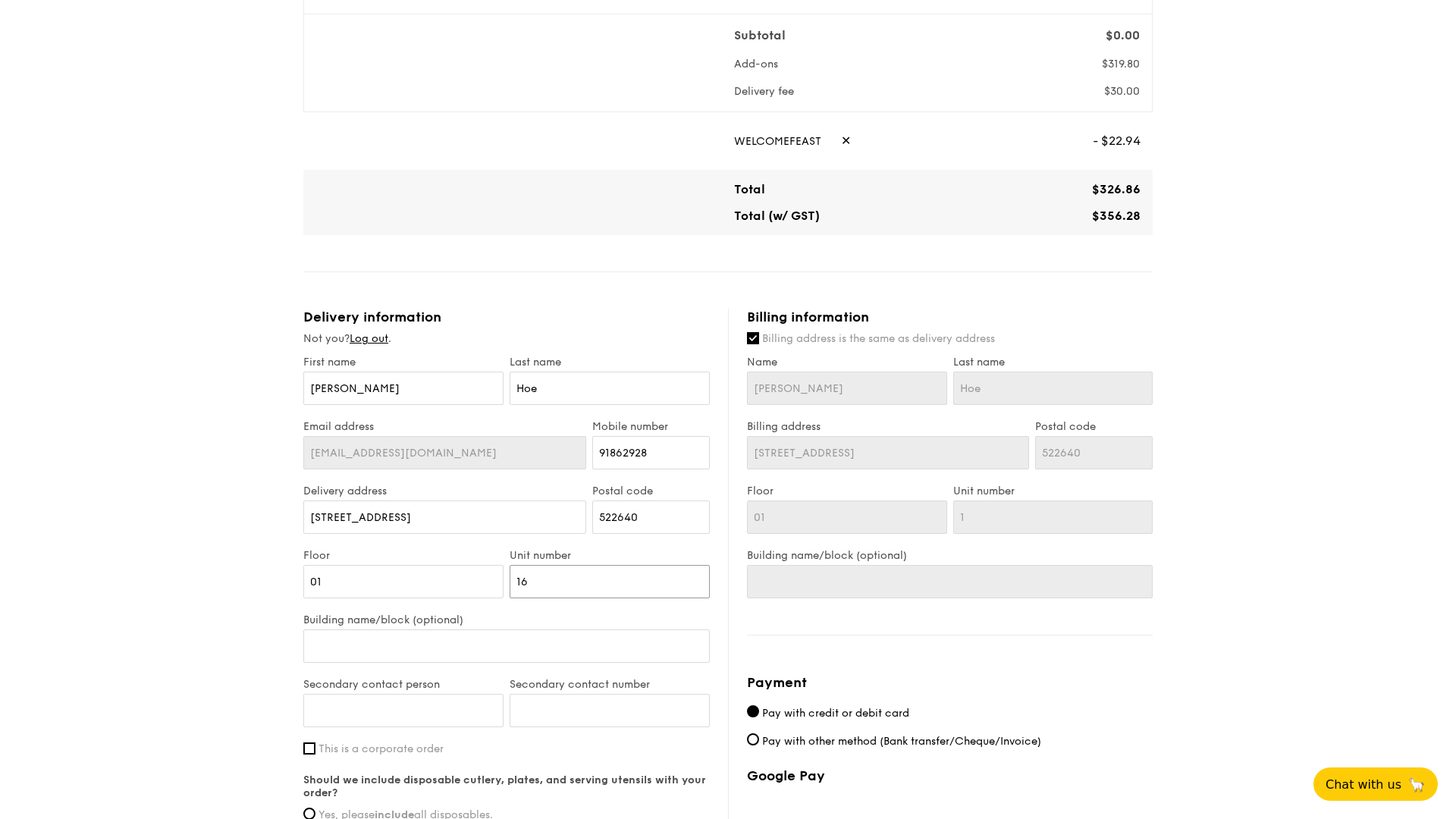
type input "16"
type input "166"
click at [257, 626] on div "1 - Select menu 2 - Select items 3 - Check out Regulars Serving time: Sep 03, 2…" at bounding box center [728, 381] width 1456 height 1340
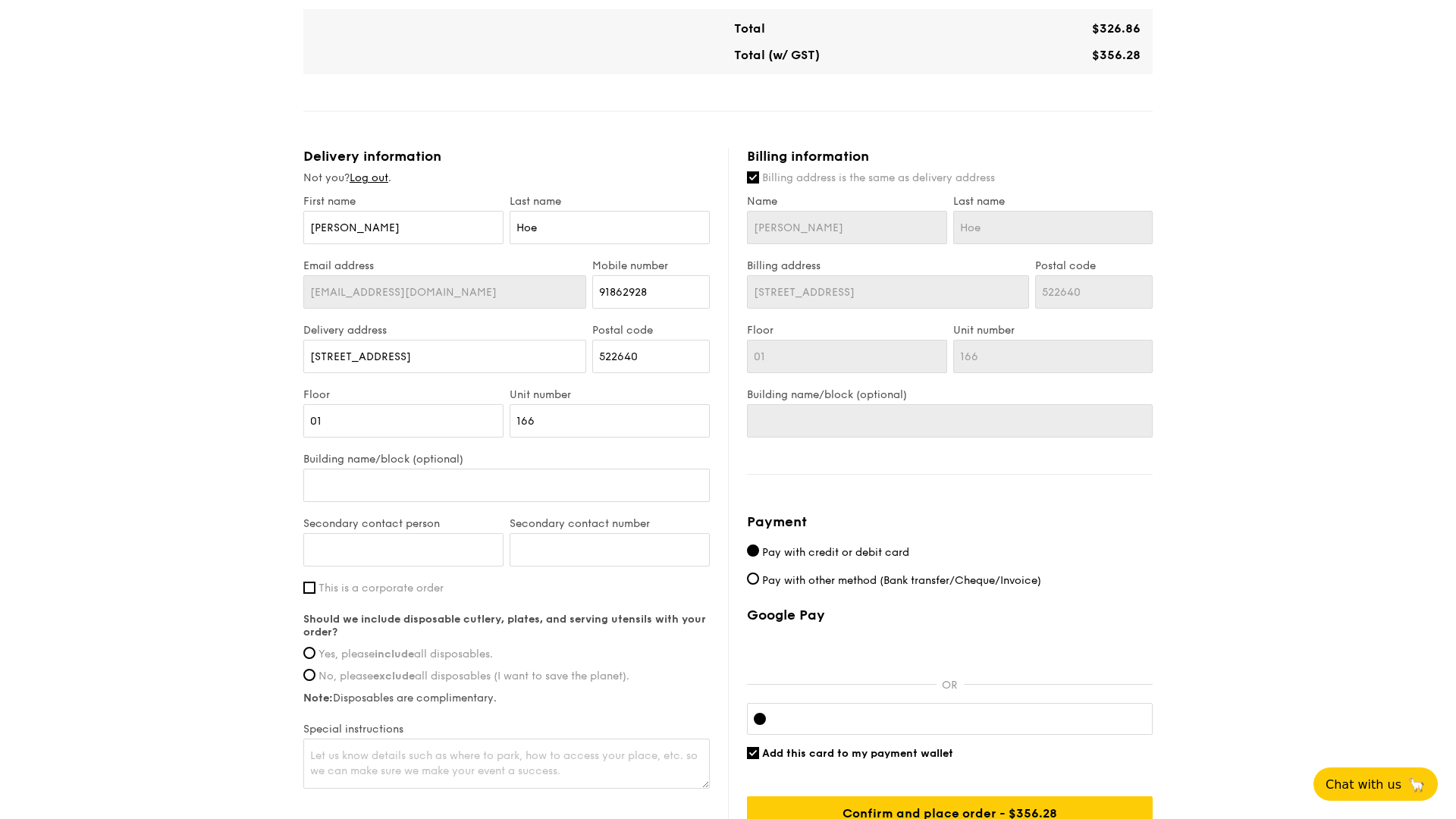
scroll to position [462, 0]
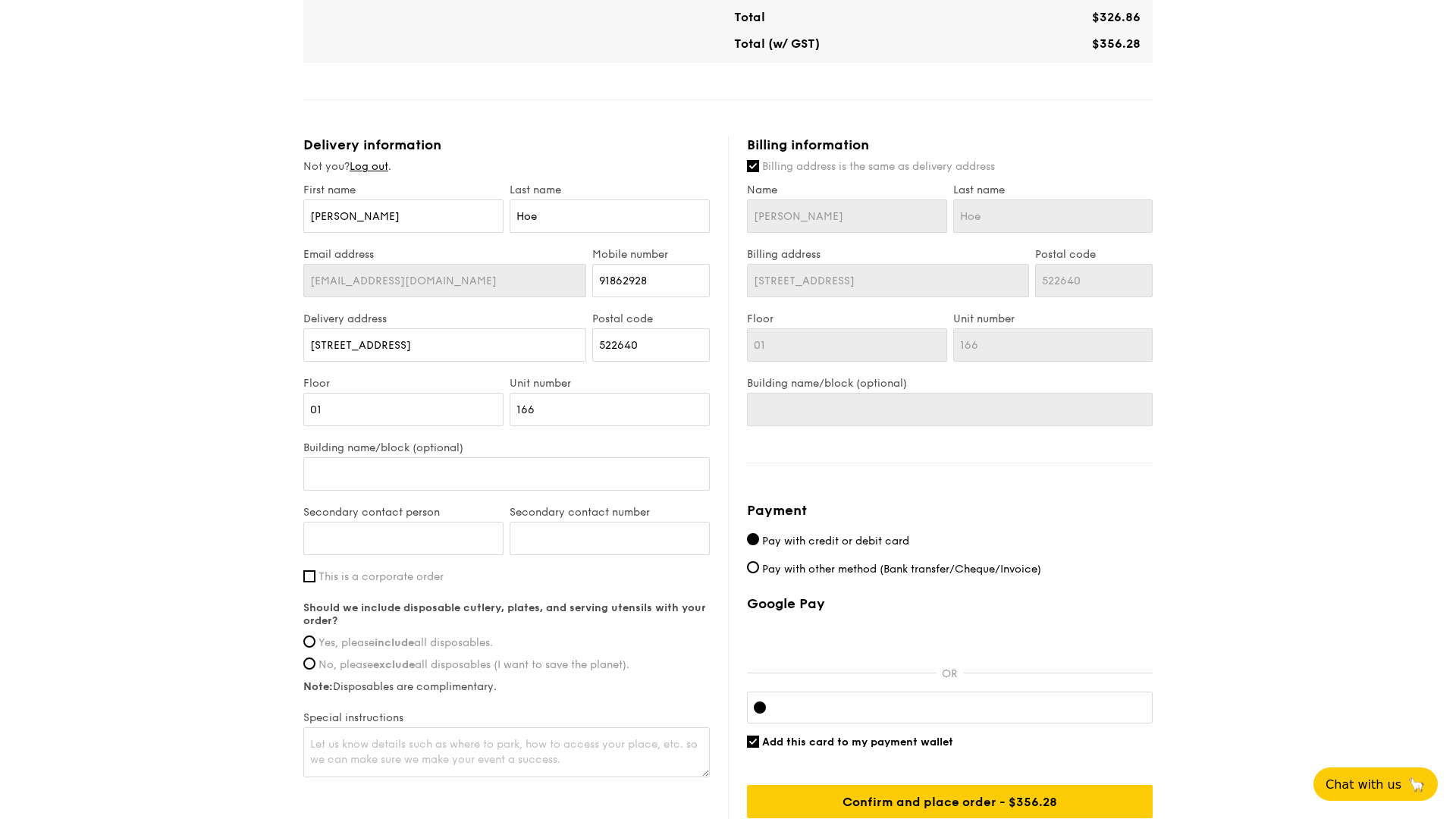
click at [366, 640] on span "Yes, please include all disposables." at bounding box center [405, 642] width 174 height 13
click at [316, 640] on input "Yes, please include all disposables." at bounding box center [310, 642] width 12 height 12
radio input "true"
click at [429, 477] on input "Building name/block (optional)" at bounding box center [506, 474] width 406 height 33
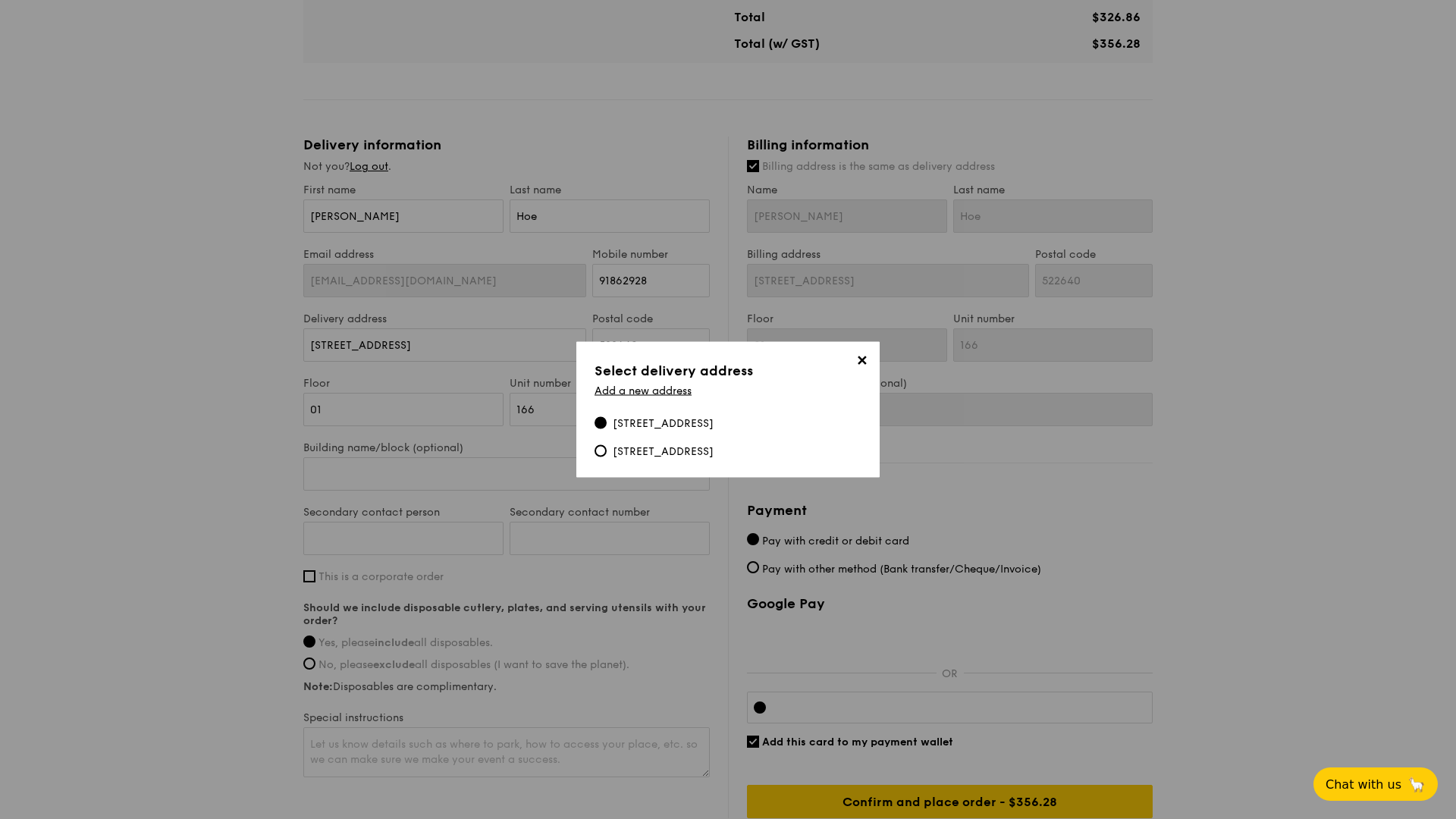
click at [859, 362] on span "✕" at bounding box center [862, 363] width 21 height 21
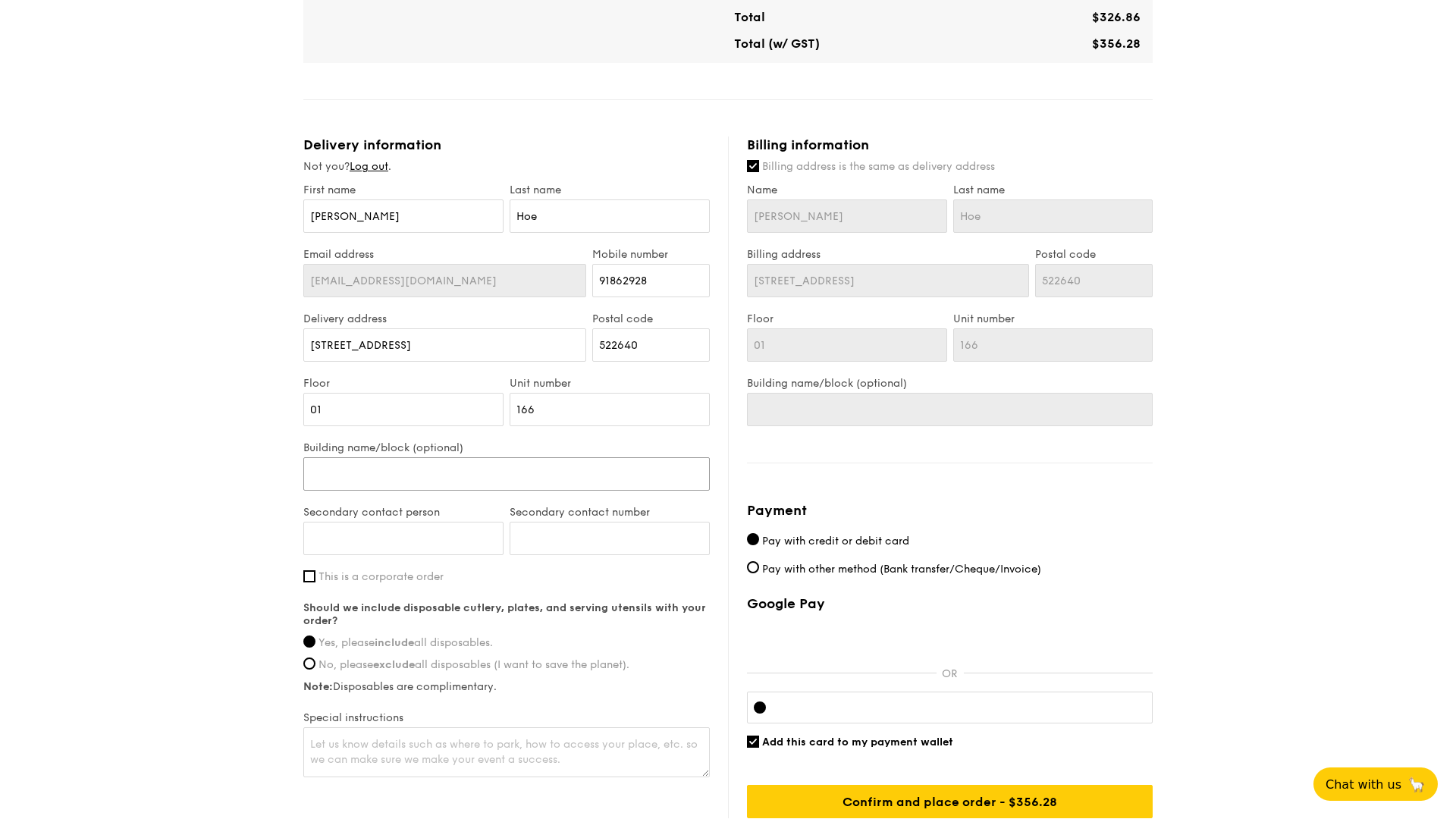
click at [466, 467] on input "Building name/block (optional)" at bounding box center [506, 474] width 406 height 33
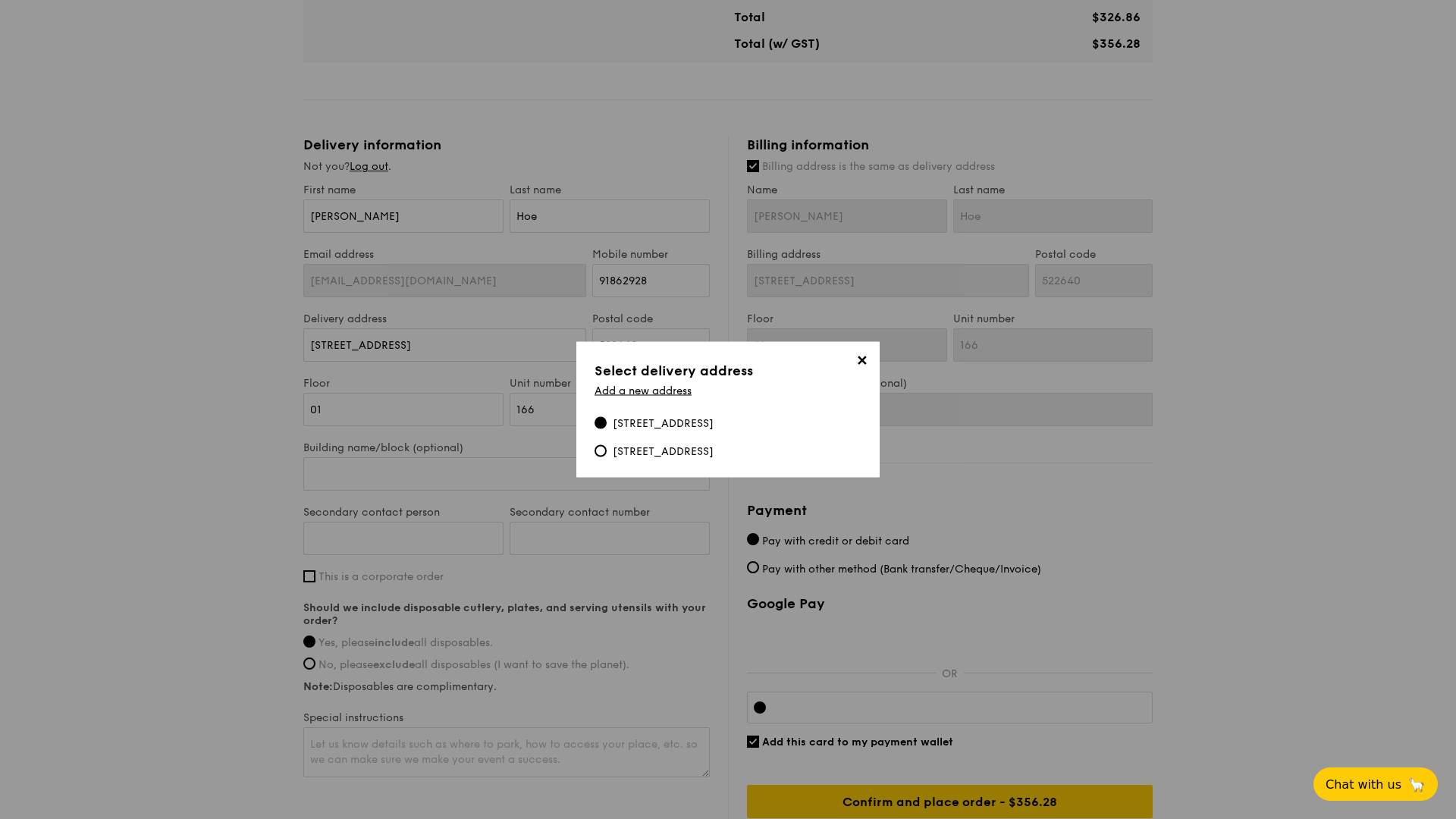
click at [657, 427] on div "640B Tampines Street 62, 522640" at bounding box center [663, 425] width 101 height 16
click at [607, 427] on input "640B Tampines Street 62, 522640" at bounding box center [601, 423] width 12 height 12
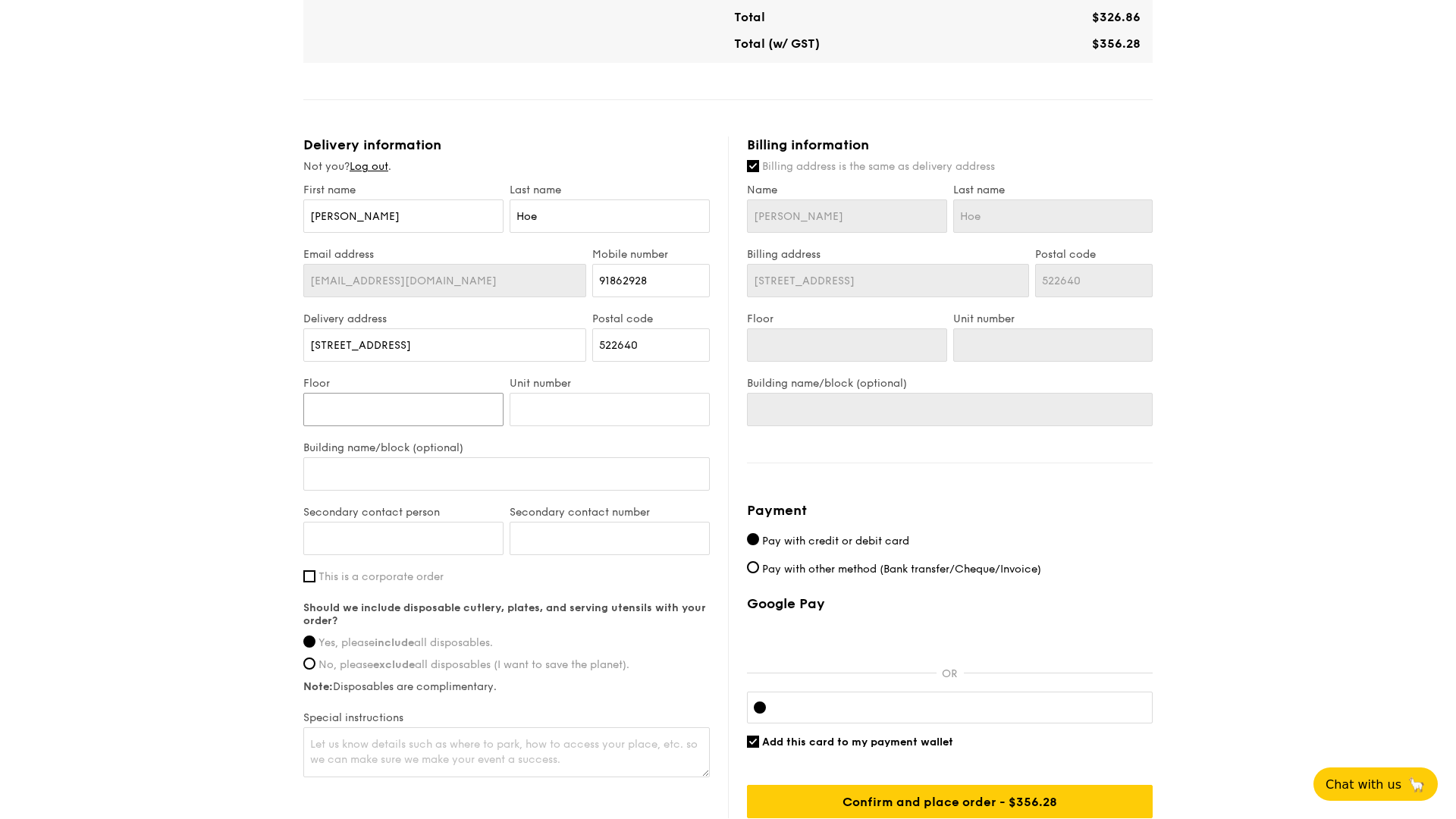
click at [428, 415] on input "Floor" at bounding box center [404, 409] width 201 height 33
type input "0"
type input "01"
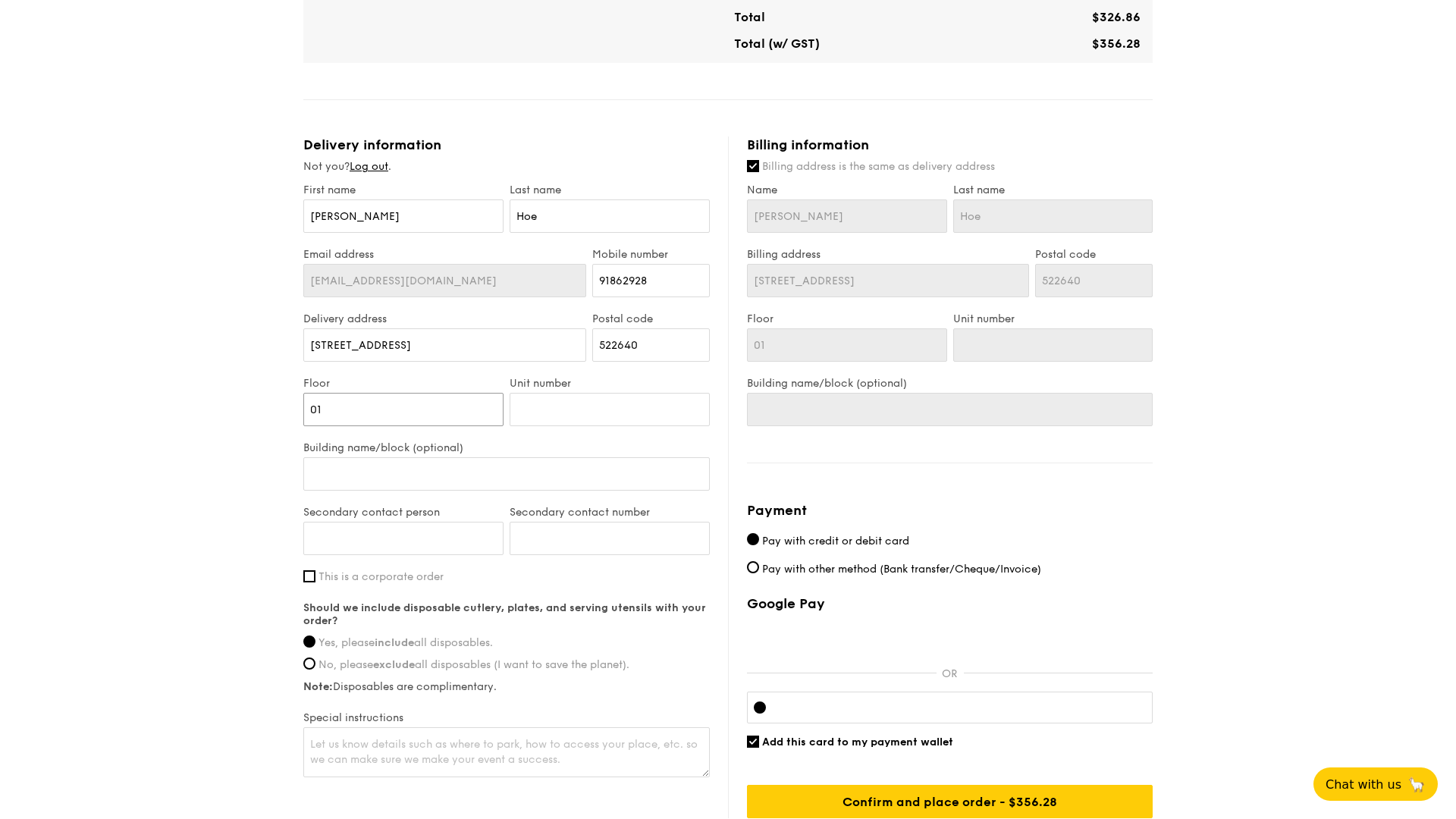
type input "01"
type input "1"
type input "16"
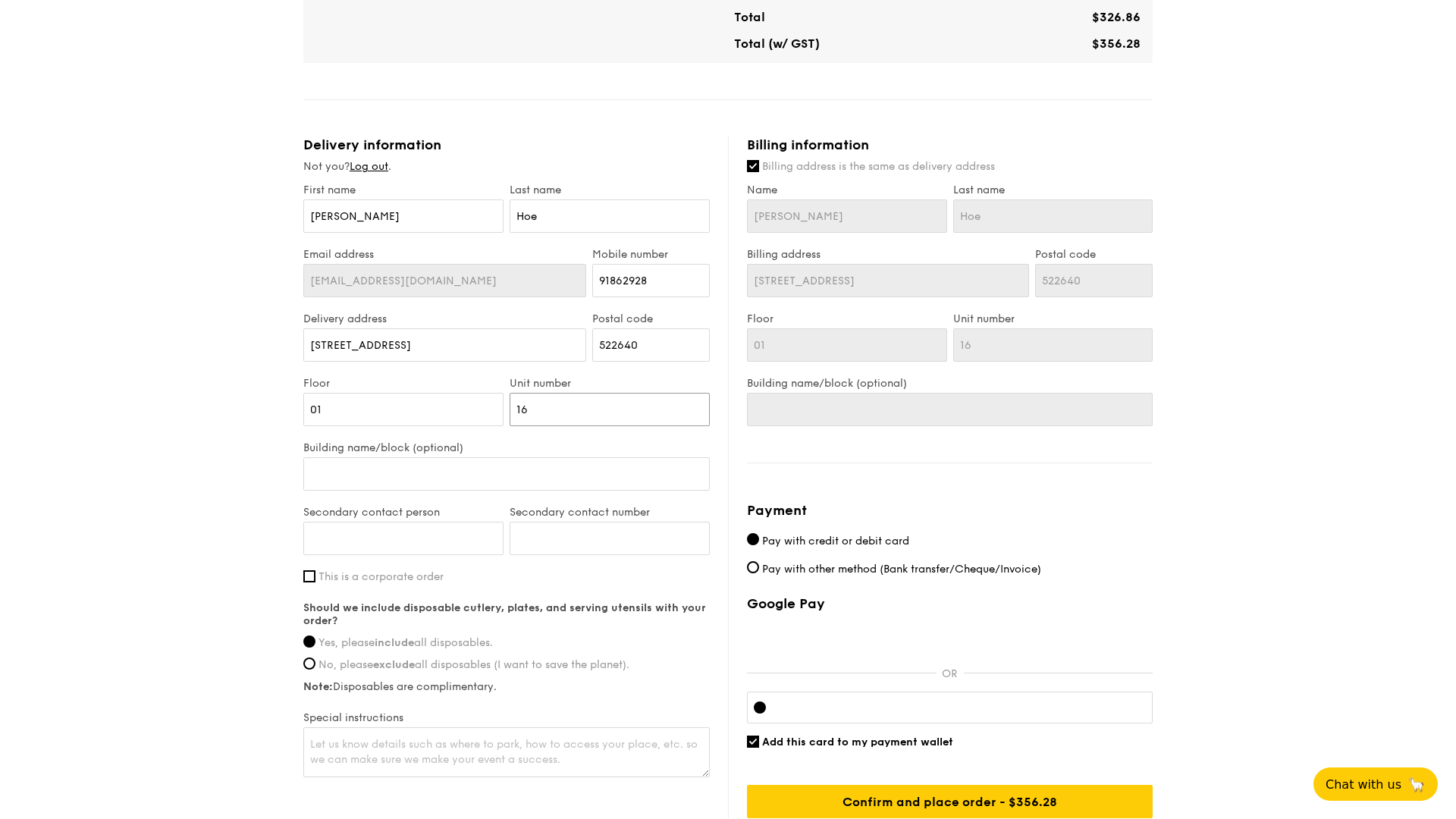
type input "166"
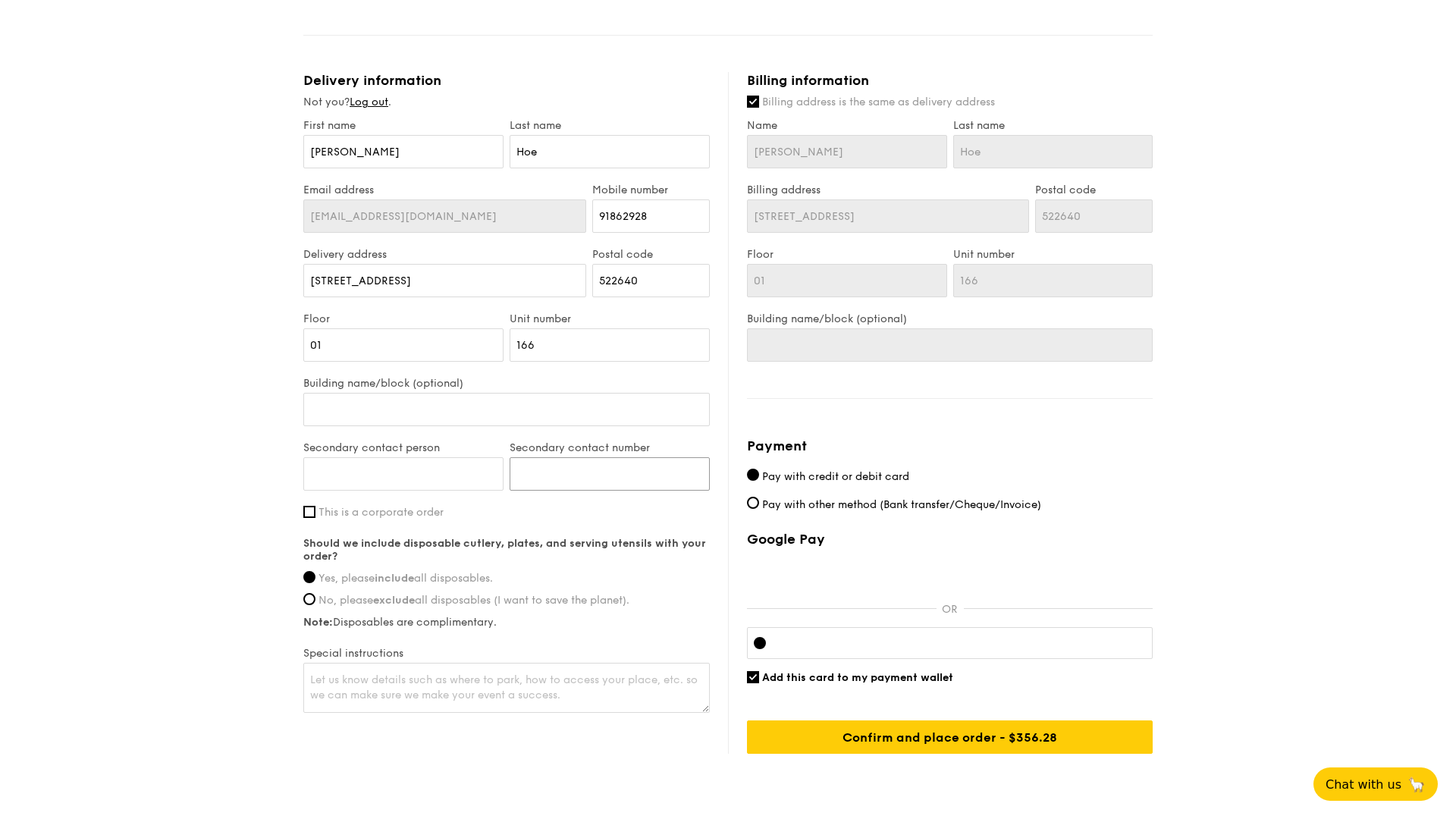
scroll to position [548, 0]
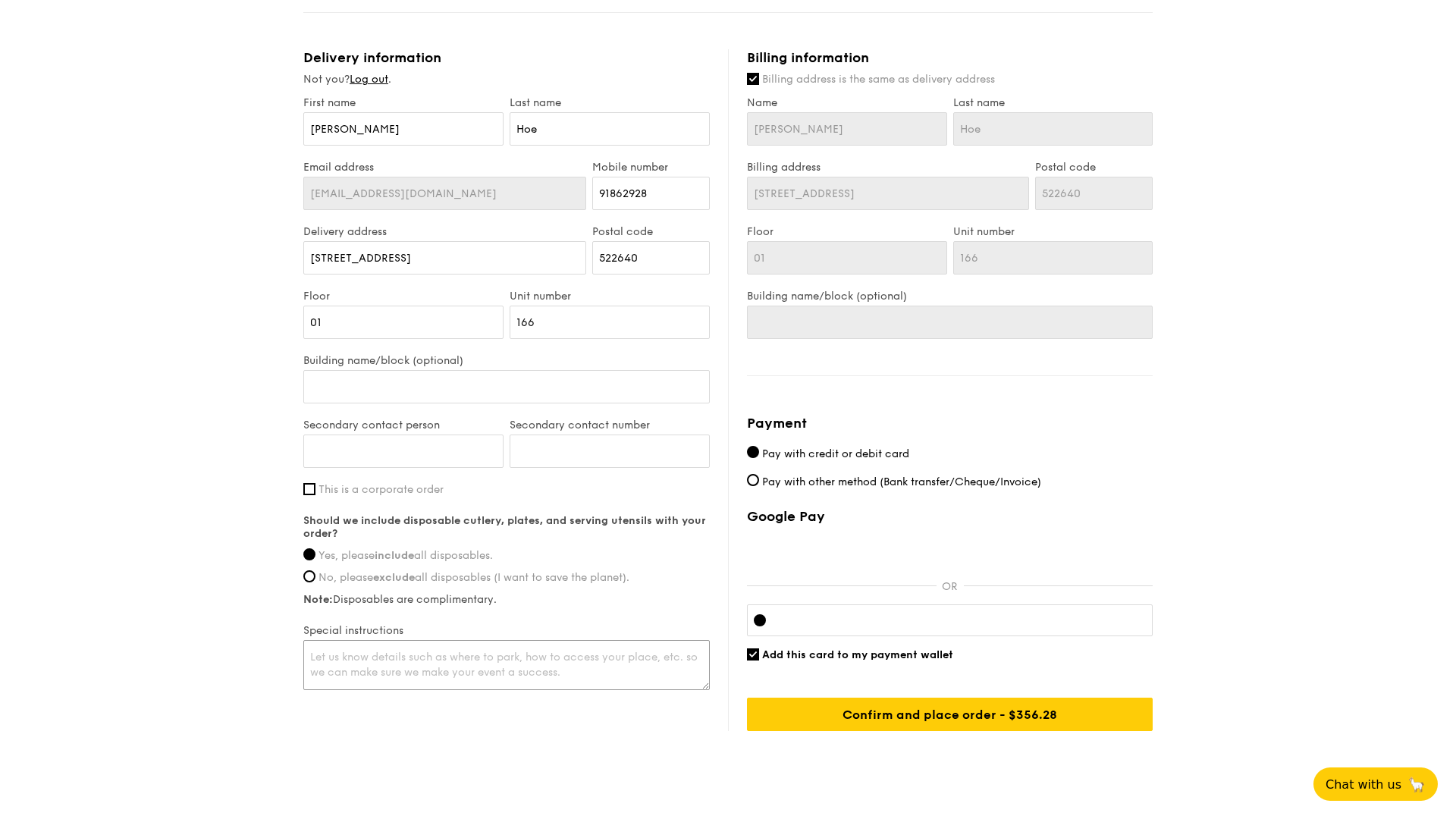
click at [468, 666] on textarea at bounding box center [506, 664] width 406 height 50
type textarea "Delivery to My First Skool - Infant Care section - look for Teacher Joyce."
click at [143, 369] on div "1 - Select menu 2 - Select items 3 - Check out Regulars Serving time: Sep 03, 2…" at bounding box center [728, 122] width 1456 height 1340
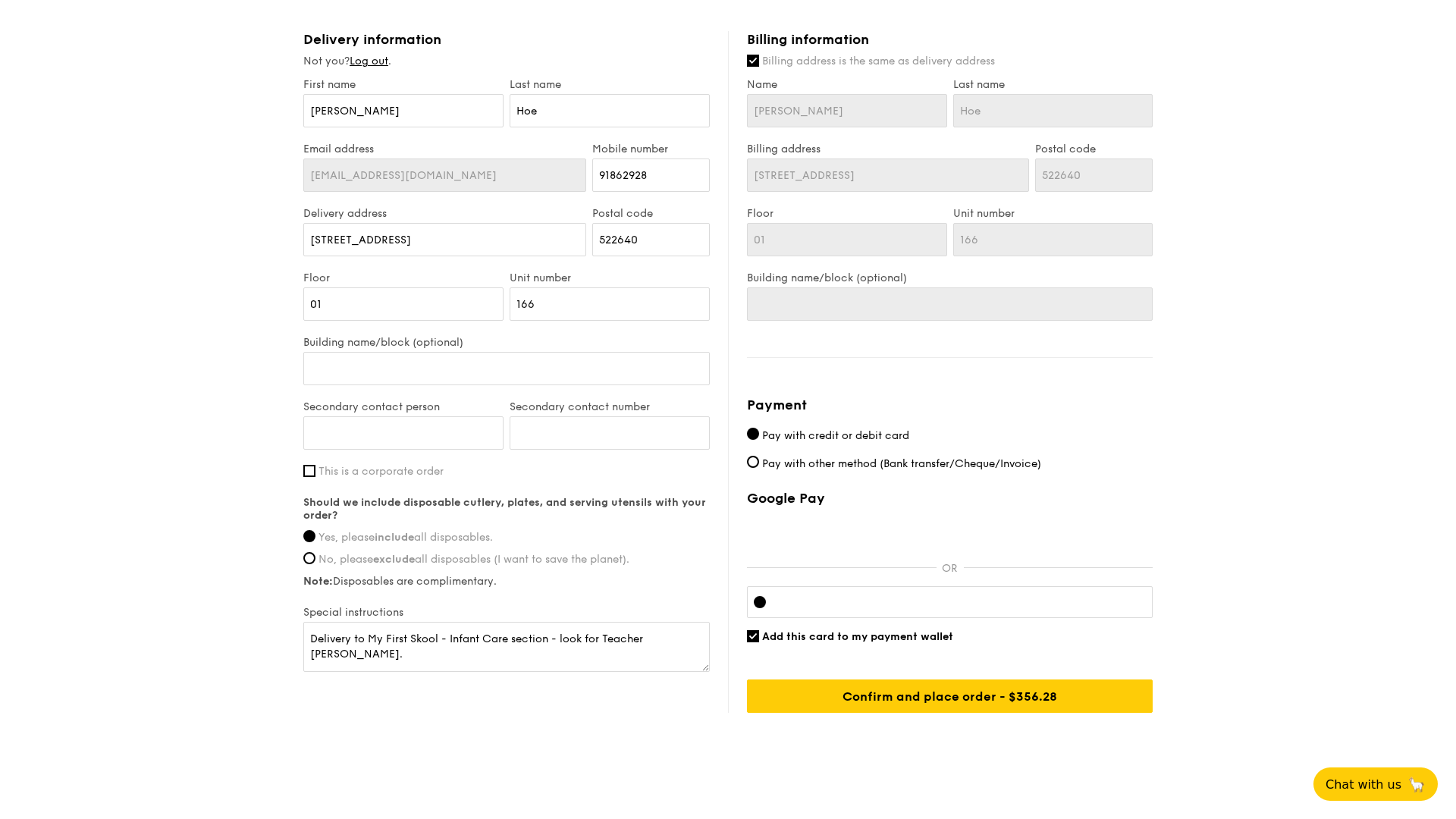
scroll to position [581, 0]
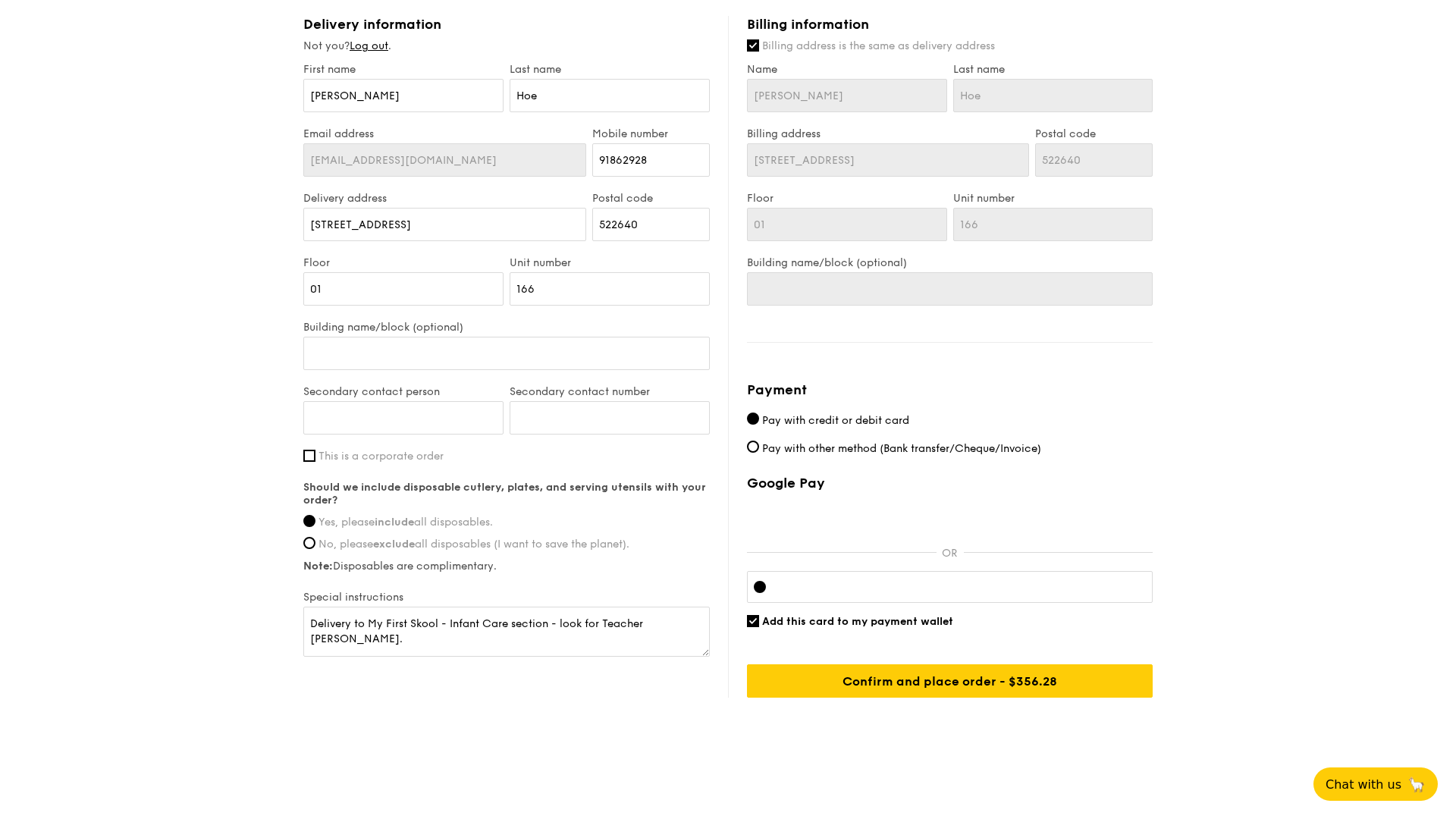
click at [906, 595] on div at bounding box center [950, 587] width 406 height 32
click at [858, 626] on span "Add this card to my payment wallet" at bounding box center [858, 621] width 191 height 13
click at [760, 626] on input "Add this card to my payment wallet" at bounding box center [753, 621] width 12 height 12
click at [858, 626] on span "Add this card to my payment wallet" at bounding box center [858, 621] width 191 height 13
click at [760, 626] on input "Add this card to my payment wallet" at bounding box center [753, 621] width 12 height 12
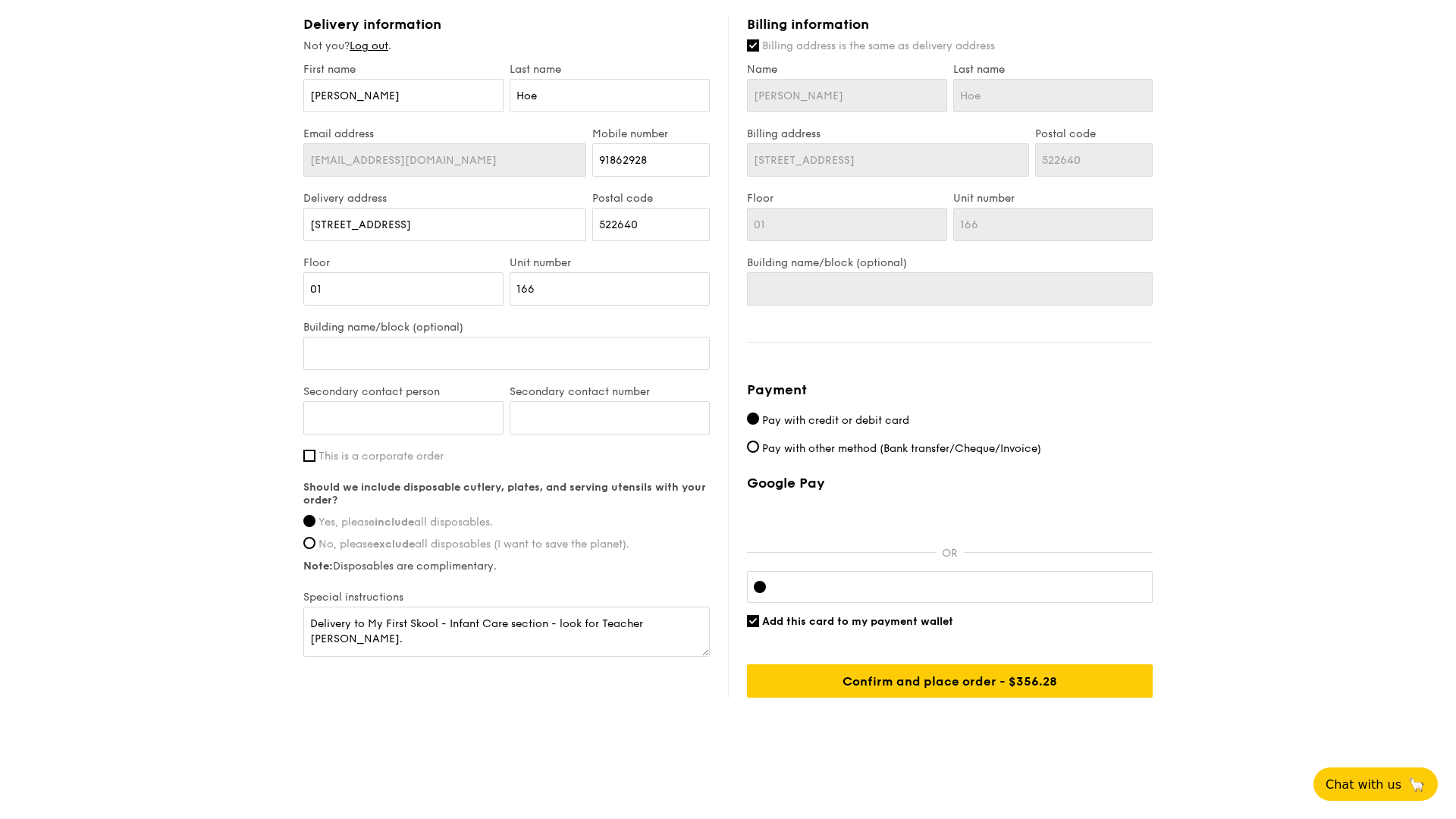
click at [858, 626] on span "Add this card to my payment wallet" at bounding box center [858, 621] width 191 height 13
click at [760, 626] on input "Add this card to my payment wallet" at bounding box center [753, 621] width 12 height 12
click at [858, 626] on span "Add this card to my payment wallet" at bounding box center [858, 621] width 191 height 13
click at [760, 626] on input "Add this card to my payment wallet" at bounding box center [753, 621] width 12 height 12
checkbox input "true"
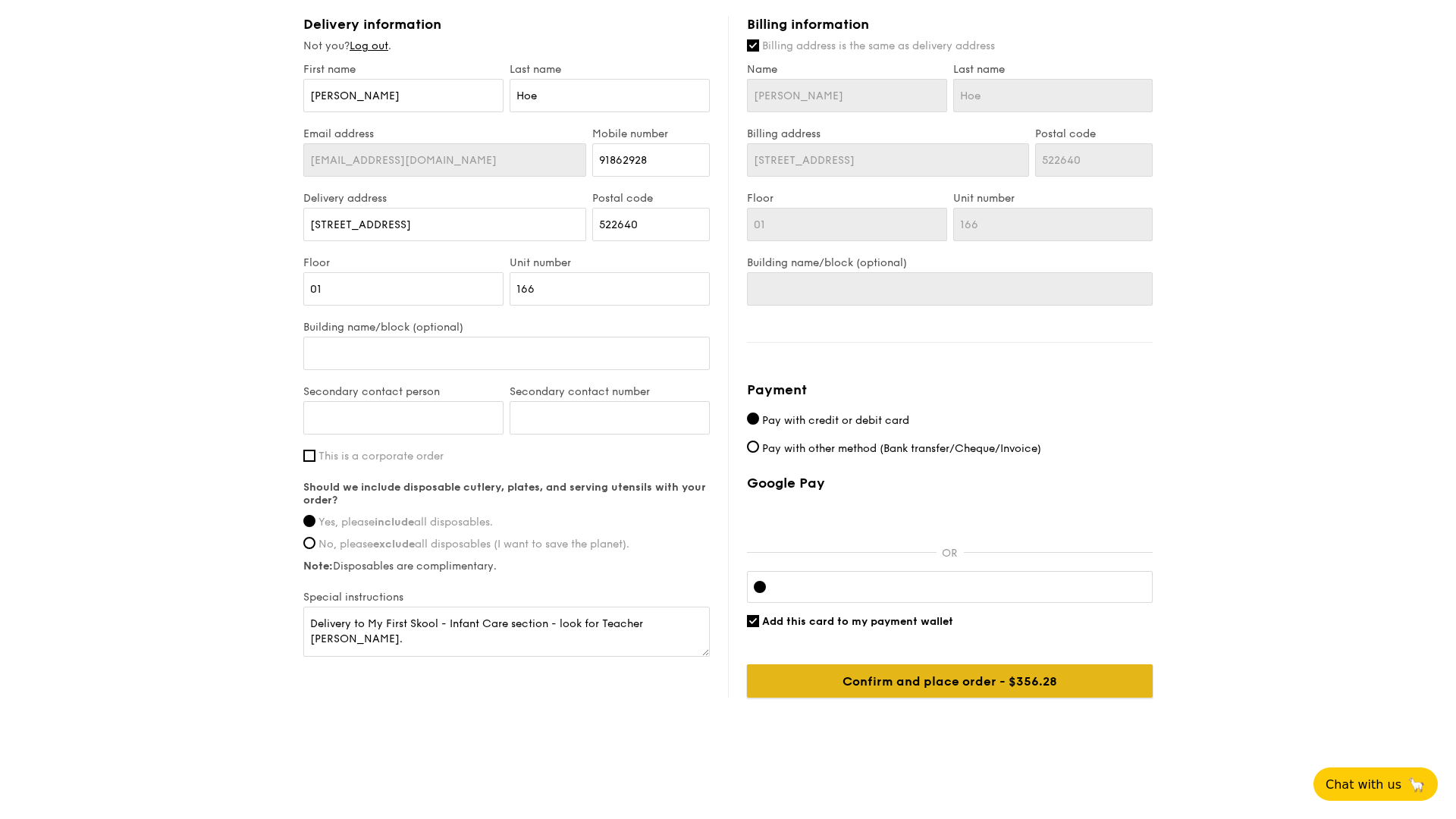
click at [974, 681] on input "Confirm and place order - $381.28" at bounding box center [950, 681] width 406 height 33
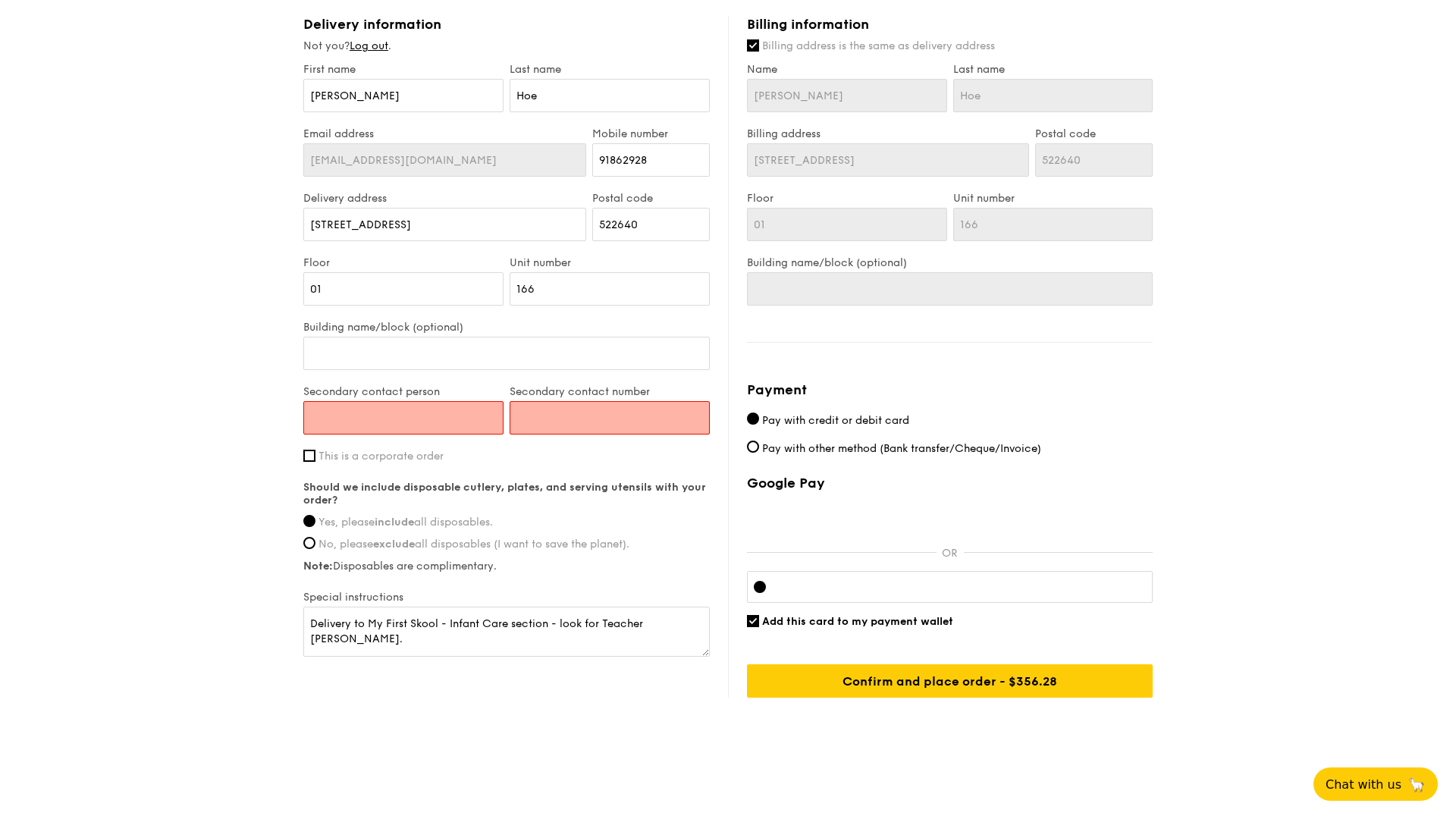
click at [444, 441] on div "Secondary contact person" at bounding box center [403, 418] width 206 height 64
click at [444, 431] on input "Secondary contact person" at bounding box center [404, 418] width 201 height 33
type input "N"
type input "Mabel"
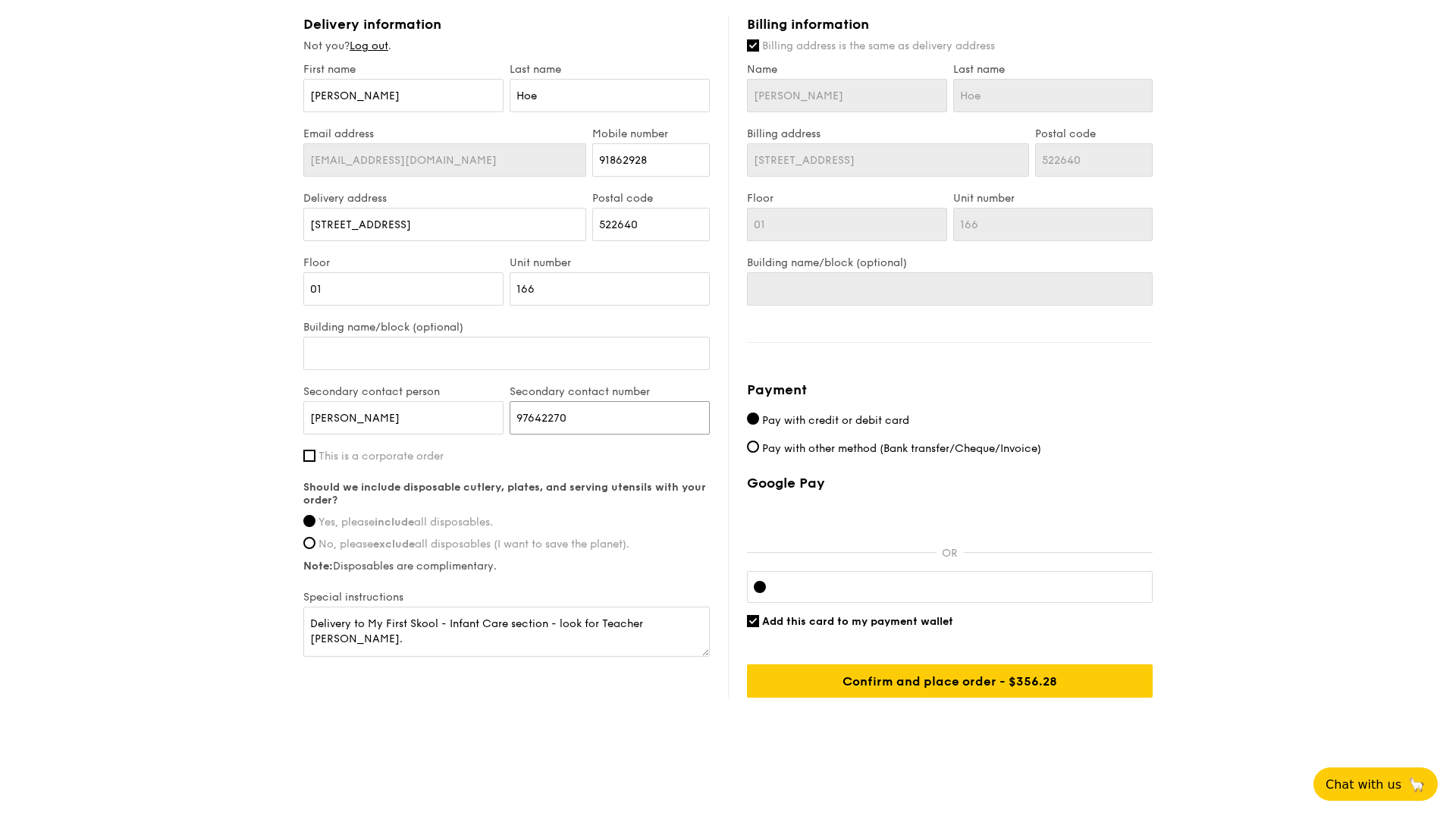
type input "97642270"
click at [1216, 433] on div "1 - Select menu 2 - Select items 3 - Check out Regulars Serving time: Sep 03, 2…" at bounding box center [728, 89] width 1456 height 1340
click at [1070, 677] on input "Confirm and place order - $381.28" at bounding box center [950, 681] width 406 height 33
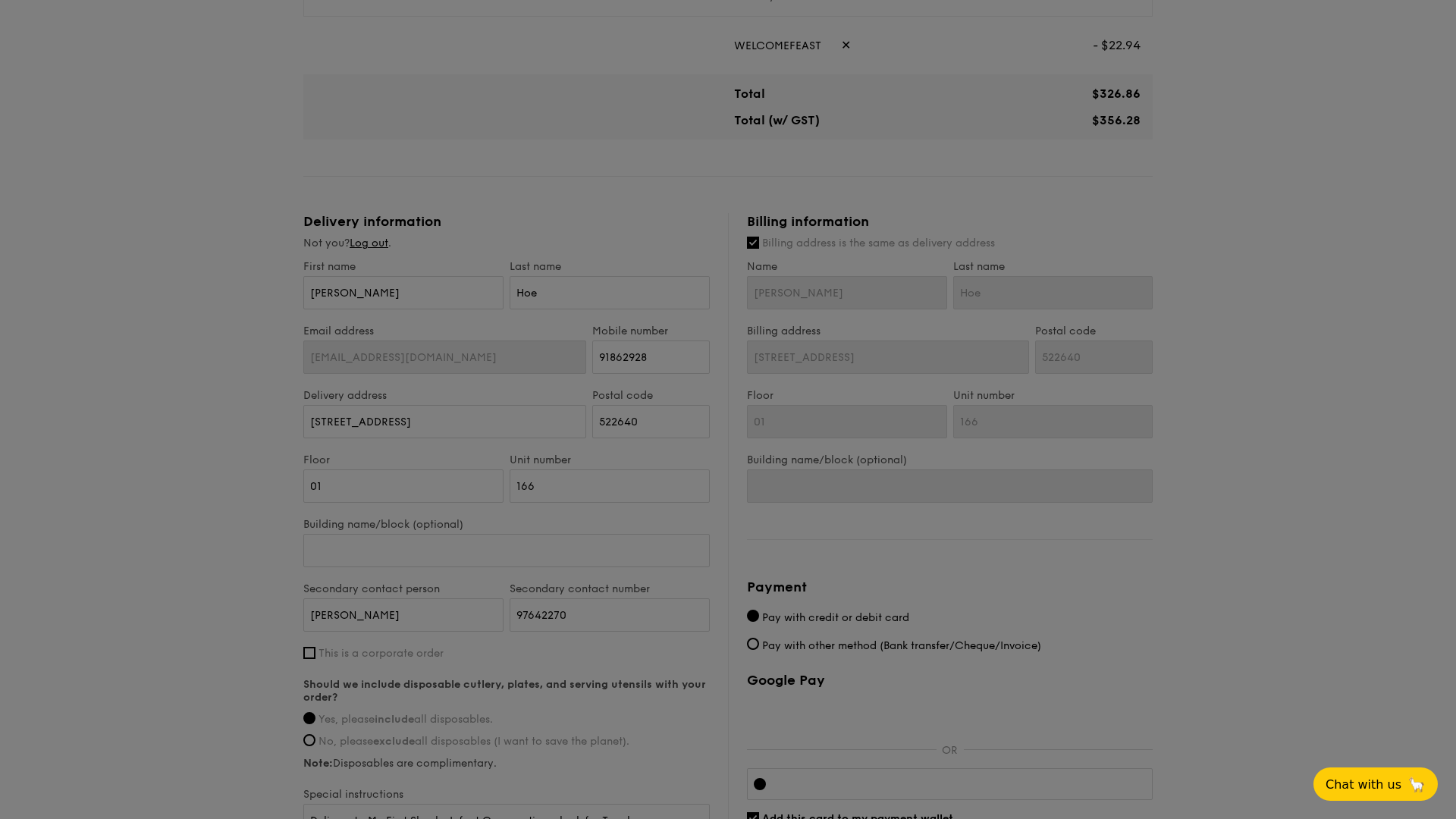
scroll to position [0, 0]
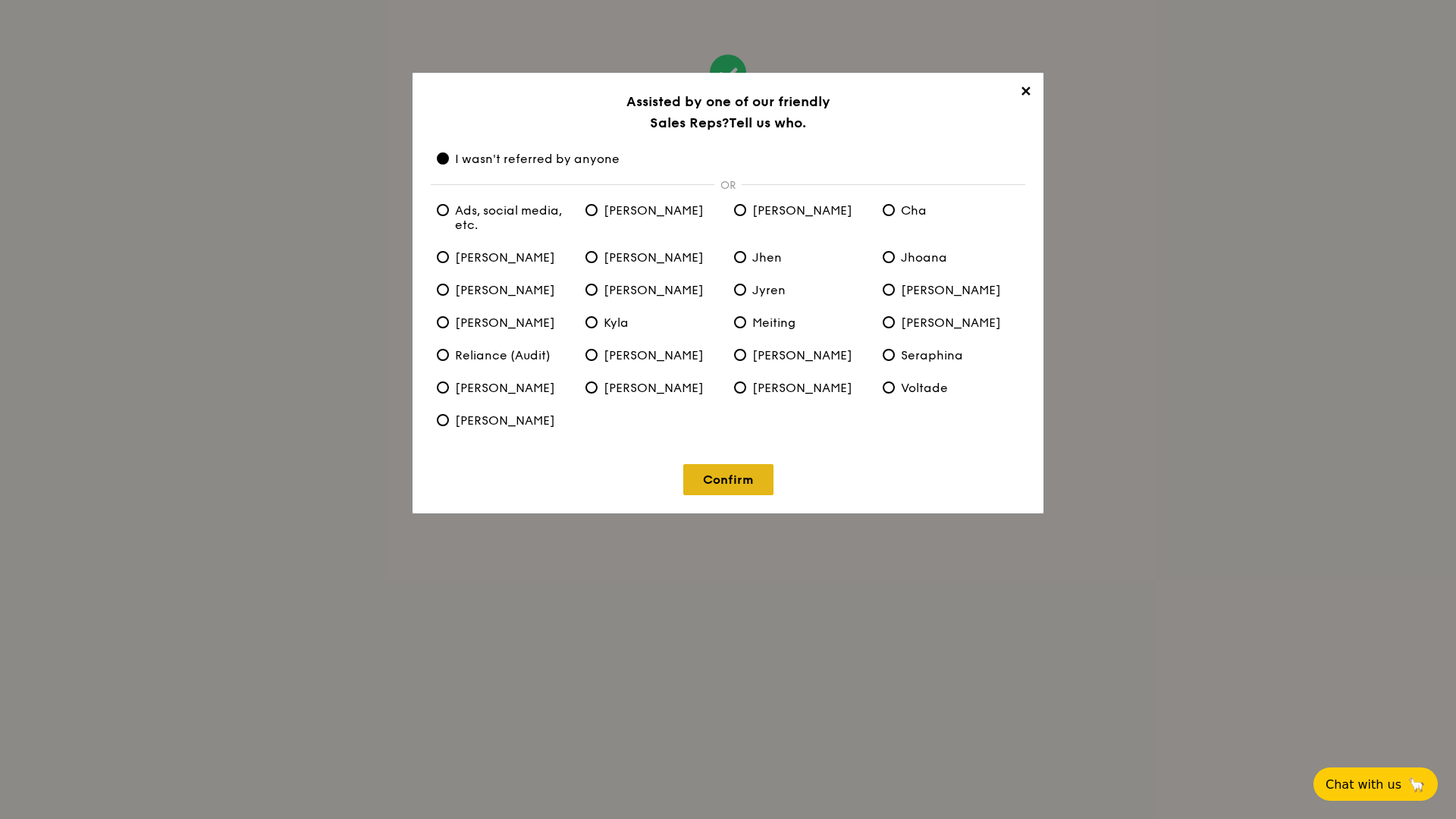
click at [732, 482] on link "Confirm" at bounding box center [728, 480] width 91 height 31
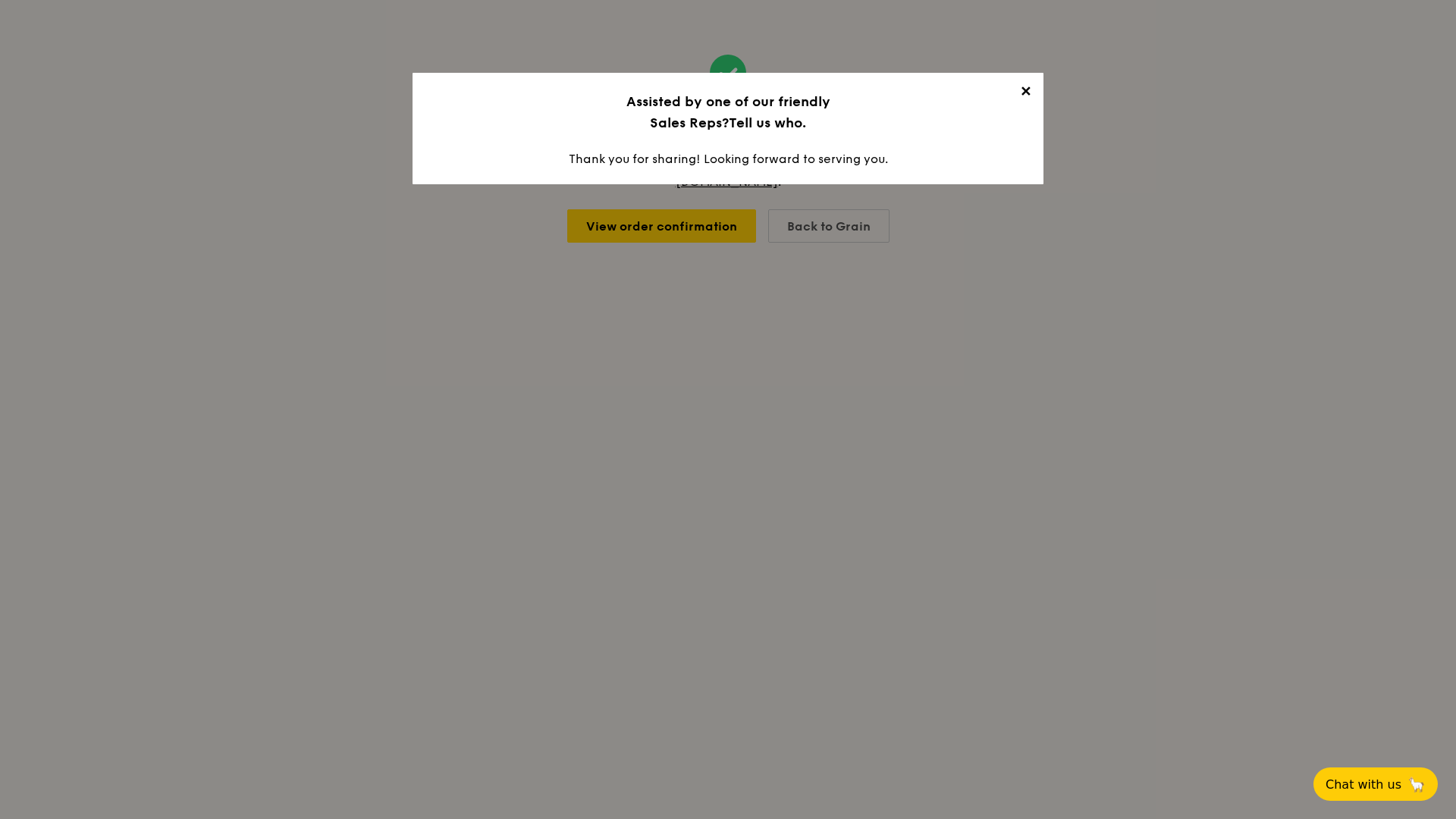
click at [1024, 99] on span "✕" at bounding box center [1026, 94] width 21 height 21
